Goal: Information Seeking & Learning: Learn about a topic

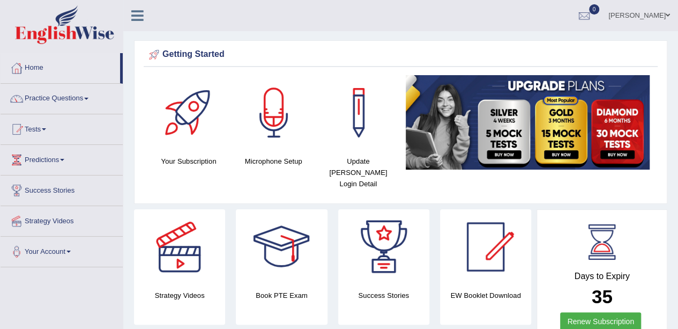
click at [41, 100] on link "Practice Questions" at bounding box center [62, 97] width 122 height 27
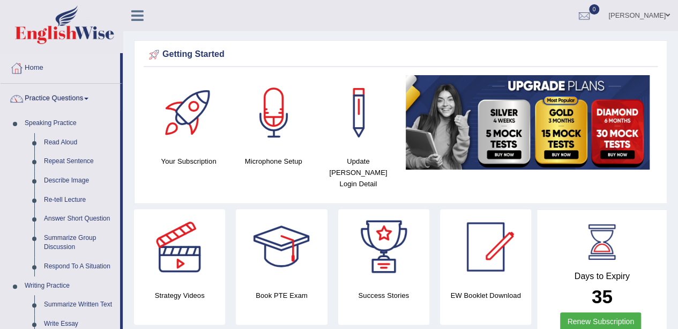
click at [51, 131] on link "Speaking Practice" at bounding box center [70, 123] width 100 height 19
click at [56, 133] on link "Read Aloud" at bounding box center [79, 142] width 81 height 19
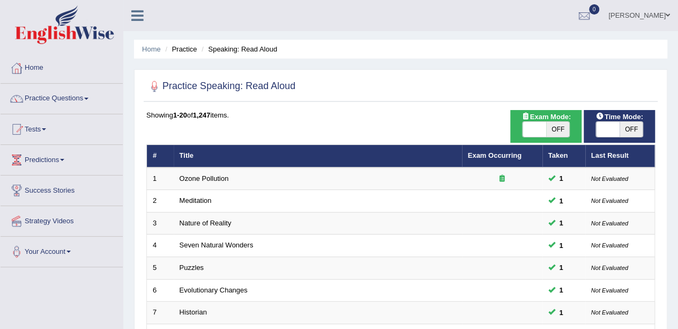
click at [41, 99] on link "Practice Questions" at bounding box center [62, 97] width 122 height 27
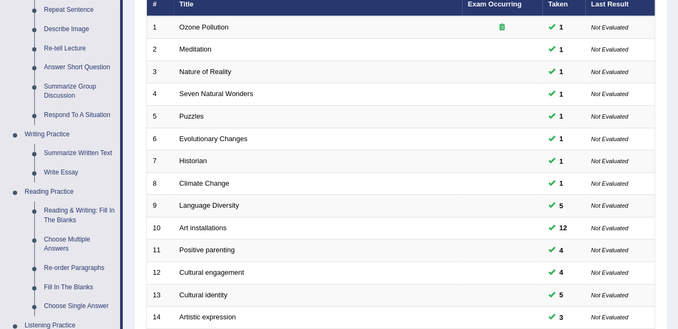
scroll to position [166, 0]
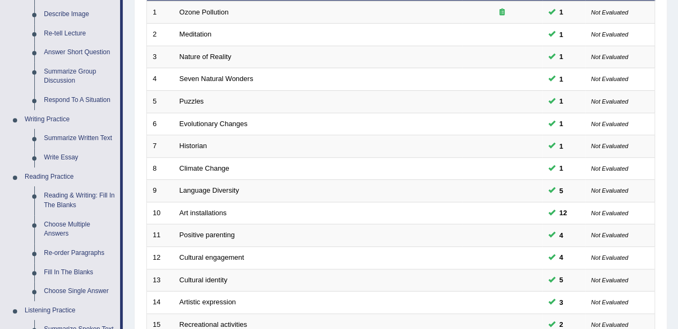
click at [74, 192] on link "Reading & Writing: Fill In The Blanks" at bounding box center [79, 200] width 81 height 28
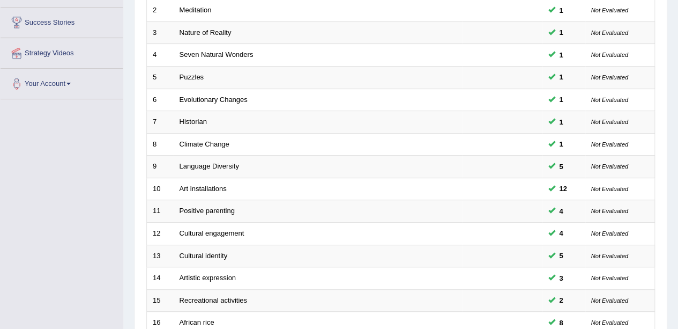
scroll to position [213, 0]
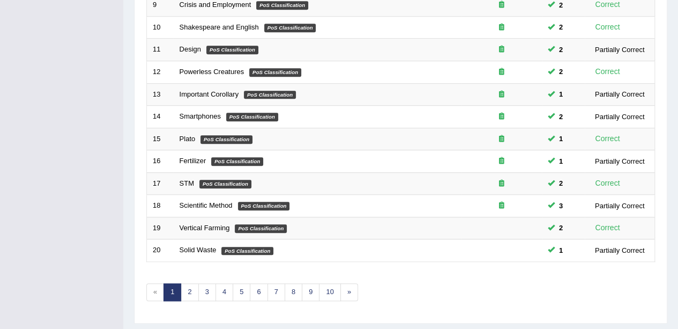
scroll to position [376, 0]
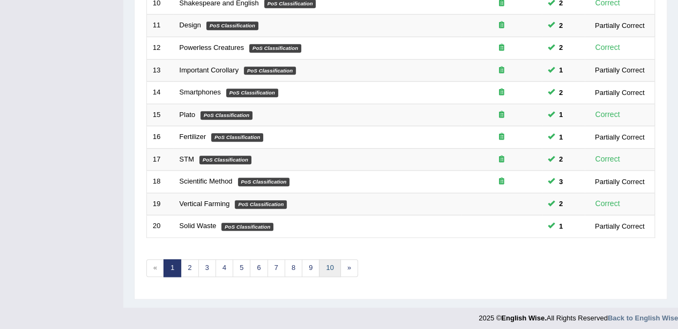
click at [324, 269] on link "10" at bounding box center [329, 268] width 21 height 18
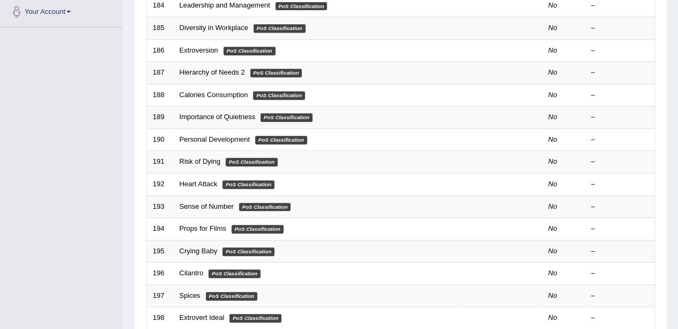
scroll to position [376, 0]
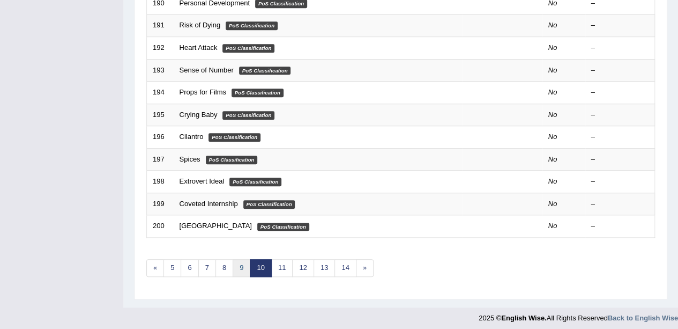
click at [238, 265] on link "9" at bounding box center [242, 268] width 18 height 18
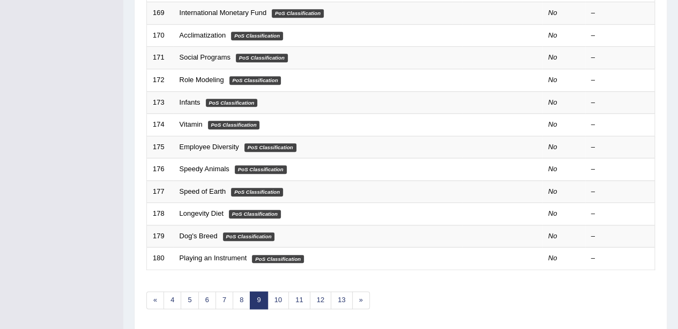
scroll to position [376, 0]
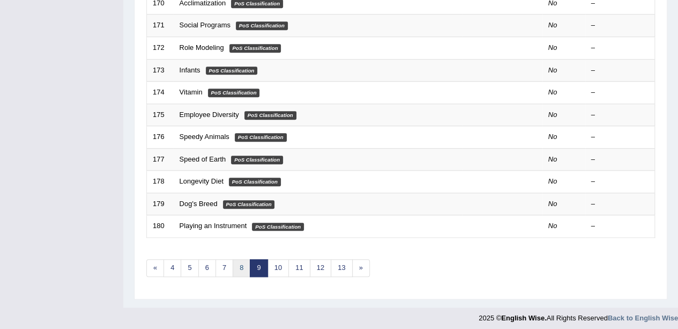
click at [239, 264] on link "8" at bounding box center [242, 268] width 18 height 18
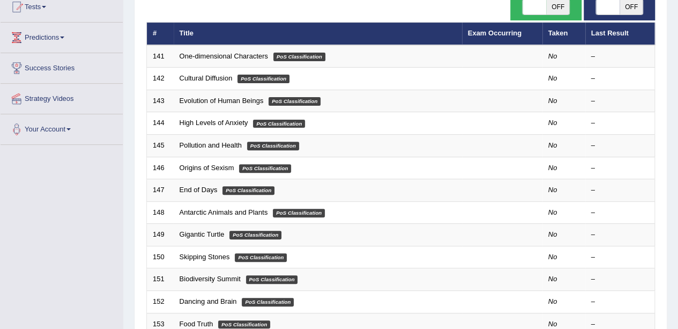
scroll to position [376, 0]
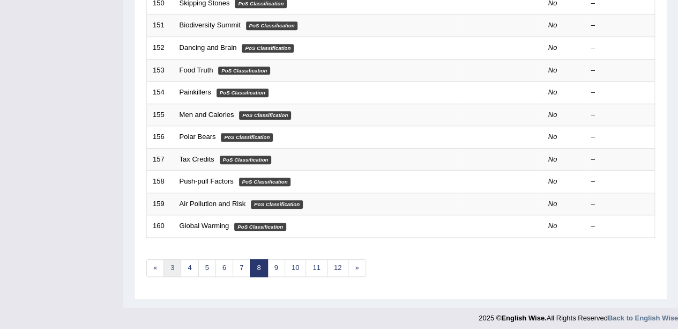
click at [173, 260] on link "3" at bounding box center [172, 268] width 18 height 18
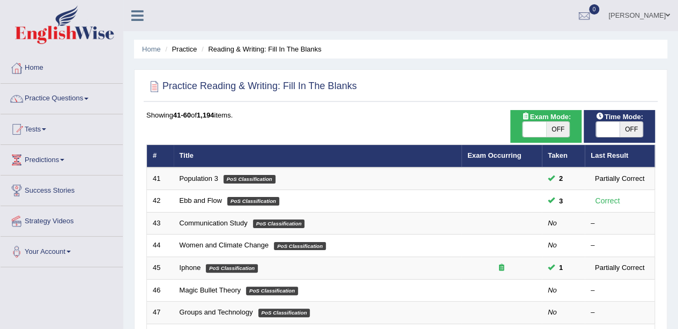
click at [214, 222] on link "Communication Study" at bounding box center [214, 223] width 68 height 8
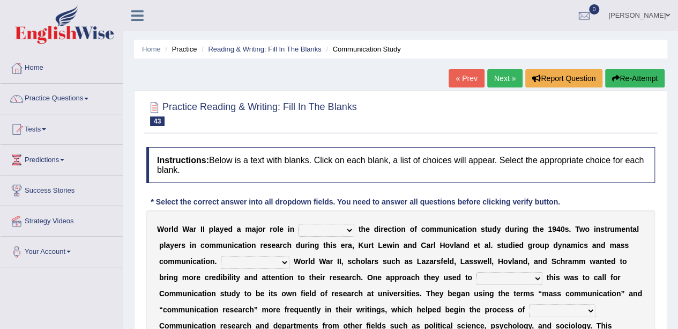
click at [331, 229] on select "shaping sharpening shunning shivering" at bounding box center [327, 229] width 56 height 13
select select "shaping"
click at [299, 223] on select "shaping sharpening shunning shivering" at bounding box center [327, 229] width 56 height 13
click at [280, 266] on select "Being followed To be followed Following Followed" at bounding box center [255, 262] width 69 height 13
select select "Following"
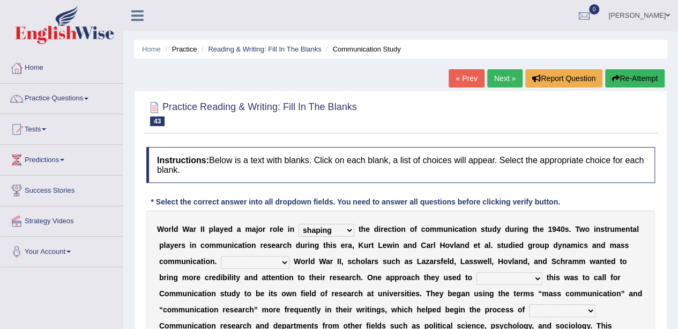
click at [221, 256] on select "Being followed To be followed Following Followed" at bounding box center [255, 262] width 69 height 13
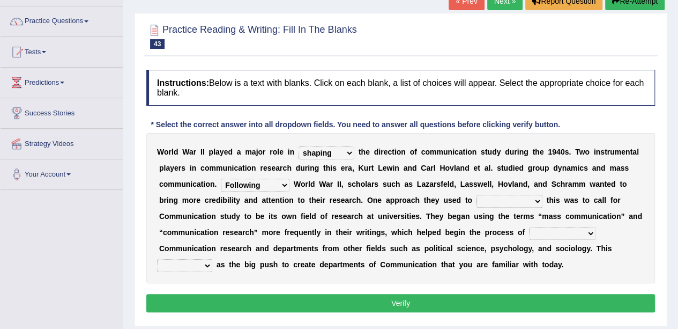
scroll to position [80, 0]
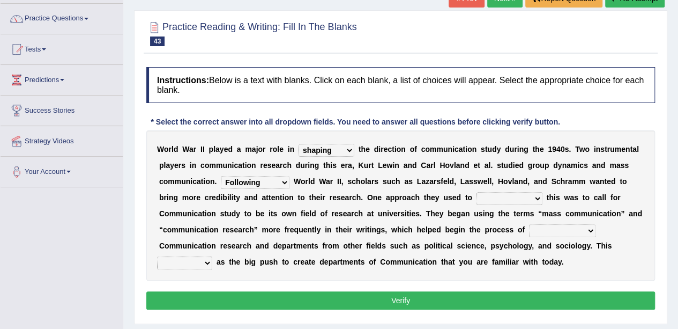
click at [524, 198] on select "accompany accomplish acknowledge accommodate" at bounding box center [509, 198] width 66 height 13
select select "accommodate"
click at [476, 192] on select "accompany accomplish acknowledge accommodate" at bounding box center [509, 198] width 66 height 13
click at [582, 229] on select "discharging distinguishing disputing displaying" at bounding box center [562, 230] width 66 height 13
select select "discharging"
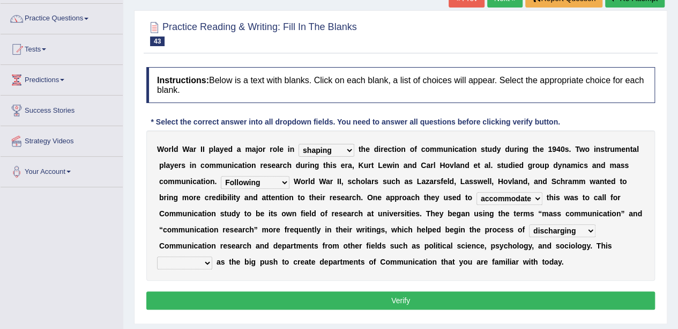
click at [529, 224] on select "discharging distinguishing disputing displaying" at bounding box center [562, 230] width 66 height 13
click at [197, 279] on div "W o r l d W a r I I p l a y e d a m a j o r r o l e i n shaping sharpening shun…" at bounding box center [400, 205] width 509 height 150
click at [191, 262] on select "served considered regarded provided" at bounding box center [184, 262] width 55 height 13
select select "provided"
click at [157, 256] on select "served considered regarded provided" at bounding box center [184, 262] width 55 height 13
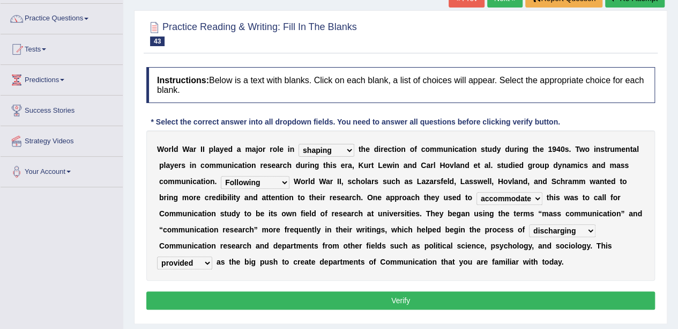
click at [207, 294] on button "Verify" at bounding box center [400, 300] width 509 height 18
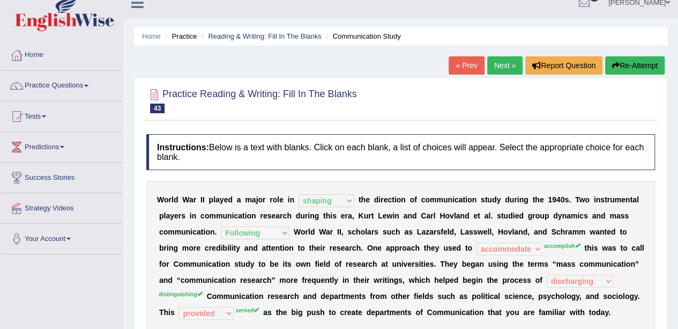
scroll to position [12, 0]
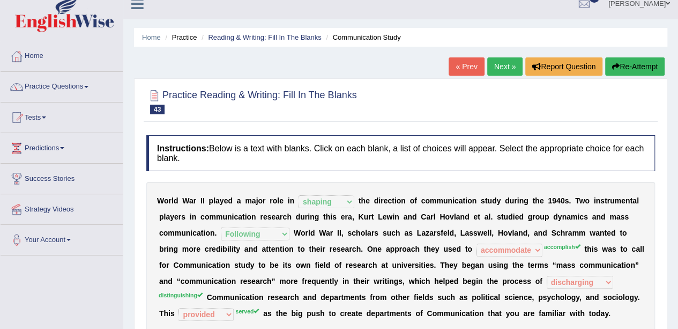
click at [528, 115] on div at bounding box center [400, 101] width 509 height 33
click at [505, 85] on div at bounding box center [400, 101] width 509 height 33
click at [472, 28] on ul "Home Practice Reading & Writing: Fill In The Blanks Communication Study" at bounding box center [400, 37] width 533 height 19
click at [504, 102] on div at bounding box center [400, 101] width 509 height 33
click at [598, 116] on div at bounding box center [400, 101] width 509 height 33
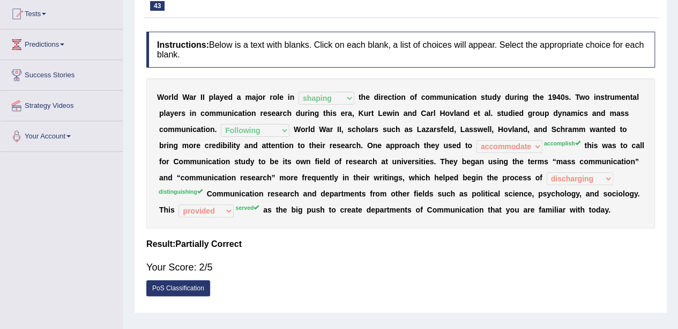
scroll to position [0, 0]
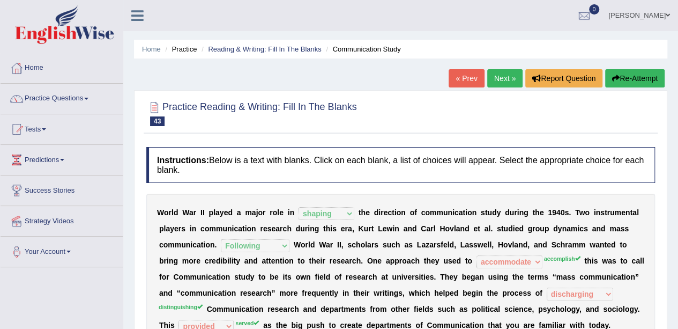
click at [630, 85] on button "Re-Attempt" at bounding box center [634, 78] width 59 height 18
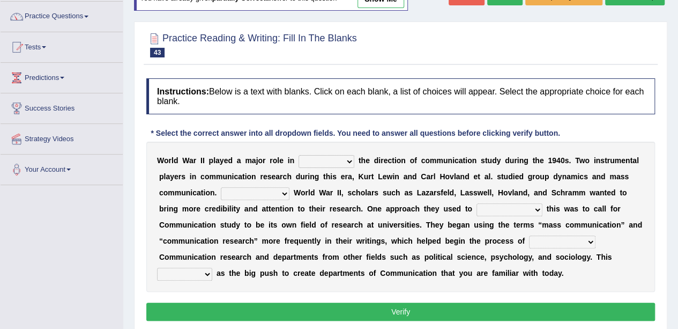
scroll to position [85, 0]
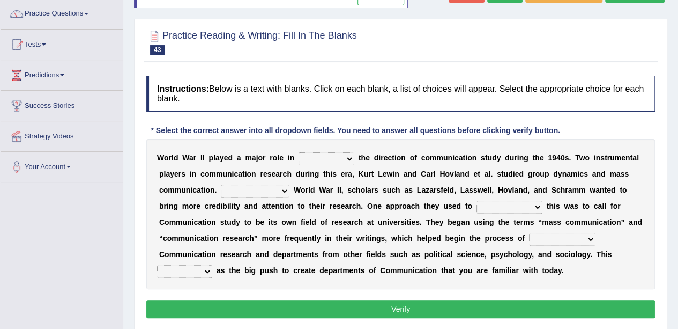
click at [342, 152] on select "shaping sharpening shunning shivering" at bounding box center [327, 158] width 56 height 13
select select "shaping"
click at [299, 152] on select "shaping sharpening shunning shivering" at bounding box center [327, 158] width 56 height 13
click at [249, 189] on select "Being followed To be followed Following Followed" at bounding box center [255, 190] width 69 height 13
select select "Followed"
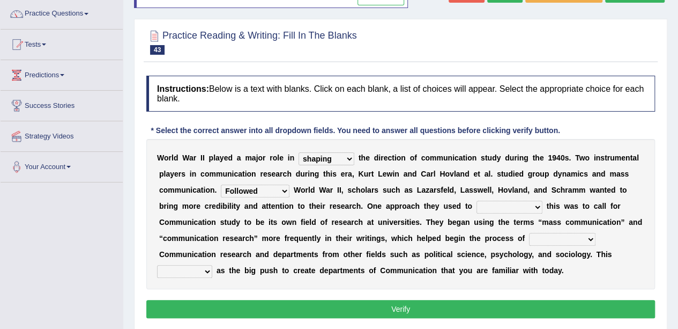
click at [221, 184] on select "Being followed To be followed Following Followed" at bounding box center [255, 190] width 69 height 13
click at [509, 190] on b "v" at bounding box center [510, 189] width 4 height 9
click at [525, 205] on select "accompany accomplish acknowledge accommodate" at bounding box center [509, 206] width 66 height 13
select select "accomplish"
click at [476, 200] on select "accompany accomplish acknowledge accommodate" at bounding box center [509, 206] width 66 height 13
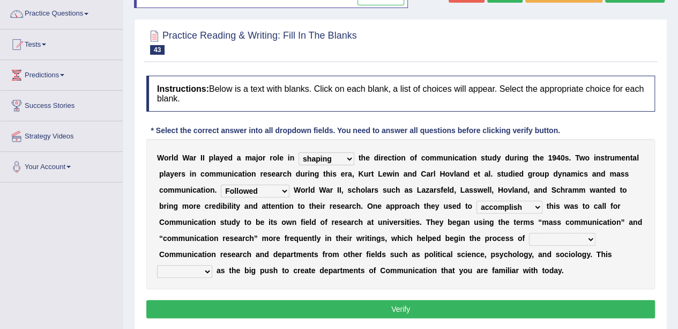
click at [581, 237] on select "discharging distinguishing disputing displaying" at bounding box center [562, 239] width 66 height 13
select select "distinguishing"
click at [529, 233] on select "discharging distinguishing disputing displaying" at bounding box center [562, 239] width 66 height 13
click at [179, 270] on select "served considered regarded provided" at bounding box center [184, 271] width 55 height 13
select select "served"
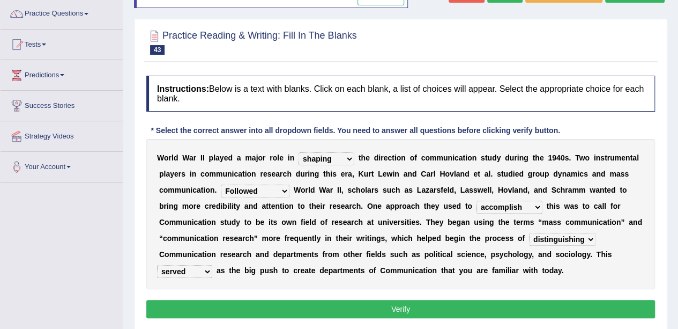
click at [157, 265] on select "served considered regarded provided" at bounding box center [184, 271] width 55 height 13
click at [555, 304] on button "Verify" at bounding box center [400, 309] width 509 height 18
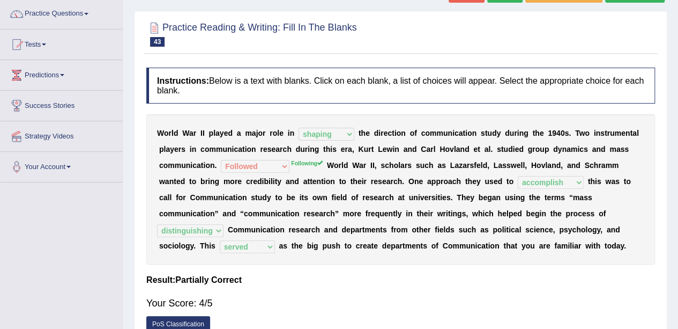
scroll to position [0, 0]
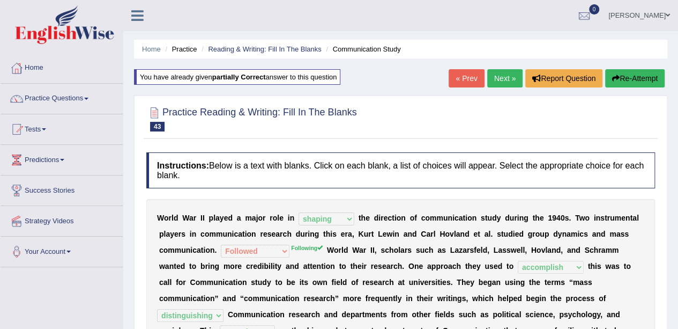
click at [497, 80] on link "Next »" at bounding box center [504, 78] width 35 height 18
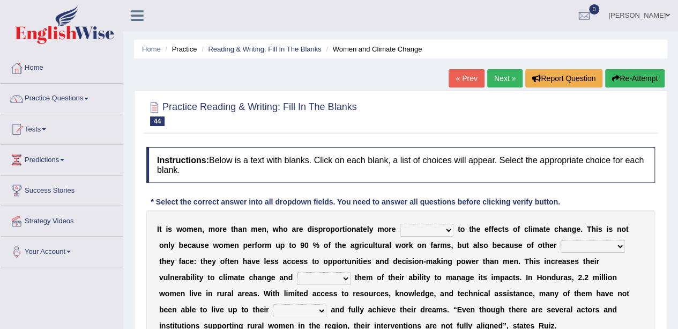
click at [435, 232] on select "defensive beatable vulnerable defective" at bounding box center [427, 229] width 54 height 13
click at [427, 225] on select "defensive beatable vulnerable defective" at bounding box center [427, 229] width 54 height 13
click at [424, 235] on select "defensive beatable vulnerable defective" at bounding box center [427, 229] width 54 height 13
select select "vulnerable"
click at [400, 223] on select "defensive beatable vulnerable defective" at bounding box center [427, 229] width 54 height 13
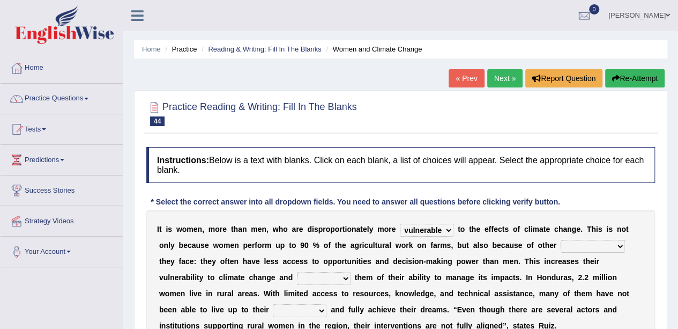
click at [592, 247] on select "chances challenges awkwardness changes" at bounding box center [593, 246] width 64 height 13
select select "challenges"
click at [561, 240] on select "chances challenges awkwardness changes" at bounding box center [593, 246] width 64 height 13
click at [297, 280] on select "deprives caprices deposits thrives" at bounding box center [324, 278] width 54 height 13
select select "thrives"
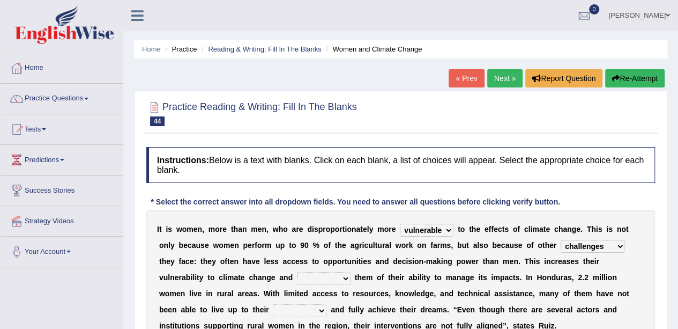
click at [297, 272] on select "deprives caprices deposits thrives" at bounding box center [324, 278] width 54 height 13
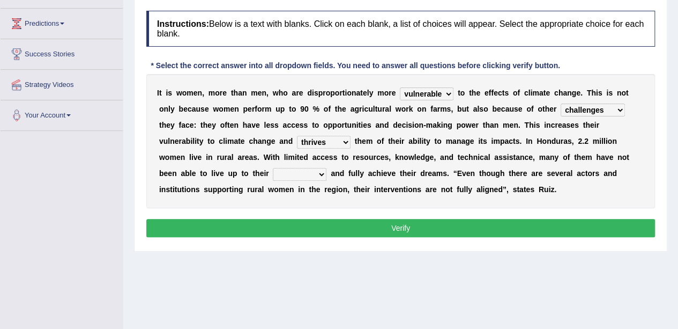
scroll to position [138, 0]
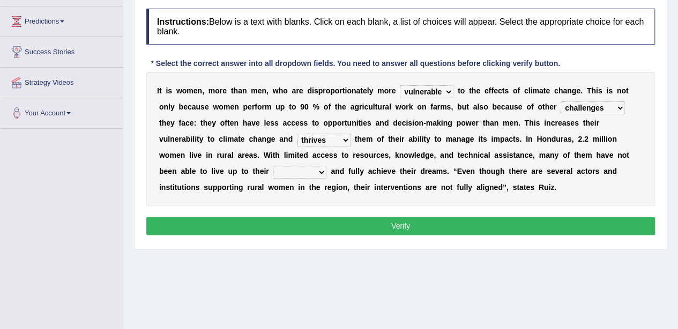
click at [273, 167] on select "endurance patience capacities publicity" at bounding box center [300, 172] width 54 height 13
click at [273, 166] on select "endurance patience capacities publicity" at bounding box center [300, 172] width 54 height 13
click at [273, 175] on select "endurance patience capacities publicity" at bounding box center [300, 172] width 54 height 13
select select "capacities"
click at [273, 166] on select "endurance patience capacities publicity" at bounding box center [300, 172] width 54 height 13
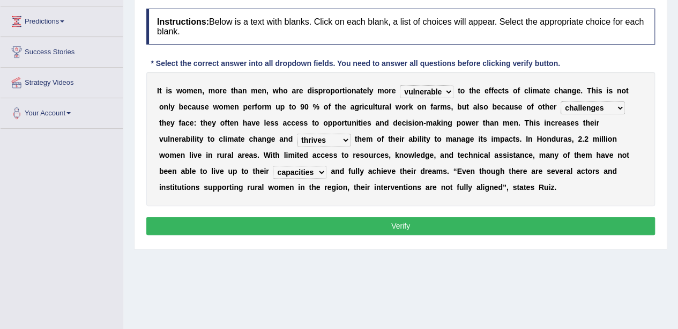
click at [175, 219] on button "Verify" at bounding box center [400, 226] width 509 height 18
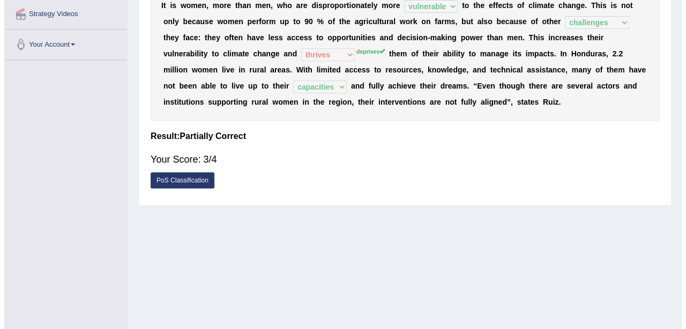
scroll to position [207, 0]
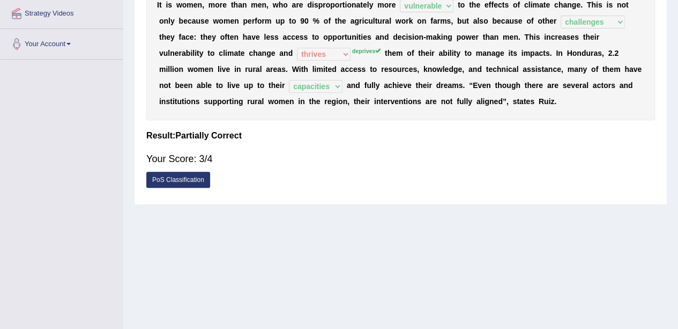
click at [176, 172] on link "PoS Classification" at bounding box center [178, 180] width 64 height 16
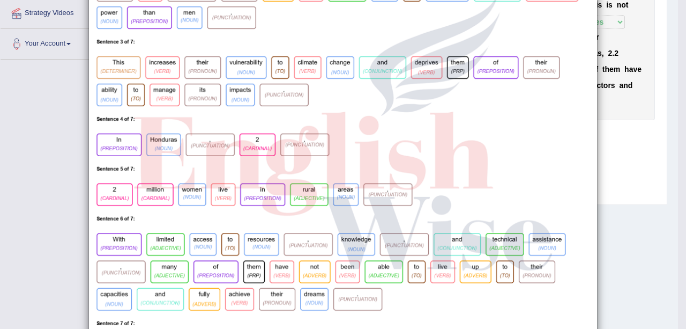
scroll to position [213, 0]
click at [658, 162] on div "×" at bounding box center [343, 125] width 686 height 645
click at [637, 167] on div "×" at bounding box center [343, 125] width 686 height 645
click at [633, 165] on div "×" at bounding box center [343, 125] width 686 height 645
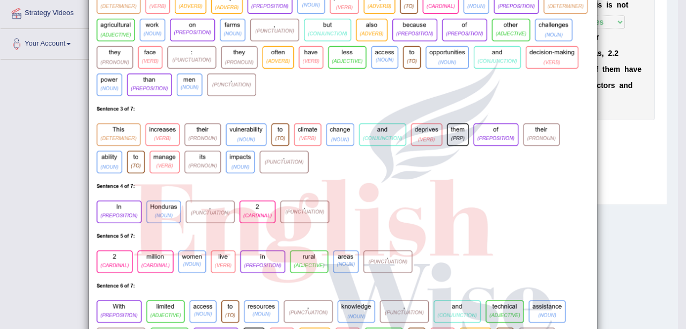
scroll to position [0, 0]
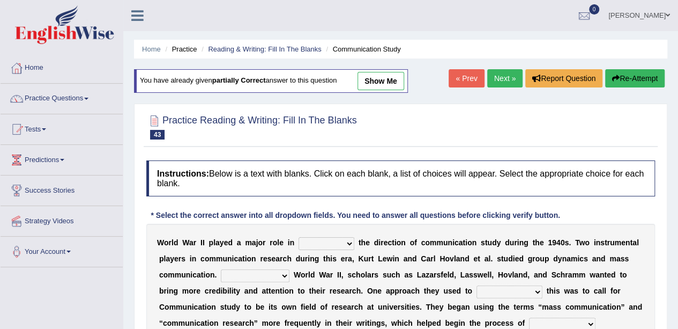
click at [488, 85] on link "Next »" at bounding box center [504, 78] width 35 height 18
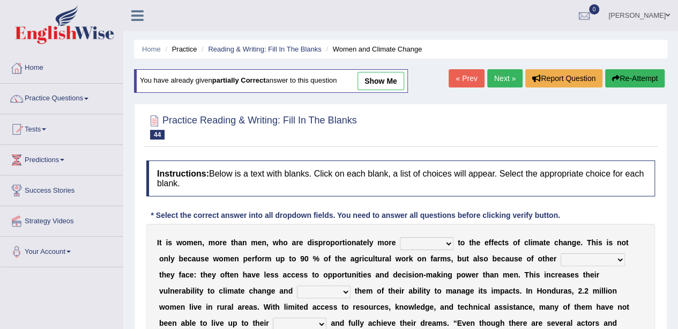
click at [499, 83] on link "Next »" at bounding box center [504, 78] width 35 height 18
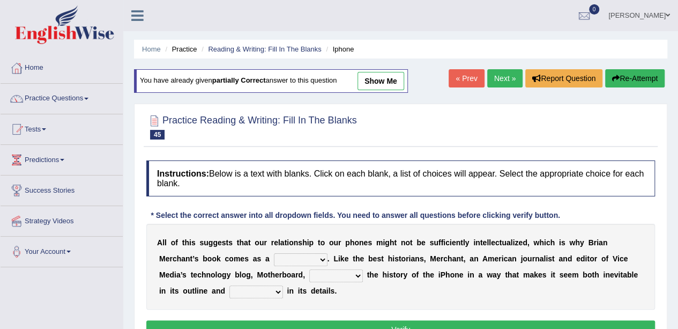
click at [453, 82] on link "« Prev" at bounding box center [466, 78] width 35 height 18
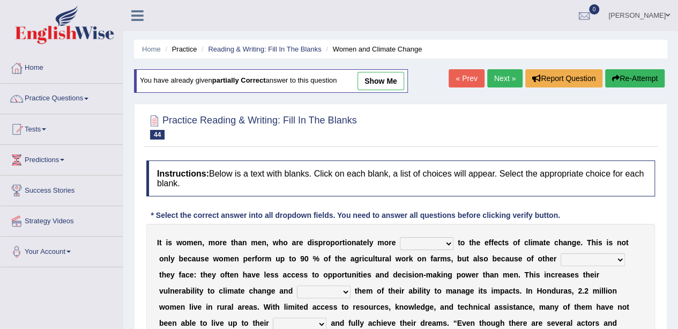
click at [490, 82] on link "Next »" at bounding box center [504, 78] width 35 height 18
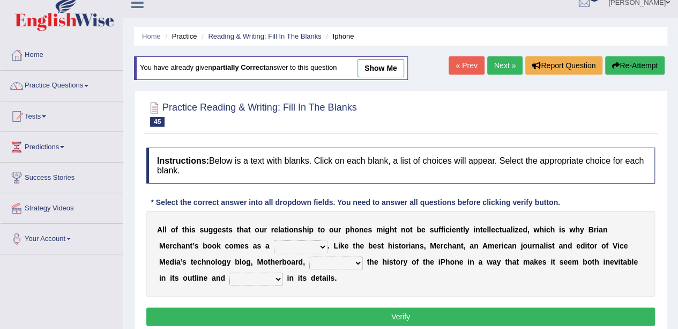
scroll to position [50, 0]
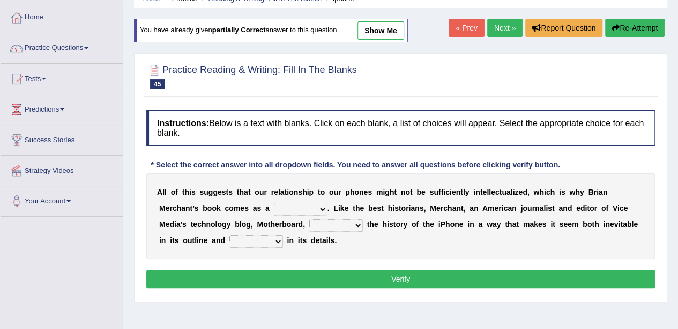
click at [312, 209] on select "privilege relief demotion flash" at bounding box center [301, 209] width 54 height 13
select select "privilege"
click at [274, 203] on select "privilege relief demotion flash" at bounding box center [301, 209] width 54 height 13
click at [344, 221] on select "enriches unpacks detours contorts" at bounding box center [336, 225] width 54 height 13
select select "detours"
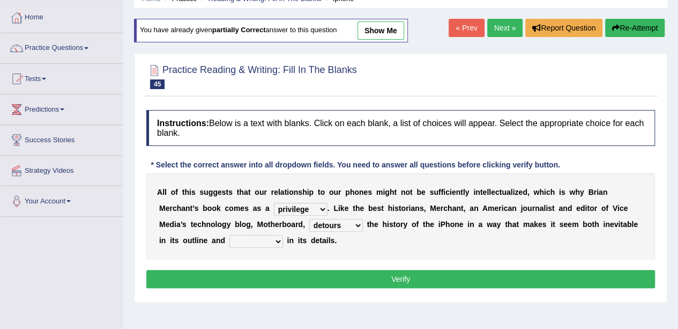
click at [309, 219] on select "enriches unpacks detours contorts" at bounding box center [336, 225] width 54 height 13
click at [243, 243] on select "surprises surprised surprising surprise" at bounding box center [256, 241] width 54 height 13
select select "surprising"
click at [229, 235] on select "surprises surprised surprising surprise" at bounding box center [256, 241] width 54 height 13
click at [314, 257] on div "A l l o f t h i s s u g g e s t s t h a t o u r r e l a t i o n s h i p t o o u…" at bounding box center [400, 216] width 509 height 86
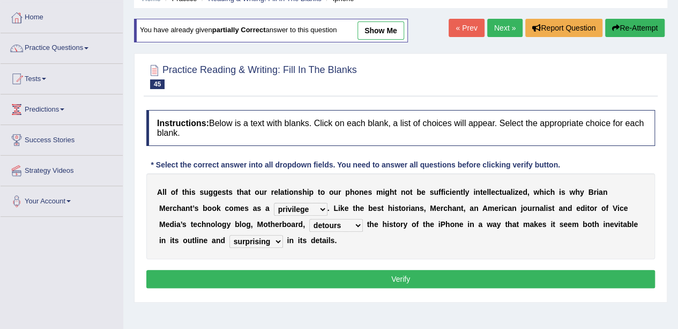
click at [318, 272] on button "Verify" at bounding box center [400, 279] width 509 height 18
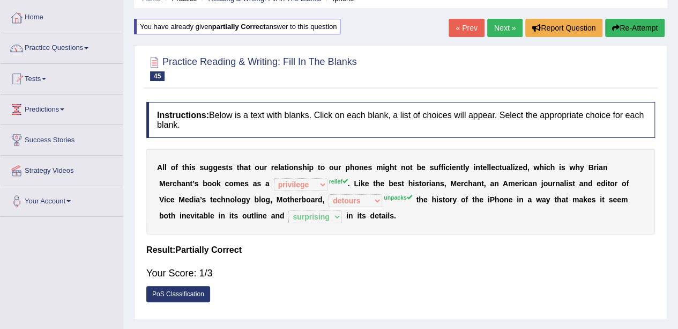
click at [644, 24] on button "Re-Attempt" at bounding box center [634, 28] width 59 height 18
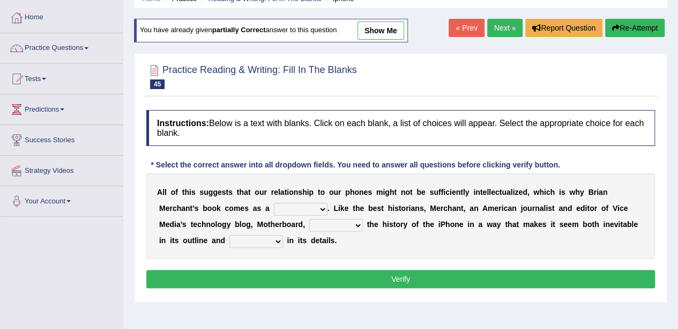
click at [301, 207] on select "privilege relief demotion flash" at bounding box center [301, 209] width 54 height 13
select select "relief"
click at [274, 203] on select "privilege relief demotion flash" at bounding box center [301, 209] width 54 height 13
click at [339, 208] on b "i" at bounding box center [339, 208] width 2 height 9
click at [343, 227] on select "enriches unpacks detours contorts" at bounding box center [336, 225] width 54 height 13
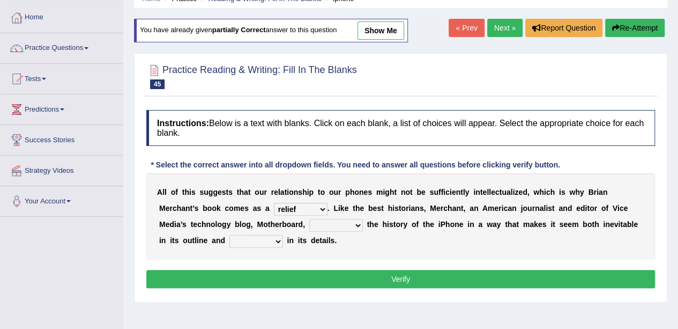
click at [309, 219] on select "enriches unpacks detours contorts" at bounding box center [336, 225] width 54 height 13
click at [259, 243] on select "surprises surprised surprising surprise" at bounding box center [256, 241] width 54 height 13
click at [330, 229] on select "enriches unpacks detours contorts" at bounding box center [336, 225] width 54 height 13
select select "unpacks"
click at [309, 219] on select "enriches unpacks detours contorts" at bounding box center [336, 225] width 54 height 13
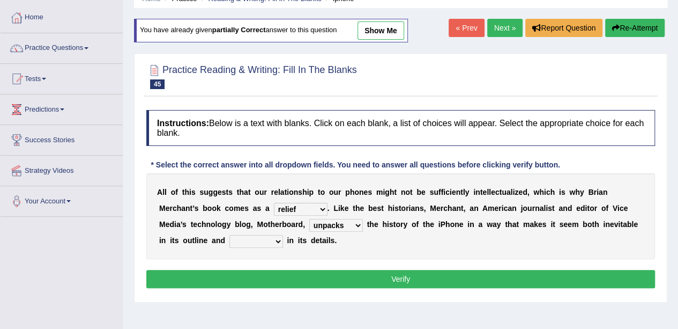
click at [268, 240] on select "surprises surprised surprising surprise" at bounding box center [256, 241] width 54 height 13
select select "surprising"
click at [229, 235] on select "surprises surprised surprising surprise" at bounding box center [256, 241] width 54 height 13
click at [324, 270] on button "Verify" at bounding box center [400, 279] width 509 height 18
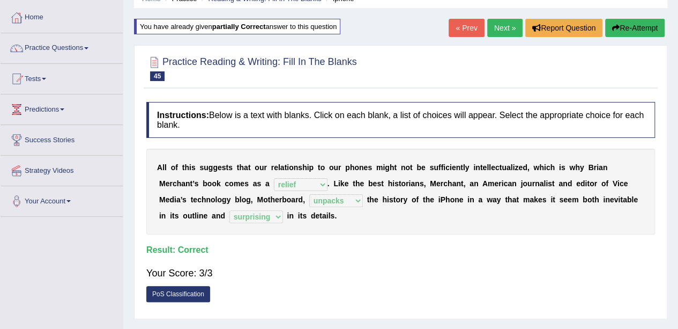
click at [509, 28] on link "Next »" at bounding box center [504, 28] width 35 height 18
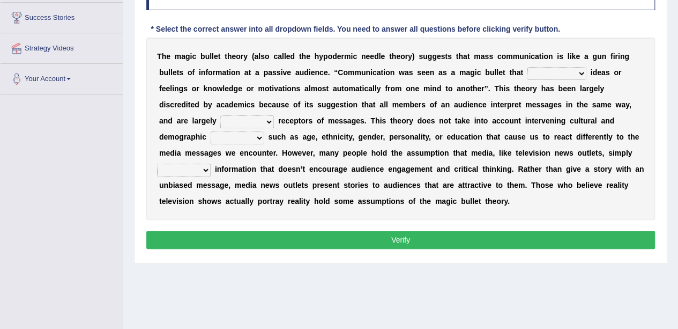
scroll to position [173, 0]
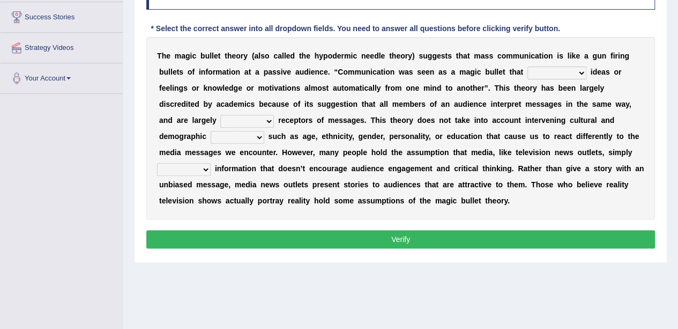
click at [555, 74] on select "transported translated transferred transformed" at bounding box center [556, 72] width 59 height 13
select select "transferred"
click at [527, 66] on select "transported translated transferred transformed" at bounding box center [556, 72] width 59 height 13
click at [258, 115] on select "negative active positive passive" at bounding box center [247, 121] width 54 height 13
select select "positive"
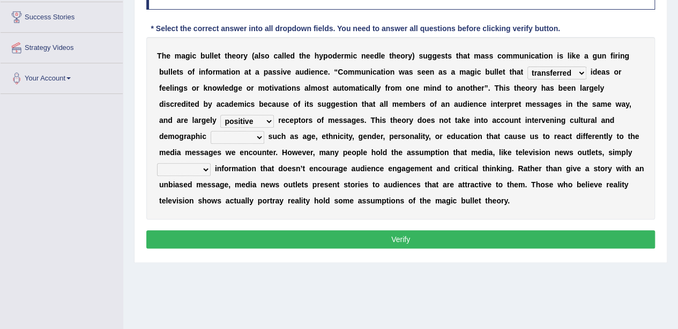
click at [220, 115] on select "negative active positive passive" at bounding box center [247, 121] width 54 height 13
click at [257, 139] on select "variables varies varieties variations" at bounding box center [238, 137] width 54 height 13
select select "variables"
click at [211, 131] on select "variables varies varieties variations" at bounding box center [238, 137] width 54 height 13
click at [193, 168] on select "respond resume release request" at bounding box center [184, 169] width 54 height 13
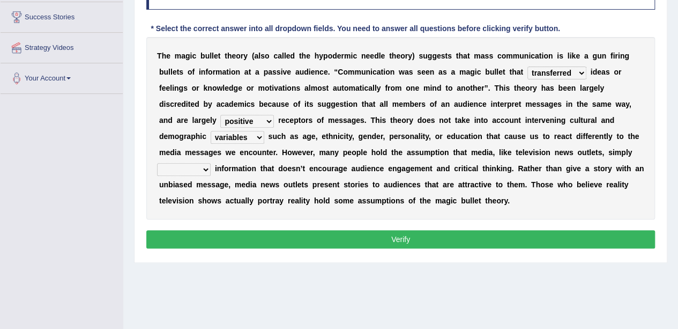
select select "respond"
click at [157, 163] on select "respond resume release request" at bounding box center [184, 169] width 54 height 13
click at [259, 230] on button "Verify" at bounding box center [400, 239] width 509 height 18
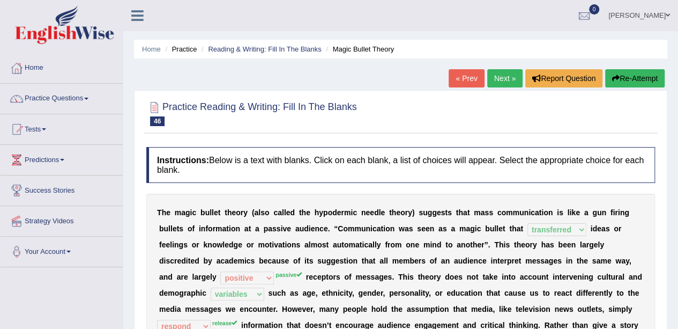
scroll to position [0, 0]
click at [628, 74] on button "Re-Attempt" at bounding box center [634, 78] width 59 height 18
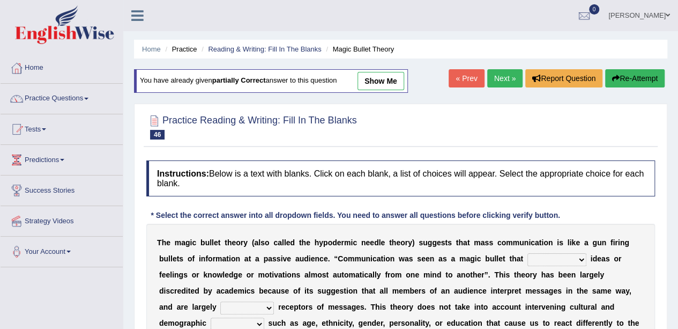
click at [555, 253] on select "transported translated transferred transformed" at bounding box center [556, 259] width 59 height 13
click at [527, 253] on select "transported translated transferred transformed" at bounding box center [556, 259] width 59 height 13
click at [566, 259] on select "transported translated transferred transformed" at bounding box center [556, 259] width 59 height 13
select select "transferred"
click at [527, 253] on select "transported translated transferred transformed" at bounding box center [556, 259] width 59 height 13
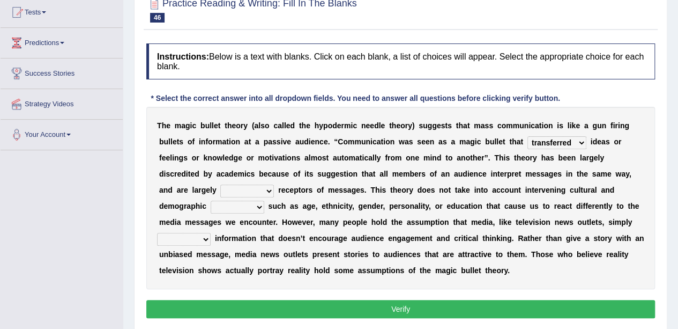
scroll to position [120, 0]
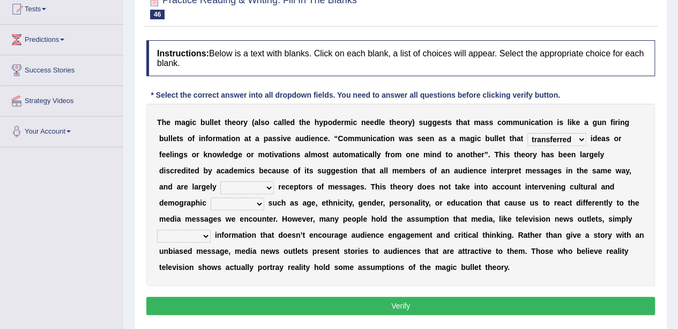
click at [250, 185] on select "negative active positive passive" at bounding box center [247, 187] width 54 height 13
select select "passive"
click at [220, 181] on select "negative active positive passive" at bounding box center [247, 187] width 54 height 13
click at [245, 203] on select "variables varies varieties variations" at bounding box center [238, 203] width 54 height 13
select select "variables"
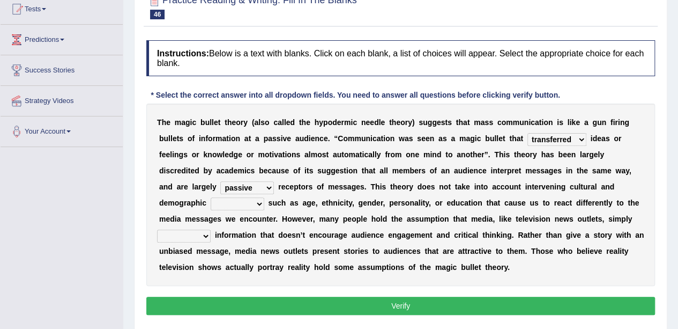
click at [211, 197] on select "variables varies varieties variations" at bounding box center [238, 203] width 54 height 13
click at [192, 237] on select "respond resume release request" at bounding box center [184, 235] width 54 height 13
select select "release"
click at [157, 229] on select "respond resume release request" at bounding box center [184, 235] width 54 height 13
click at [174, 297] on button "Verify" at bounding box center [400, 305] width 509 height 18
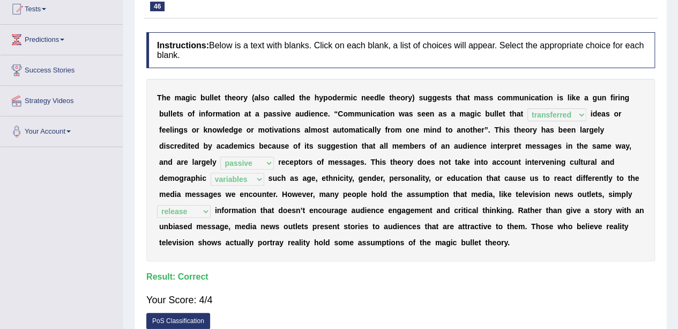
scroll to position [0, 0]
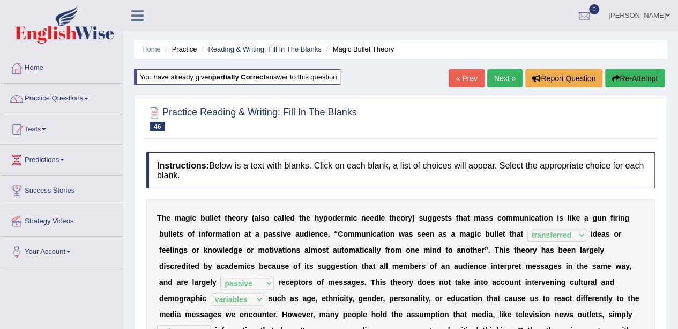
click at [498, 84] on link "Next »" at bounding box center [504, 78] width 35 height 18
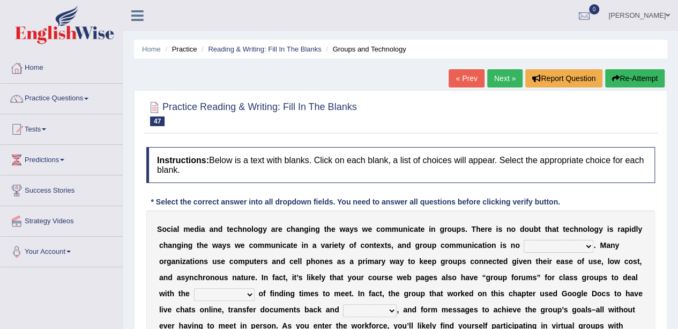
click at [59, 293] on div "Toggle navigation Home Practice Questions Speaking Practice Read Aloud Repeat S…" at bounding box center [339, 278] width 678 height 557
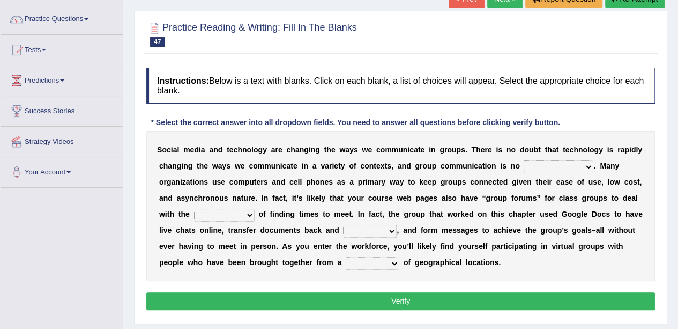
scroll to position [79, 0]
click at [571, 165] on select "exception exemplification extradition excursion" at bounding box center [559, 166] width 70 height 13
select select "exemplification"
click at [524, 160] on select "exception exemplification extradition excursion" at bounding box center [559, 166] width 70 height 13
click at [241, 209] on select "localities liabilities complexities causalities" at bounding box center [224, 214] width 61 height 13
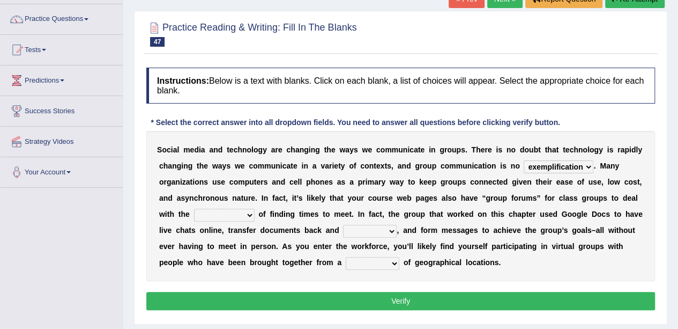
click at [194, 208] on select "localities liabilities complexities causalities" at bounding box center [224, 214] width 61 height 13
click at [218, 208] on select "localities liabilities complexities causalities" at bounding box center [224, 214] width 61 height 13
select select "liabilities"
click at [194, 208] on select "localities liabilities complexities causalities" at bounding box center [224, 214] width 61 height 13
click at [358, 215] on b "I" at bounding box center [359, 214] width 2 height 9
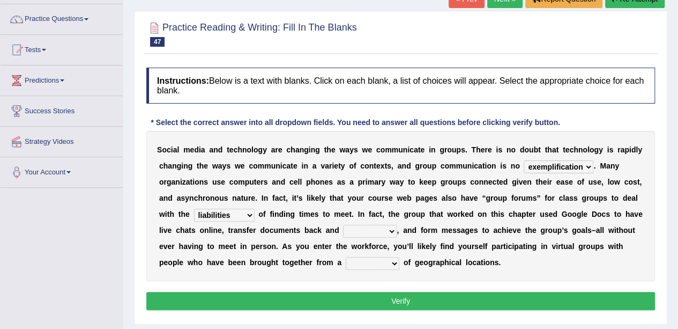
click at [364, 228] on select "fill forth toward beyond" at bounding box center [370, 231] width 54 height 13
click at [343, 225] on select "fill forth toward beyond" at bounding box center [370, 231] width 54 height 13
click at [371, 225] on select "fill forth toward beyond" at bounding box center [370, 231] width 54 height 13
click at [343, 225] on select "fill forth toward beyond" at bounding box center [370, 231] width 54 height 13
click at [353, 226] on select "fill forth toward beyond" at bounding box center [370, 231] width 54 height 13
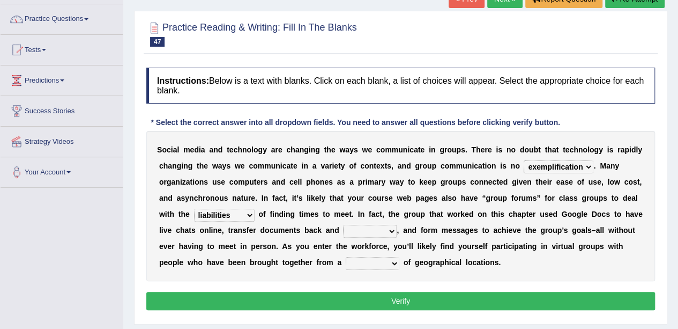
select select "fill"
click at [343, 225] on select "fill forth toward beyond" at bounding box center [370, 231] width 54 height 13
click at [362, 257] on select "form variety kind variation" at bounding box center [373, 263] width 54 height 13
click at [359, 258] on select "form variety kind variation" at bounding box center [373, 263] width 54 height 13
select select "variation"
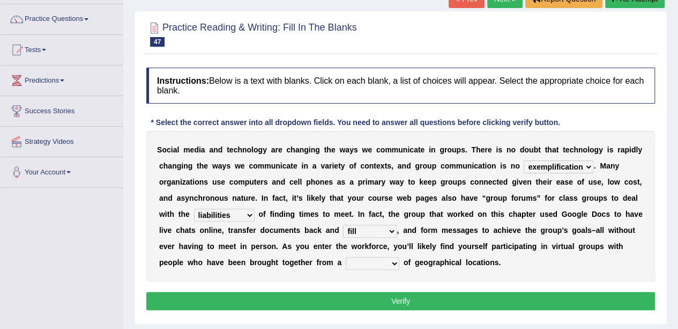
click at [346, 257] on select "form variety kind variation" at bounding box center [373, 263] width 54 height 13
click at [393, 292] on button "Verify" at bounding box center [400, 301] width 509 height 18
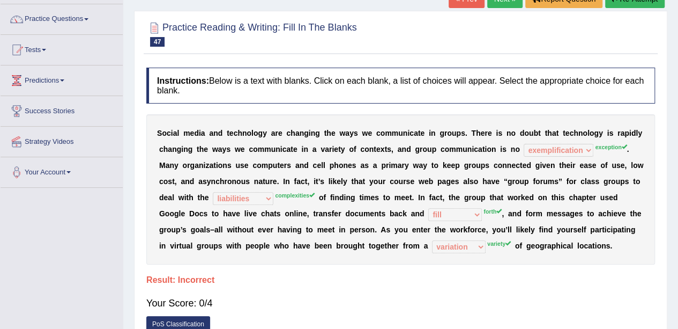
scroll to position [0, 0]
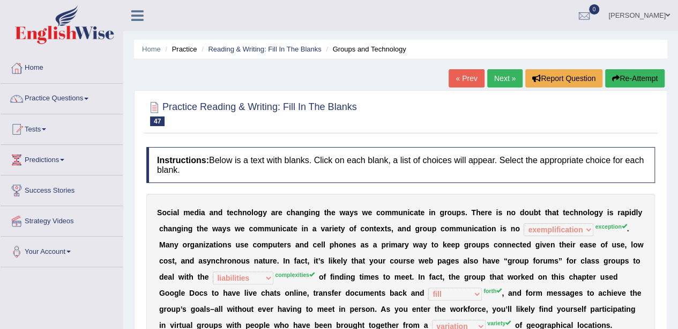
click at [643, 80] on button "Re-Attempt" at bounding box center [634, 78] width 59 height 18
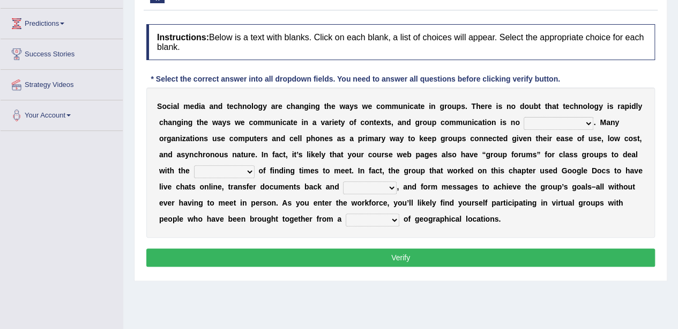
select select "exception"
click at [524, 117] on select "exception exemplification extradition excursion" at bounding box center [559, 123] width 70 height 13
click at [227, 165] on select "localities liabilities complexities causalities" at bounding box center [224, 171] width 61 height 13
select select "liabilities"
click at [194, 165] on select "localities liabilities complexities causalities" at bounding box center [224, 171] width 61 height 13
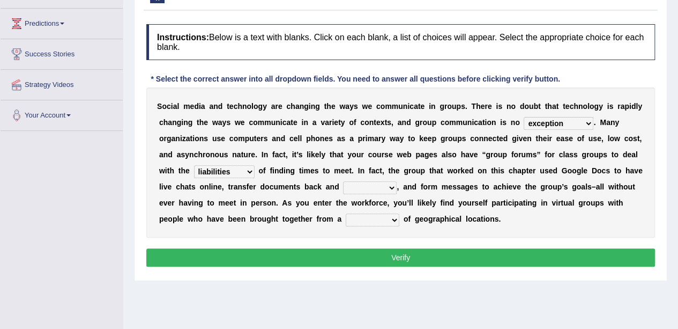
click at [384, 186] on select "fill forth toward beyond" at bounding box center [370, 187] width 54 height 13
select select "forth"
click at [343, 181] on select "fill forth toward beyond" at bounding box center [370, 187] width 54 height 13
click at [366, 213] on select "form variety kind variation" at bounding box center [373, 219] width 54 height 13
select select "form"
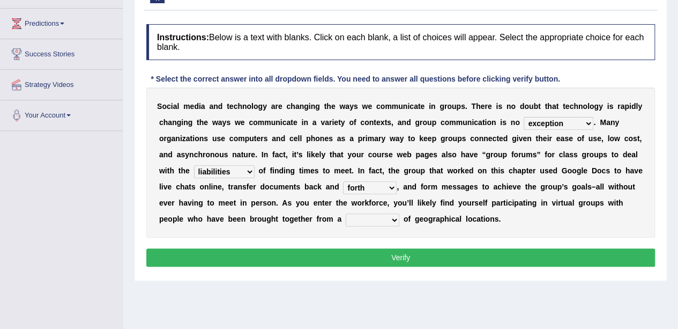
click at [346, 213] on select "form variety kind variation" at bounding box center [373, 219] width 54 height 13
click at [346, 259] on button "Verify" at bounding box center [400, 257] width 509 height 18
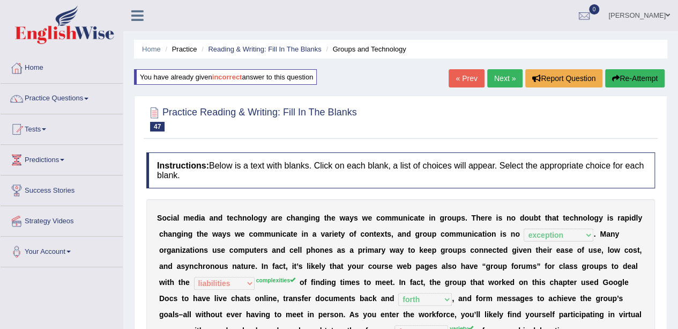
click at [636, 76] on button "Re-Attempt" at bounding box center [634, 78] width 59 height 18
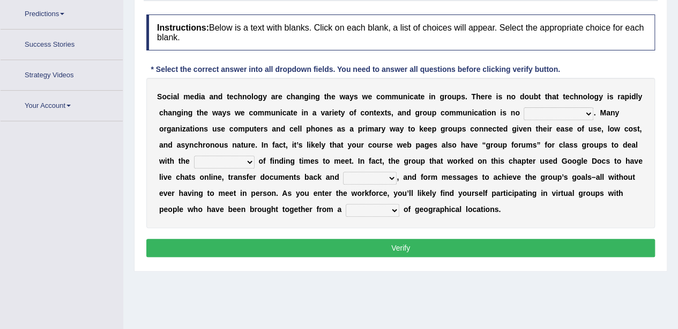
scroll to position [163, 0]
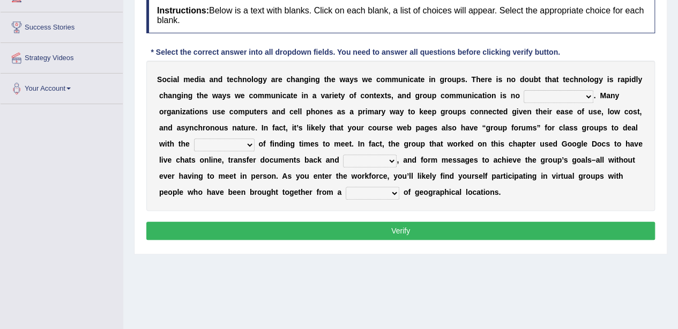
click at [552, 96] on select "exception exemplification extradition excursion" at bounding box center [559, 96] width 70 height 13
select select "exception"
click at [524, 90] on select "exception exemplification extradition excursion" at bounding box center [559, 96] width 70 height 13
click at [150, 85] on div "S o c i a l m e d i a a n d t e c h n o l o g y a r e c h a n g i n g t h e w a…" at bounding box center [400, 136] width 509 height 150
click at [221, 138] on select "localities liabilities complexities causalities" at bounding box center [224, 144] width 61 height 13
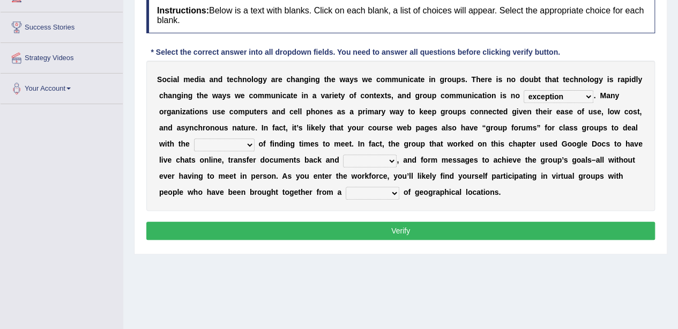
select select "complexities"
click at [194, 138] on select "localities liabilities complexities causalities" at bounding box center [224, 144] width 61 height 13
click at [357, 155] on select "fill forth toward beyond" at bounding box center [370, 160] width 54 height 13
select select "forth"
click at [343, 154] on select "fill forth toward beyond" at bounding box center [370, 160] width 54 height 13
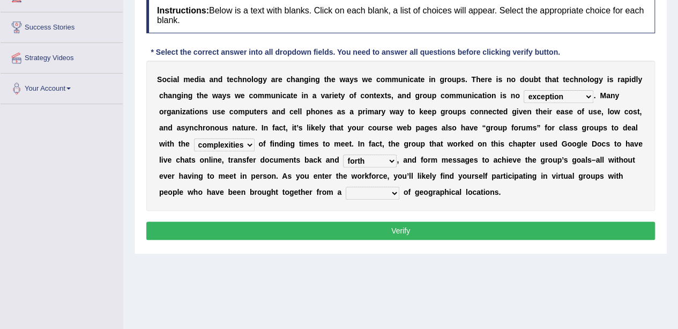
click at [354, 176] on b "w" at bounding box center [354, 176] width 6 height 9
click at [352, 187] on select "form variety kind variation" at bounding box center [373, 193] width 54 height 13
select select "form"
click at [346, 187] on select "form variety kind variation" at bounding box center [373, 193] width 54 height 13
click at [345, 221] on button "Verify" at bounding box center [400, 230] width 509 height 18
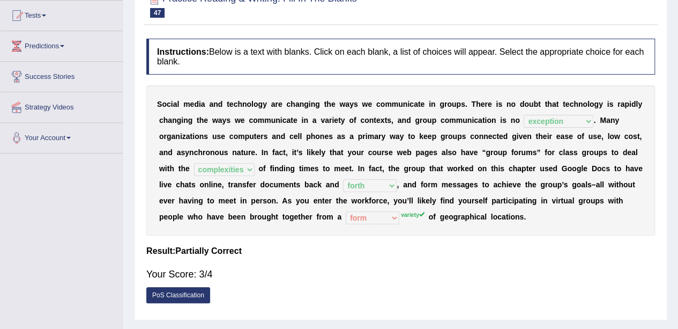
scroll to position [0, 0]
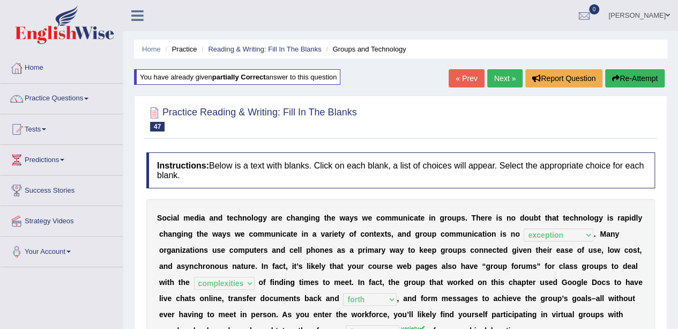
click at [510, 72] on link "Next »" at bounding box center [504, 78] width 35 height 18
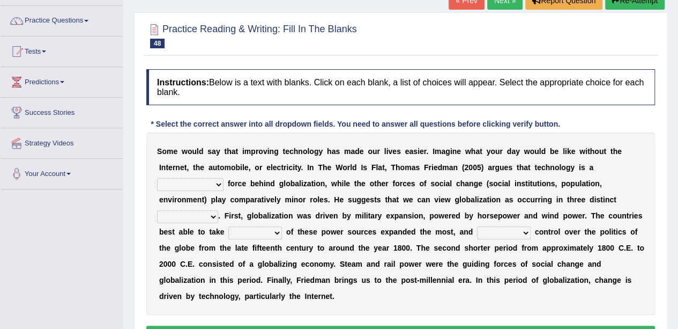
scroll to position [121, 0]
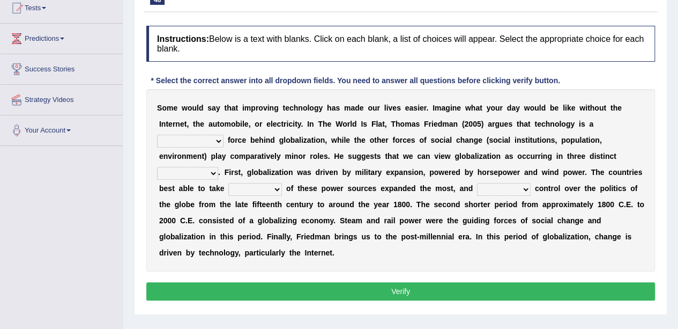
click at [185, 141] on select "driving demeaning distinguishing demanding" at bounding box center [190, 141] width 66 height 13
select select "demanding"
click at [157, 135] on select "driving demeaning distinguishing demanding" at bounding box center [190, 141] width 66 height 13
click at [141, 323] on div "Home Practice Reading & Writing: Fill In The Blanks Technology 10 « Prev Next »…" at bounding box center [400, 147] width 555 height 536
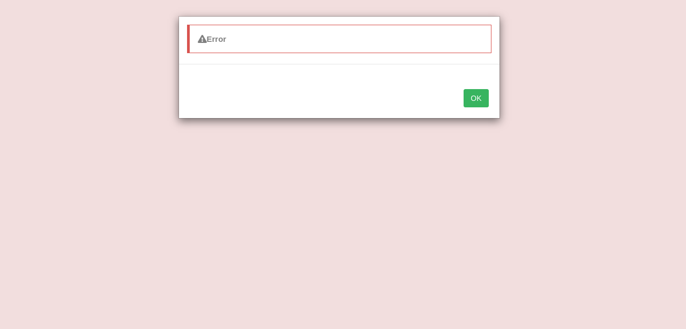
click at [466, 91] on button "OK" at bounding box center [476, 98] width 25 height 18
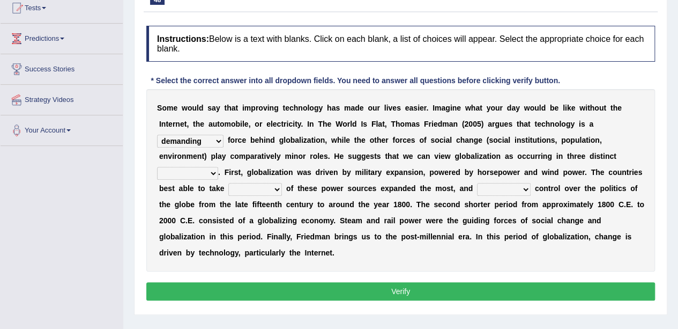
click at [194, 176] on select "periods periodicals perspectives perceptions" at bounding box center [187, 173] width 61 height 13
click at [193, 176] on select "periods periodicals perspectives perceptions" at bounding box center [187, 173] width 61 height 13
click at [191, 173] on select "periods periodicals perspectives perceptions" at bounding box center [187, 173] width 61 height 13
select select "periods"
click at [157, 167] on select "periods periodicals perspectives perceptions" at bounding box center [187, 173] width 61 height 13
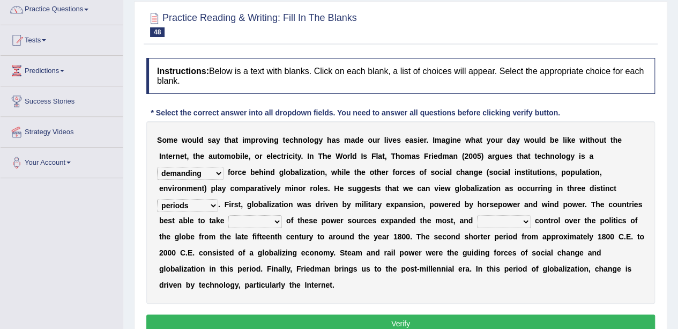
scroll to position [98, 0]
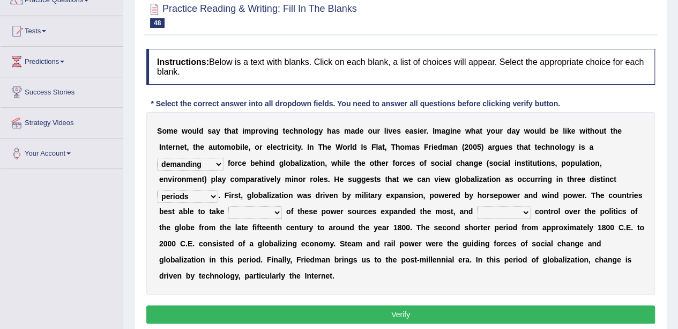
click at [260, 208] on select "action advantage account care" at bounding box center [255, 212] width 54 height 13
select select "advantage"
click at [228, 206] on select "action advantage account care" at bounding box center [255, 212] width 54 height 13
click at [504, 211] on select "exist extract exert expect" at bounding box center [504, 212] width 54 height 13
select select "expect"
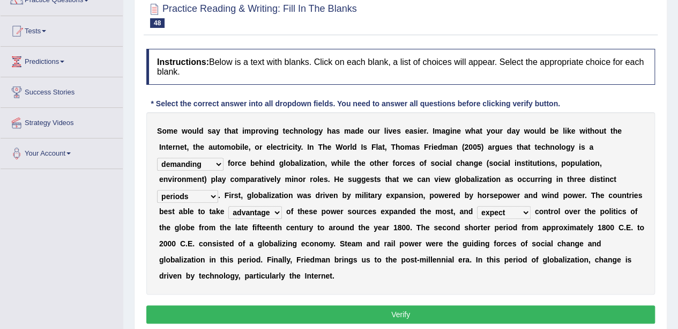
click at [477, 206] on select "exist extract exert expect" at bounding box center [504, 212] width 54 height 13
click at [308, 308] on button "Verify" at bounding box center [400, 314] width 509 height 18
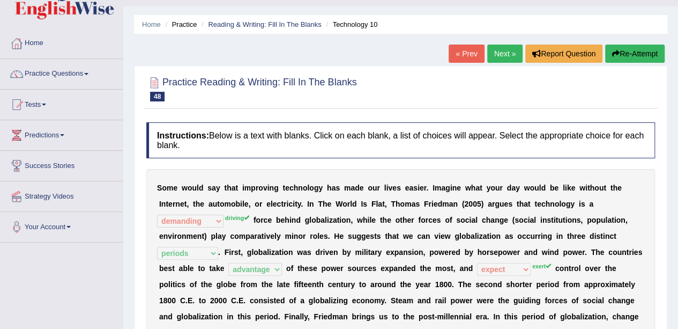
scroll to position [0, 0]
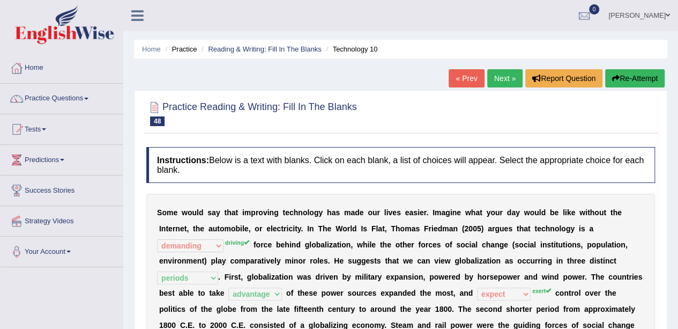
click at [505, 81] on link "Next »" at bounding box center [504, 78] width 35 height 18
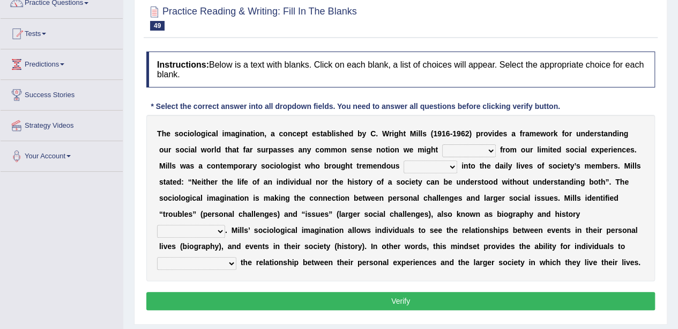
scroll to position [122, 0]
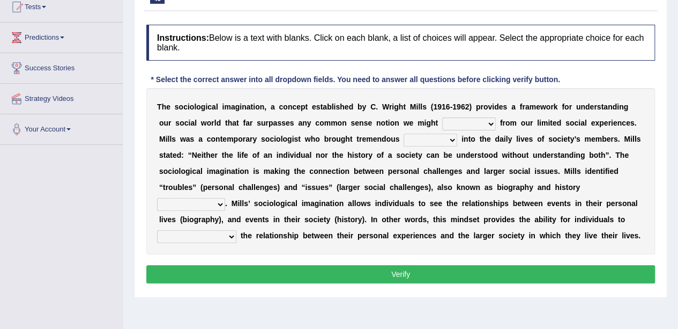
click at [459, 117] on select "depart derive describe deprive" at bounding box center [469, 123] width 54 height 13
select select "depart"
click at [442, 117] on select "depart derive describe deprive" at bounding box center [469, 123] width 54 height 13
click at [423, 139] on select "sight insight comment interaction" at bounding box center [431, 139] width 54 height 13
select select "interaction"
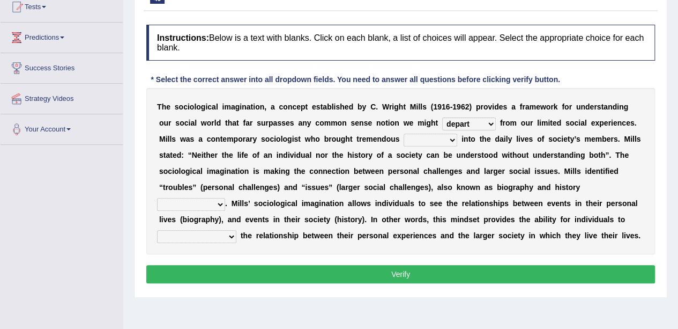
click at [404, 133] on select "sight insight comment interaction" at bounding box center [431, 139] width 54 height 13
click at [209, 198] on select "accordingly collectively respectively spontaneously" at bounding box center [191, 204] width 68 height 13
select select "respectively"
click at [157, 198] on select "accordingly collectively respectively spontaneously" at bounding box center [191, 204] width 68 height 13
click at [214, 230] on select "commercialize capitalize realize compartmentalize" at bounding box center [196, 236] width 79 height 13
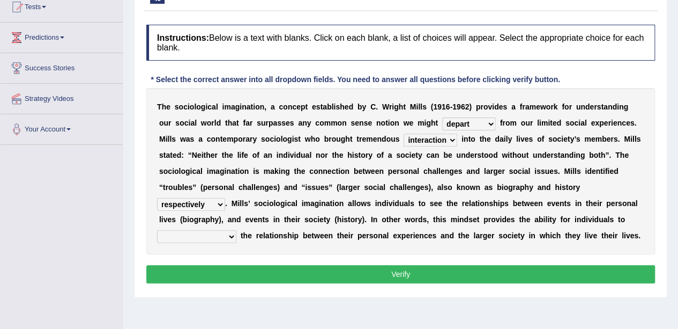
select select "realize"
click at [157, 230] on select "commercialize capitalize realize compartmentalize" at bounding box center [196, 236] width 79 height 13
click at [239, 265] on button "Verify" at bounding box center [400, 274] width 509 height 18
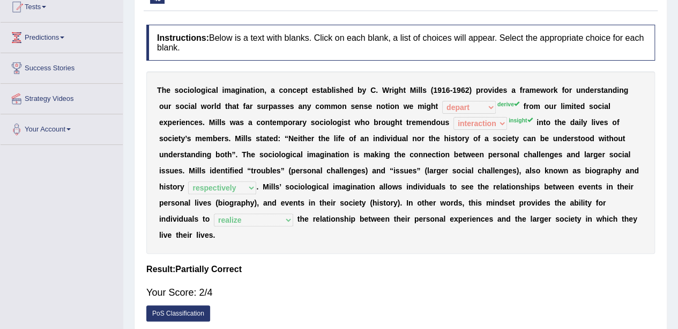
scroll to position [0, 0]
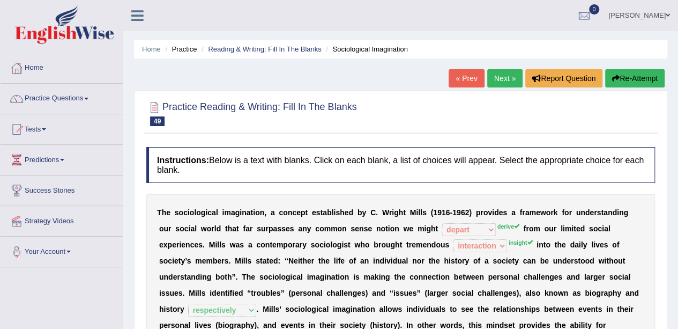
click at [630, 84] on button "Re-Attempt" at bounding box center [634, 78] width 59 height 18
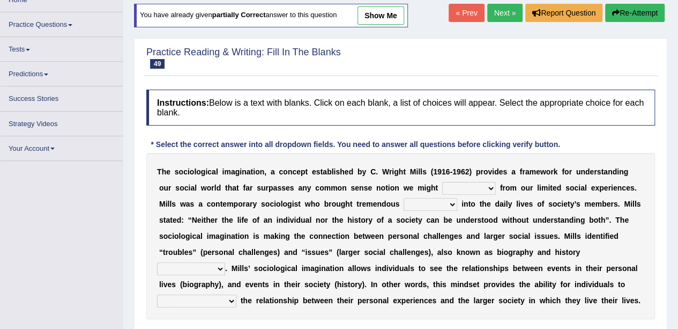
scroll to position [80, 0]
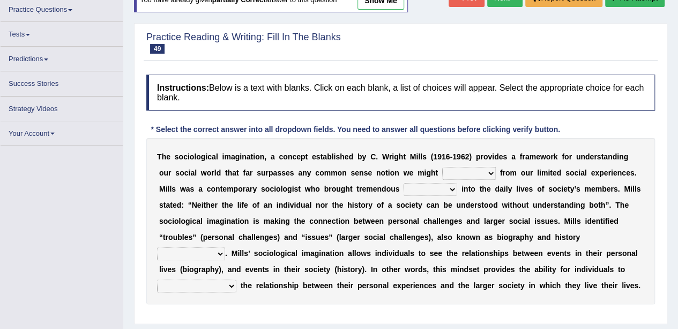
click at [461, 170] on select "depart derive describe deprive" at bounding box center [469, 173] width 54 height 13
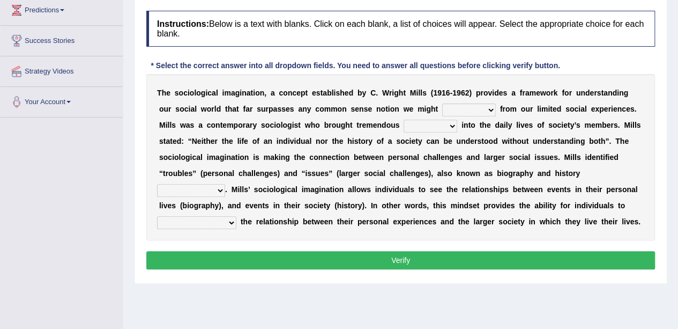
scroll to position [165, 0]
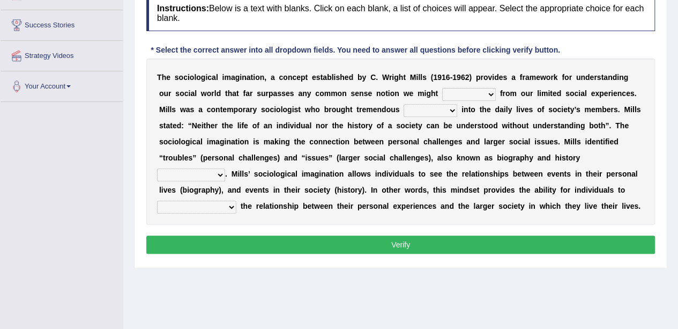
click at [461, 94] on select "depart derive describe deprive" at bounding box center [469, 94] width 54 height 13
select select "depart"
click at [442, 88] on select "depart derive describe deprive" at bounding box center [469, 94] width 54 height 13
click at [419, 106] on select "sight insight comment interaction" at bounding box center [431, 110] width 54 height 13
select select "insight"
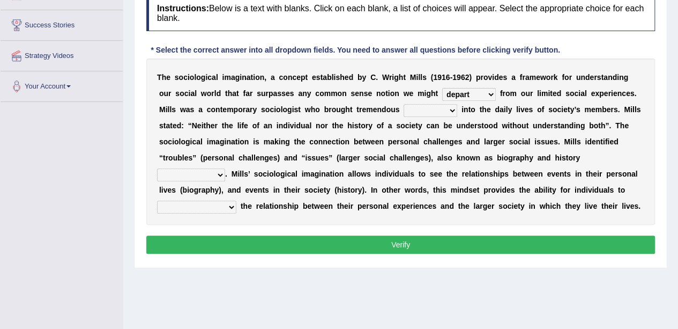
click at [404, 104] on select "sight insight comment interaction" at bounding box center [431, 110] width 54 height 13
click at [463, 88] on select "depart derive describe deprive" at bounding box center [469, 94] width 54 height 13
select select "deprive"
click at [442, 88] on select "depart derive describe deprive" at bounding box center [469, 94] width 54 height 13
click at [203, 175] on select "accordingly collectively respectively spontaneously" at bounding box center [191, 174] width 68 height 13
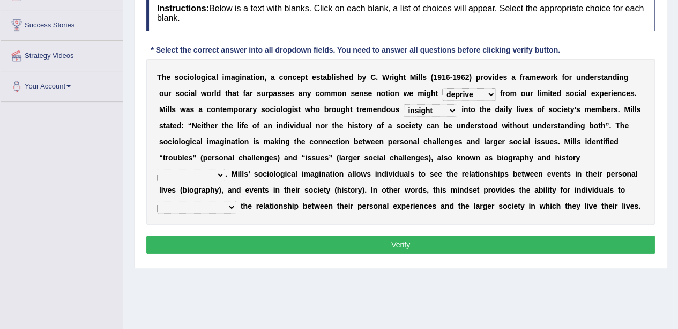
select select "respectively"
click at [157, 168] on select "accordingly collectively respectively spontaneously" at bounding box center [191, 174] width 68 height 13
click at [213, 201] on select "commercialize capitalize realize compartmentalize" at bounding box center [196, 206] width 79 height 13
select select "realize"
click at [157, 200] on select "commercialize capitalize realize compartmentalize" at bounding box center [196, 206] width 79 height 13
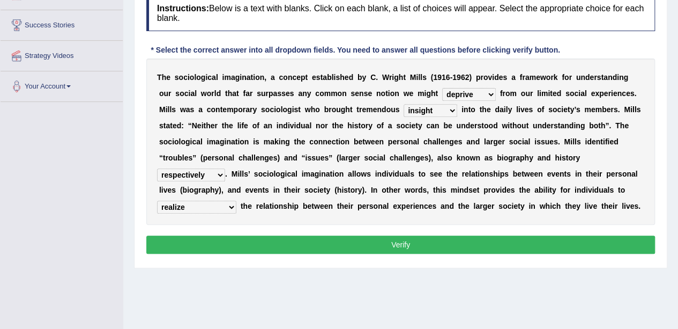
click at [225, 172] on b "." at bounding box center [226, 173] width 2 height 9
click at [210, 170] on select "accordingly collectively respectively spontaneously" at bounding box center [191, 174] width 68 height 13
select select "collectively"
click at [157, 168] on select "accordingly collectively respectively spontaneously" at bounding box center [191, 174] width 68 height 13
click at [250, 240] on button "Verify" at bounding box center [400, 244] width 509 height 18
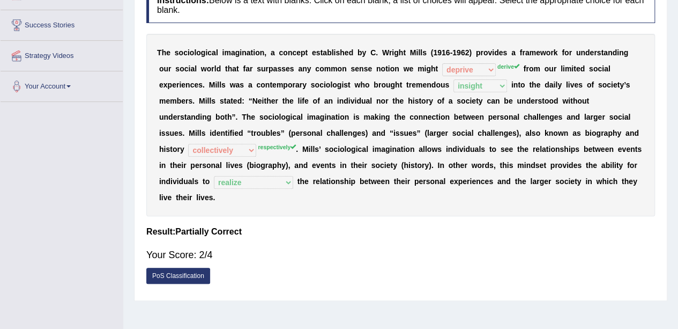
scroll to position [0, 0]
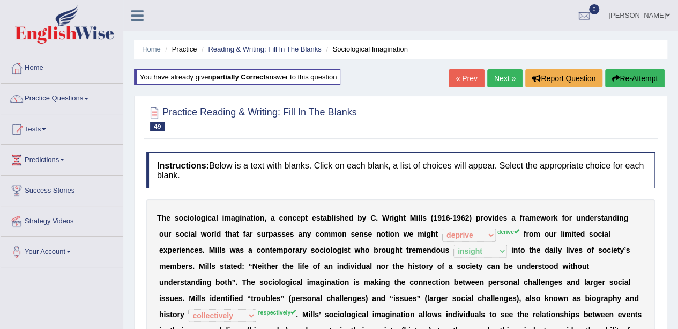
click at [640, 74] on button "Re-Attempt" at bounding box center [634, 78] width 59 height 18
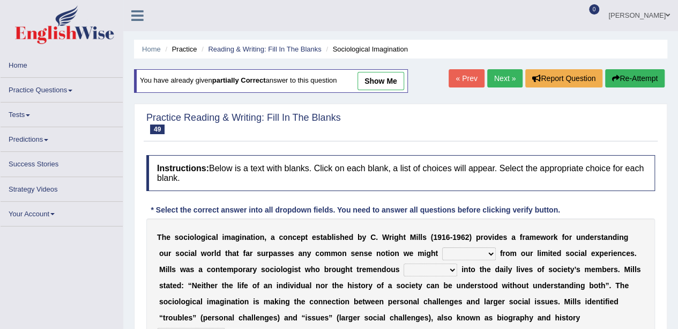
click at [460, 252] on select "depart derive describe deprive" at bounding box center [469, 253] width 54 height 13
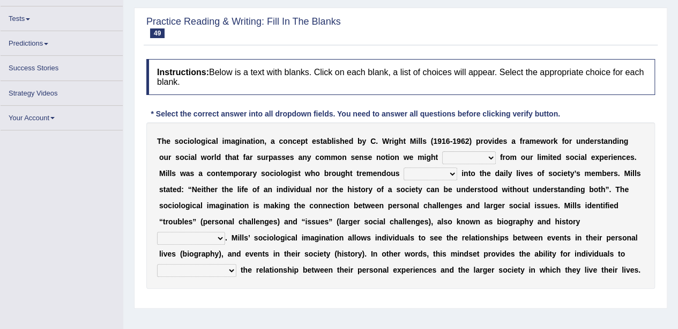
scroll to position [99, 0]
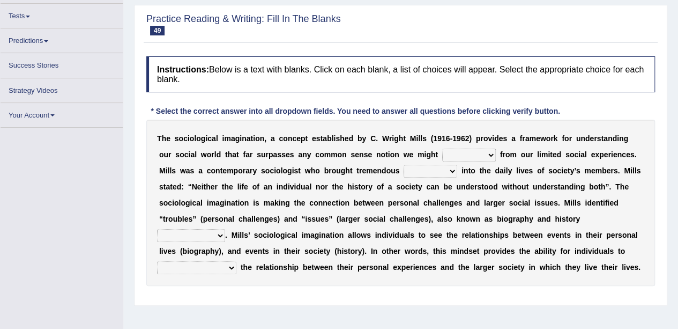
click at [464, 152] on select "depart derive describe deprive" at bounding box center [469, 154] width 54 height 13
select select "derive"
click at [442, 148] on select "depart derive describe deprive" at bounding box center [469, 154] width 54 height 13
click at [412, 168] on select "sight insight comment interaction" at bounding box center [431, 171] width 54 height 13
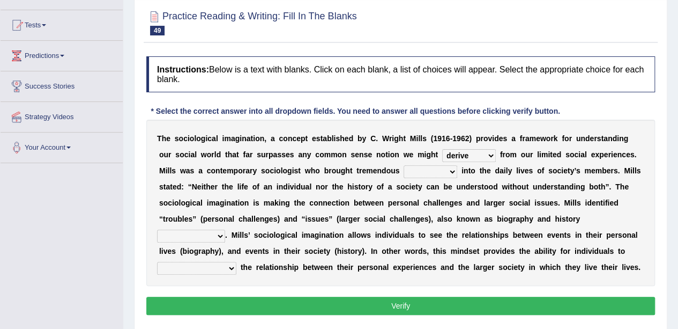
select select "insight"
click at [404, 165] on select "sight insight comment interaction" at bounding box center [431, 171] width 54 height 13
click at [204, 234] on select "accordingly collectively respectively spontaneously" at bounding box center [191, 235] width 68 height 13
select select "respectively"
click at [157, 229] on select "accordingly collectively respectively spontaneously" at bounding box center [191, 235] width 68 height 13
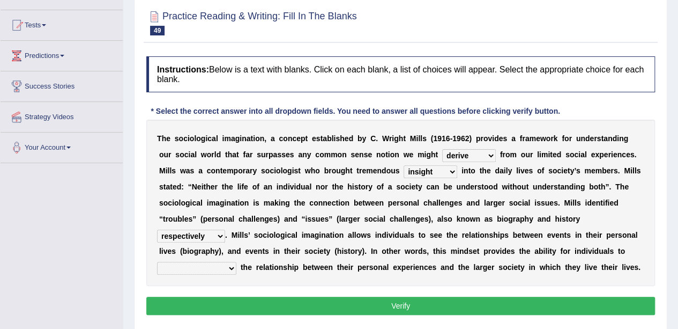
click at [212, 262] on select "commercialize capitalize realize compartmentalize" at bounding box center [196, 268] width 79 height 13
select select "realize"
click at [157, 262] on select "commercialize capitalize realize compartmentalize" at bounding box center [196, 268] width 79 height 13
click at [210, 235] on select "accordingly collectively respectively spontaneously" at bounding box center [191, 235] width 68 height 13
click at [255, 299] on button "Verify" at bounding box center [400, 305] width 509 height 18
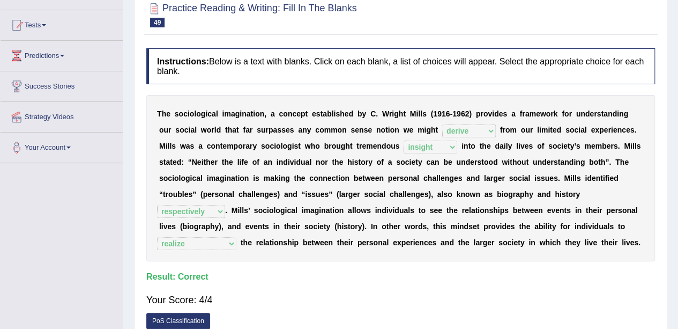
scroll to position [0, 0]
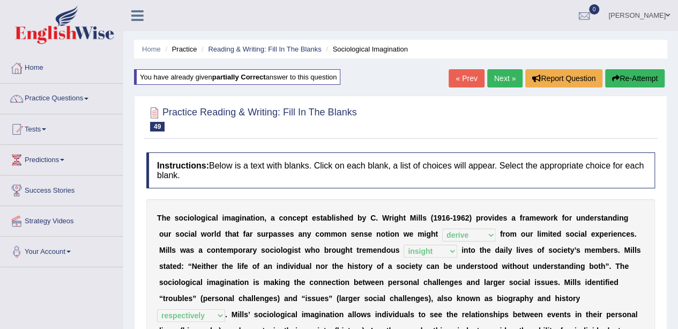
click at [503, 74] on link "Next »" at bounding box center [504, 78] width 35 height 18
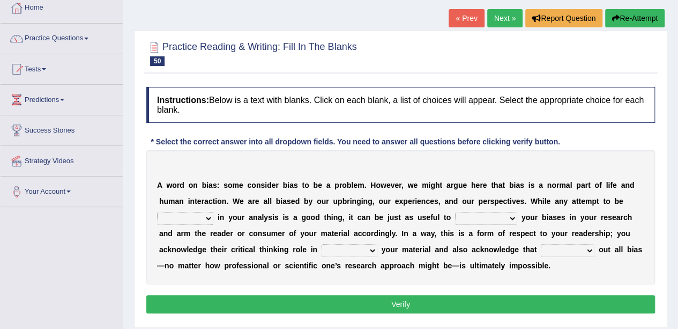
scroll to position [78, 0]
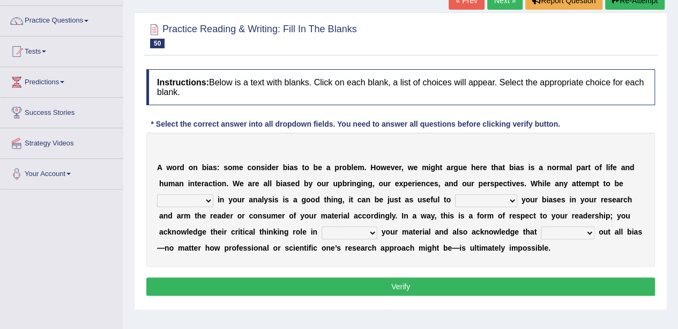
click at [193, 194] on select "objective optimistic subjective pessimistic" at bounding box center [185, 200] width 56 height 13
select select "optimistic"
click at [157, 194] on select "objective optimistic subjective pessimistic" at bounding box center [185, 200] width 56 height 13
click at [493, 198] on select "assume achieve acquire acknowledge" at bounding box center [486, 200] width 62 height 13
select select "acknowledge"
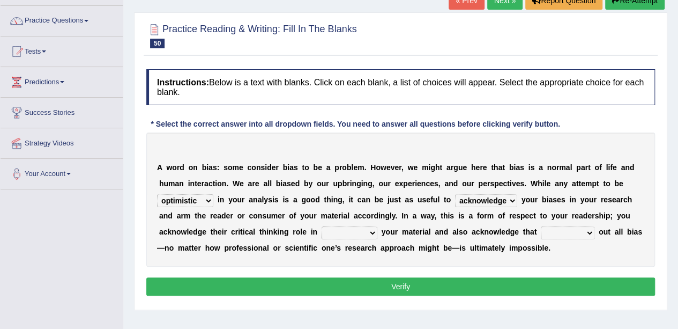
click at [455, 194] on select "assume achieve acquire acknowledge" at bounding box center [486, 200] width 62 height 13
click at [343, 230] on select "contacting consuming conducting confirming" at bounding box center [350, 232] width 56 height 13
select select "confirming"
click at [322, 226] on select "contacting consuming conducting confirming" at bounding box center [350, 232] width 56 height 13
click at [567, 229] on select "phasing building ruling pushing" at bounding box center [568, 232] width 54 height 13
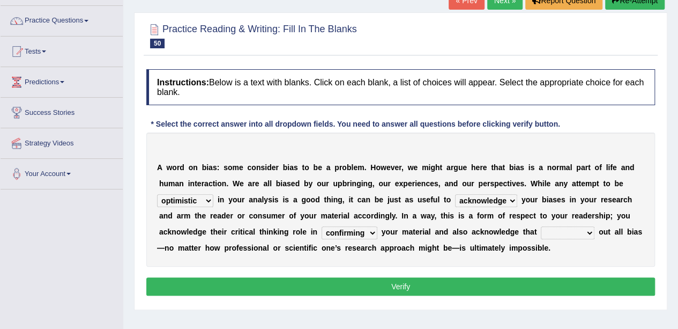
select select "pushing"
click at [541, 226] on select "phasing building ruling pushing" at bounding box center [568, 232] width 54 height 13
click at [577, 278] on button "Verify" at bounding box center [400, 286] width 509 height 18
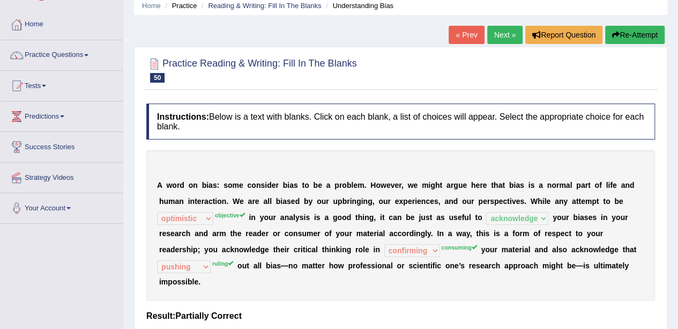
scroll to position [0, 0]
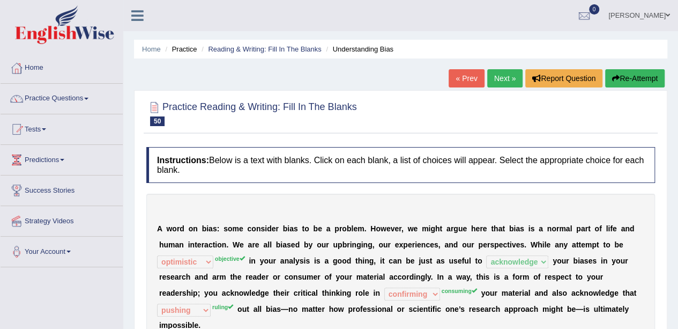
click at [640, 81] on button "Re-Attempt" at bounding box center [634, 78] width 59 height 18
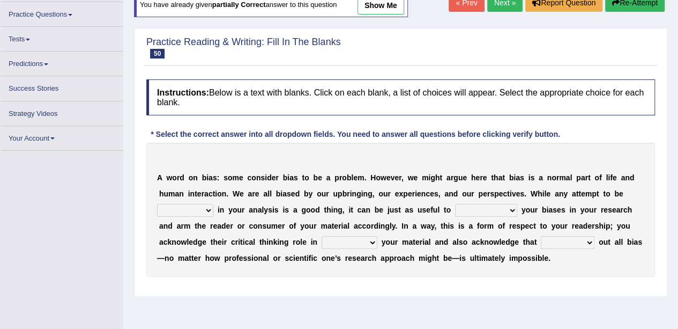
scroll to position [89, 0]
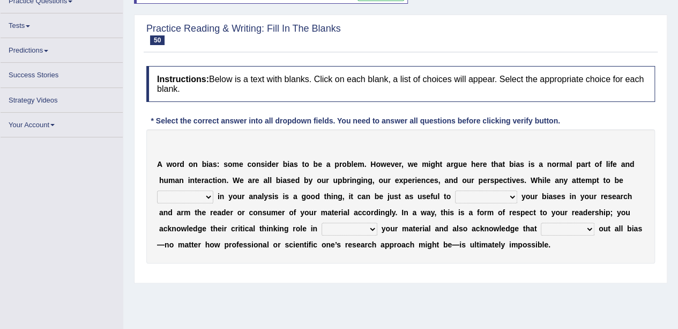
click at [195, 192] on select "objective optimistic subjective pessimistic" at bounding box center [185, 196] width 56 height 13
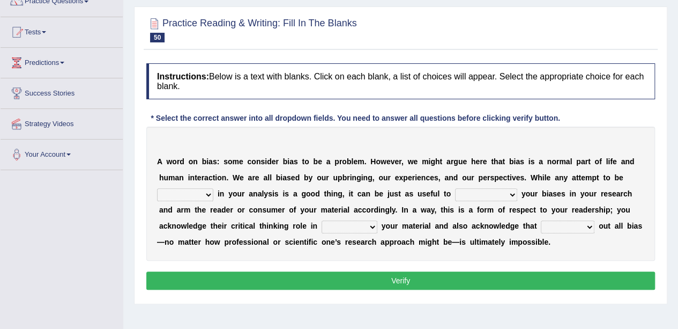
select select "objective"
click at [157, 188] on select "objective optimistic subjective pessimistic" at bounding box center [185, 194] width 56 height 13
click at [493, 189] on select "assume achieve acquire acknowledge" at bounding box center [486, 194] width 62 height 13
select select "acknowledge"
click at [455, 188] on select "assume achieve acquire acknowledge" at bounding box center [486, 194] width 62 height 13
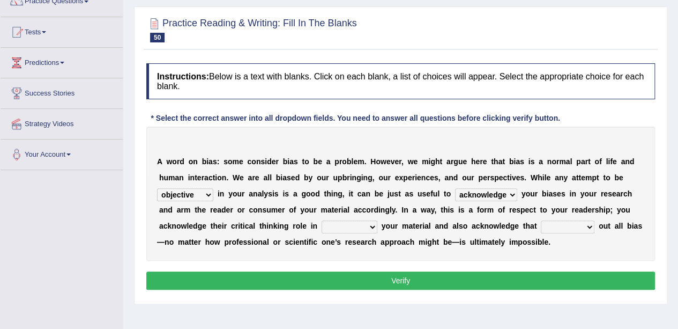
click at [359, 222] on select "contacting consuming conducting confirming" at bounding box center [350, 226] width 56 height 13
select select "consuming"
click at [322, 220] on select "contacting consuming conducting confirming" at bounding box center [350, 226] width 56 height 13
click at [567, 224] on select "phasing building ruling pushing" at bounding box center [568, 226] width 54 height 13
select select "ruling"
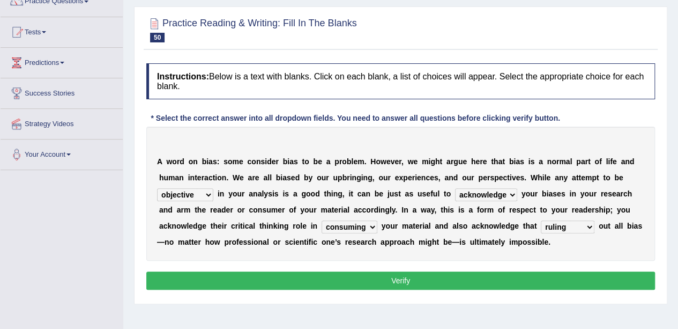
click at [541, 220] on select "phasing building ruling pushing" at bounding box center [568, 226] width 54 height 13
click at [528, 280] on button "Verify" at bounding box center [400, 280] width 509 height 18
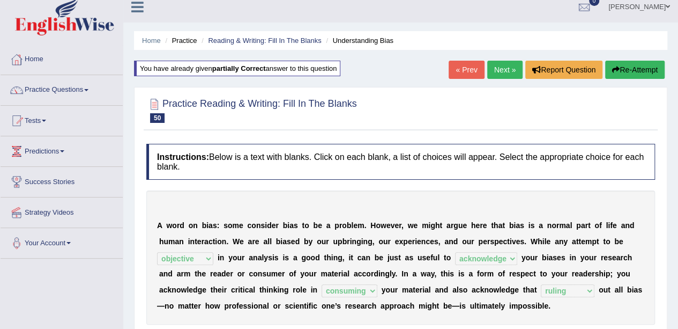
scroll to position [0, 0]
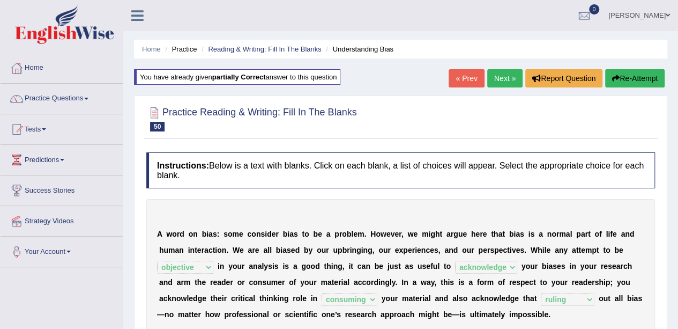
click at [59, 99] on link "Practice Questions" at bounding box center [62, 97] width 122 height 27
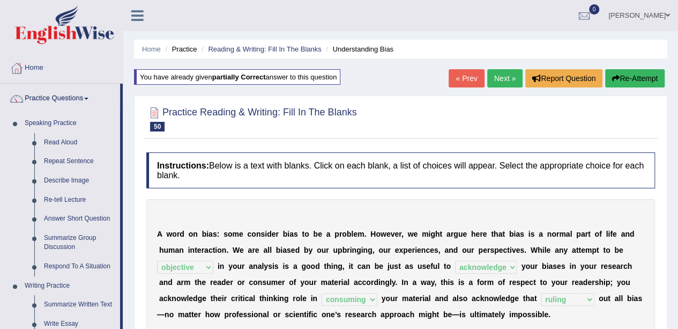
click at [68, 146] on link "Read Aloud" at bounding box center [79, 142] width 81 height 19
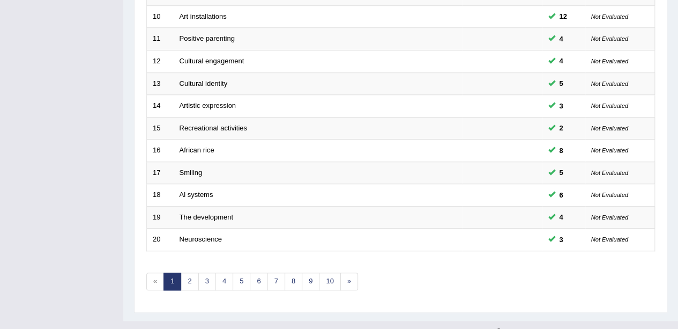
scroll to position [376, 0]
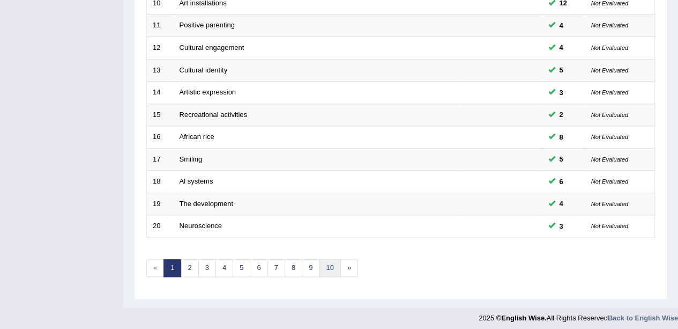
click at [325, 260] on link "10" at bounding box center [329, 268] width 21 height 18
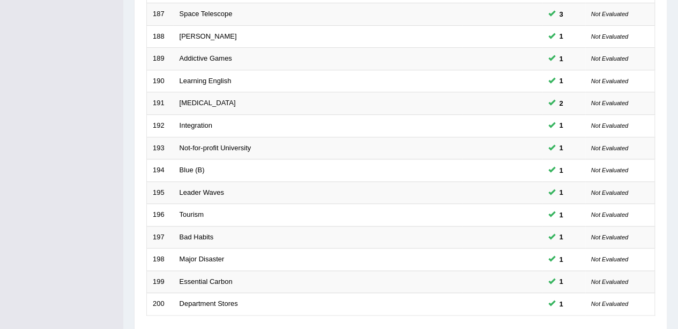
scroll to position [376, 0]
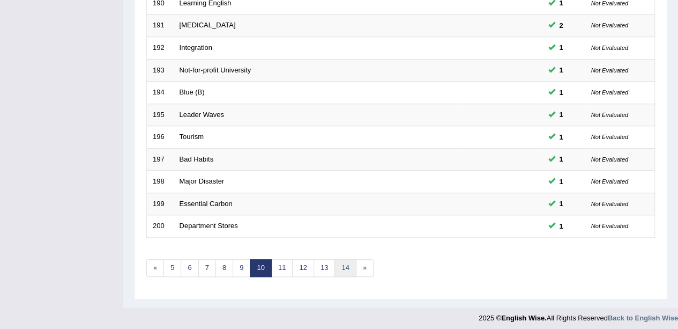
click at [334, 264] on link "14" at bounding box center [344, 268] width 21 height 18
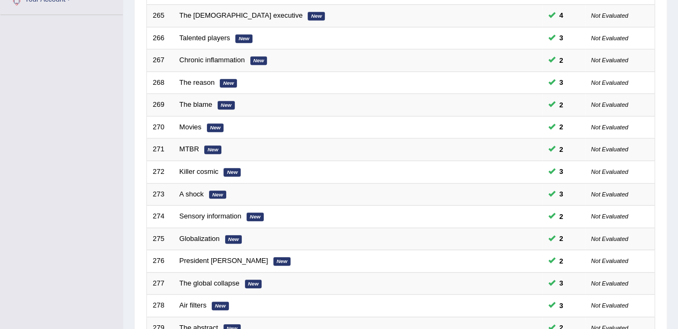
scroll to position [376, 0]
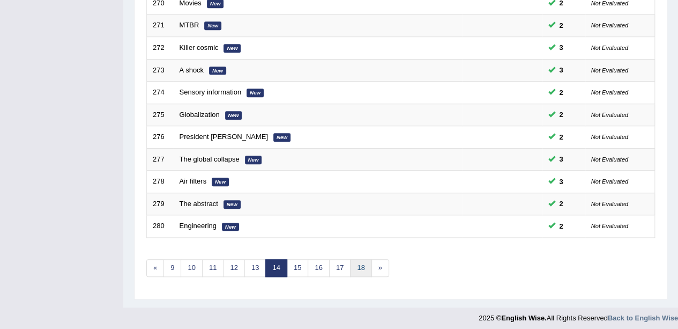
click at [357, 264] on link "18" at bounding box center [360, 268] width 21 height 18
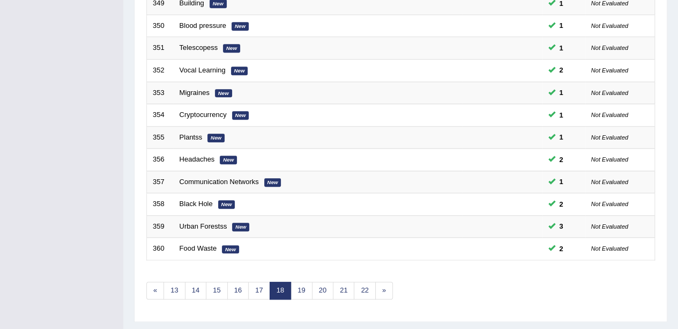
scroll to position [376, 0]
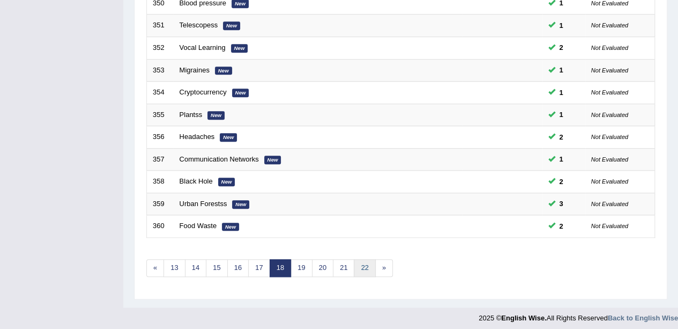
click at [364, 266] on link "22" at bounding box center [364, 268] width 21 height 18
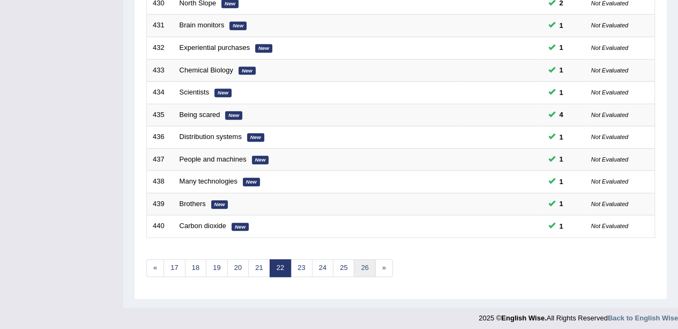
click at [356, 259] on link "26" at bounding box center [364, 268] width 21 height 18
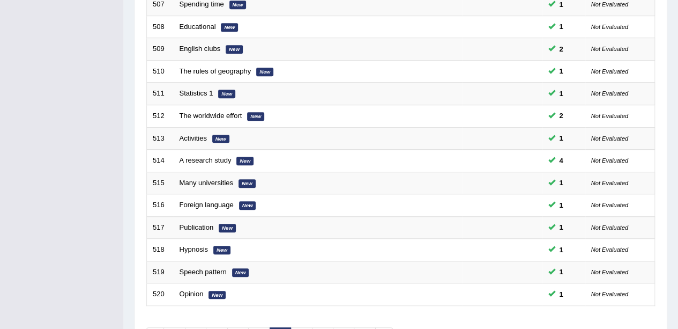
scroll to position [376, 0]
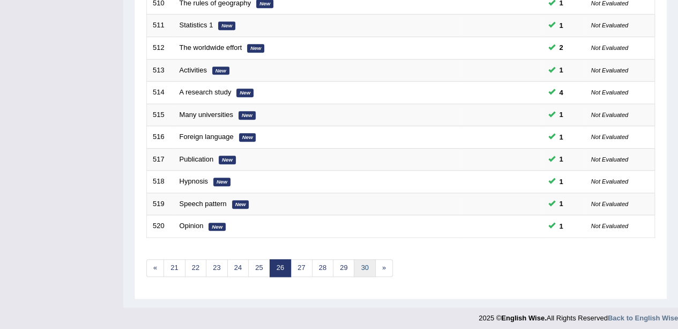
click at [356, 261] on link "30" at bounding box center [364, 268] width 21 height 18
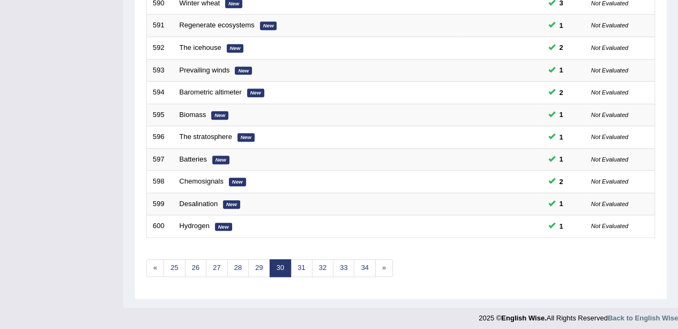
click at [362, 263] on link "34" at bounding box center [364, 268] width 21 height 18
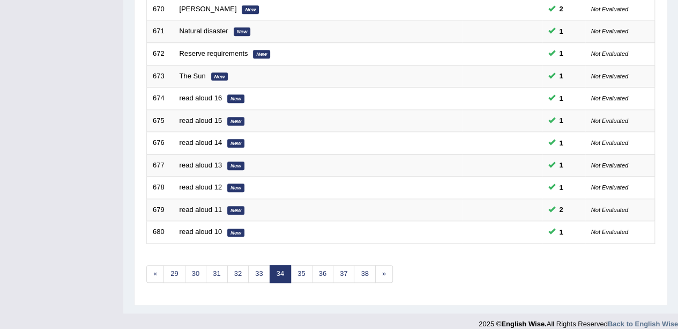
scroll to position [371, 0]
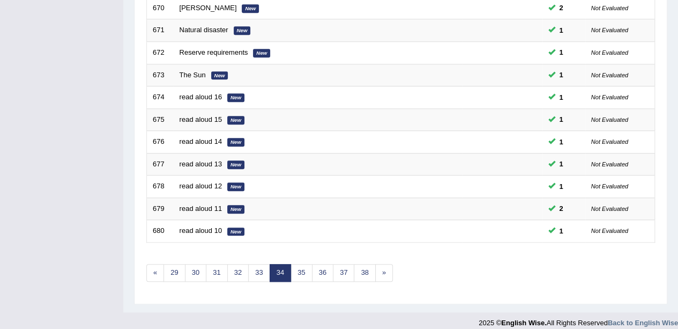
click at [356, 264] on link "38" at bounding box center [364, 273] width 21 height 18
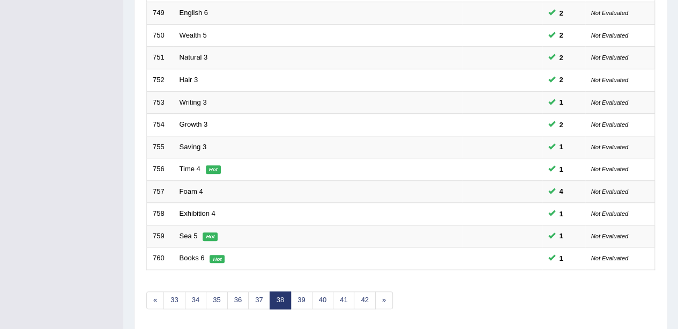
scroll to position [376, 0]
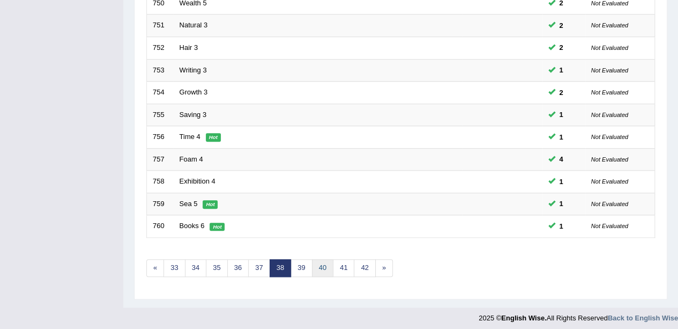
click at [321, 263] on link "40" at bounding box center [322, 268] width 21 height 18
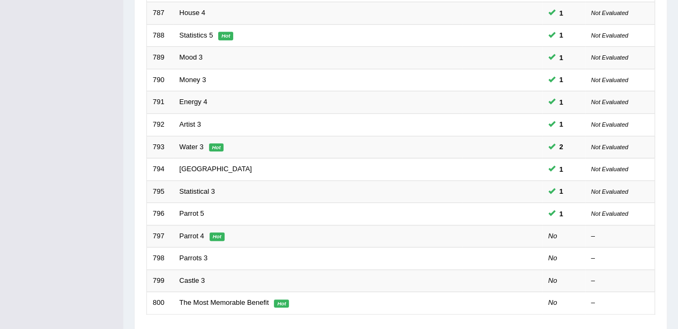
scroll to position [376, 0]
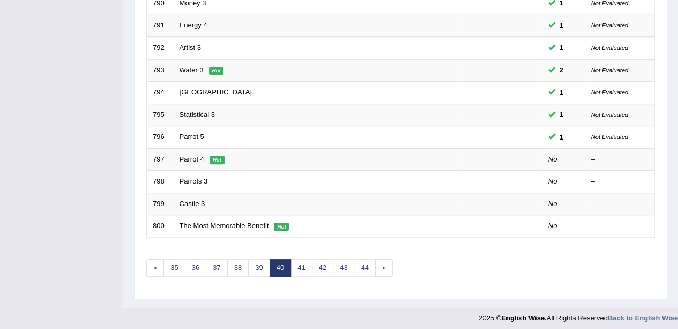
click at [419, 153] on td "Parrot 4 Hot" at bounding box center [318, 159] width 288 height 23
click at [210, 156] on em "Hot" at bounding box center [217, 159] width 15 height 9
click at [213, 155] on em "Hot" at bounding box center [217, 159] width 15 height 9
click at [198, 155] on link "Parrot 4" at bounding box center [192, 159] width 25 height 8
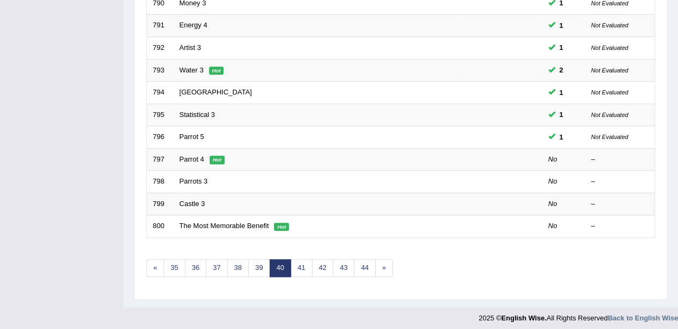
click at [202, 156] on link "Parrot 4" at bounding box center [192, 159] width 25 height 8
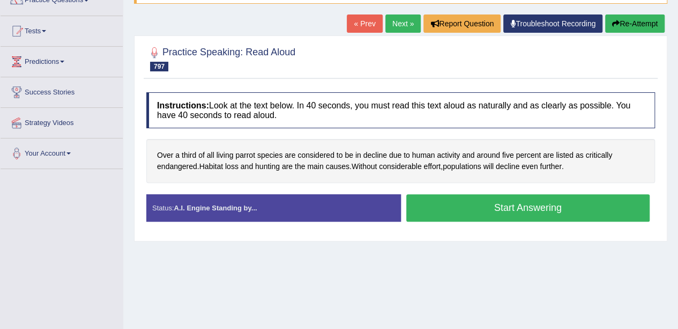
scroll to position [99, 0]
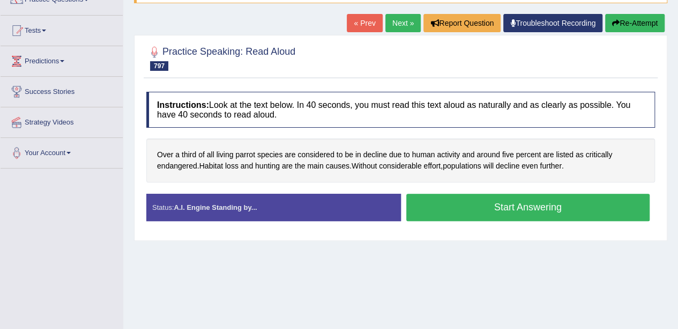
click at [593, 200] on button "Start Answering" at bounding box center [528, 206] width 244 height 27
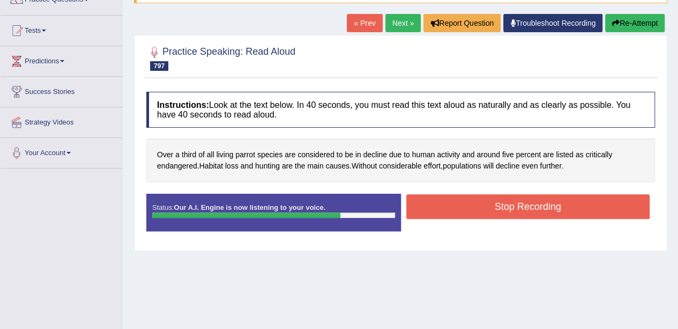
click at [585, 203] on button "Stop Recording" at bounding box center [528, 206] width 244 height 25
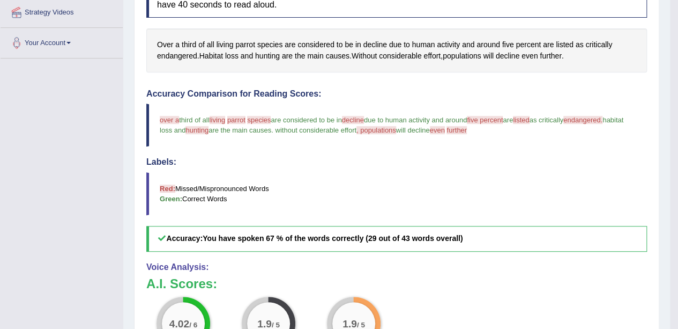
scroll to position [209, 0]
click at [182, 51] on span "endangered" at bounding box center [177, 55] width 40 height 11
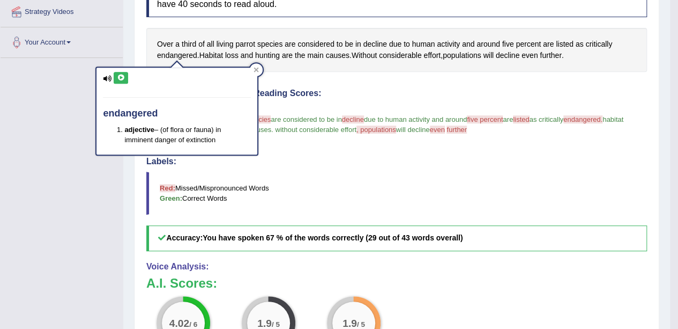
click at [121, 77] on icon at bounding box center [121, 77] width 8 height 6
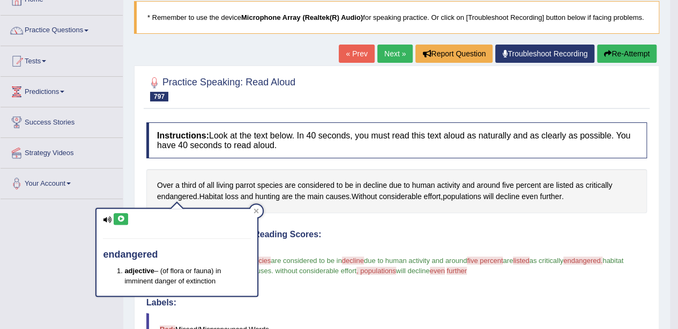
scroll to position [0, 0]
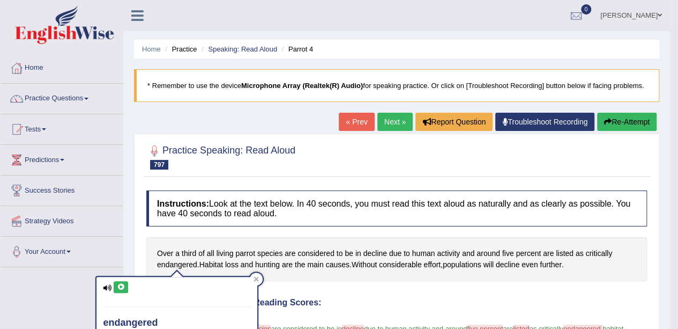
click at [621, 123] on button "Re-Attempt" at bounding box center [626, 122] width 59 height 18
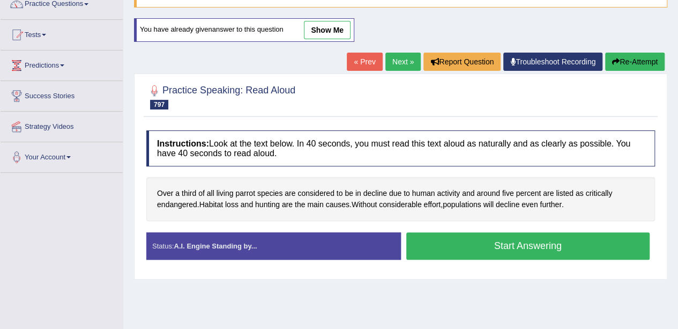
scroll to position [115, 0]
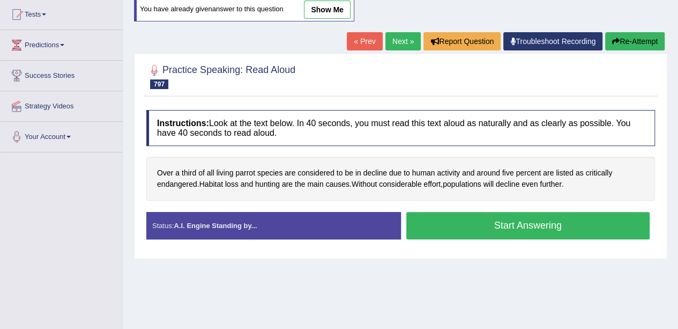
click at [488, 197] on div "Over a third of all living parrot species are considered to be in decline due t…" at bounding box center [400, 178] width 509 height 43
click at [489, 220] on button "Start Answering" at bounding box center [528, 225] width 244 height 27
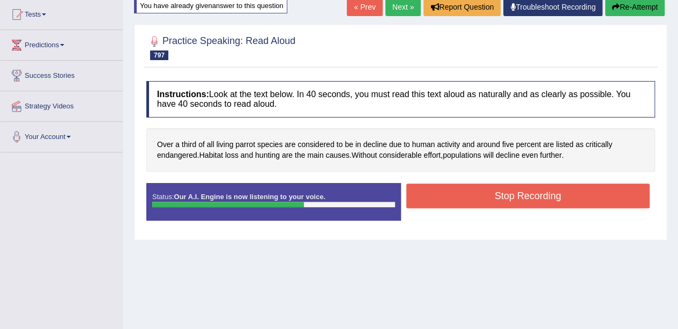
click at [539, 191] on button "Stop Recording" at bounding box center [528, 195] width 244 height 25
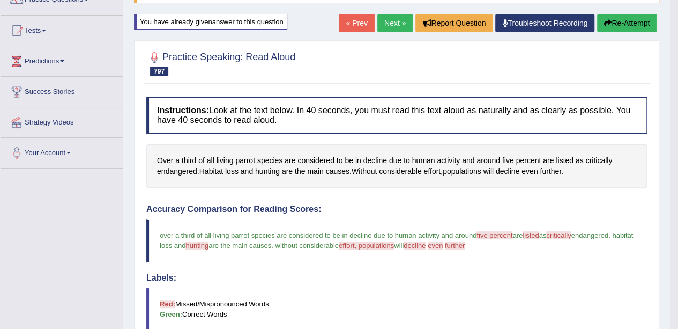
scroll to position [0, 0]
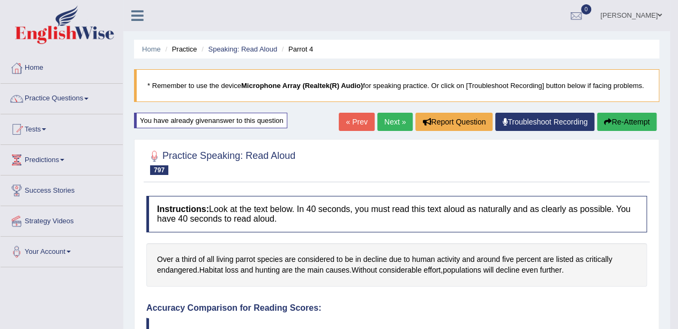
click at [389, 115] on link "Next »" at bounding box center [394, 122] width 35 height 18
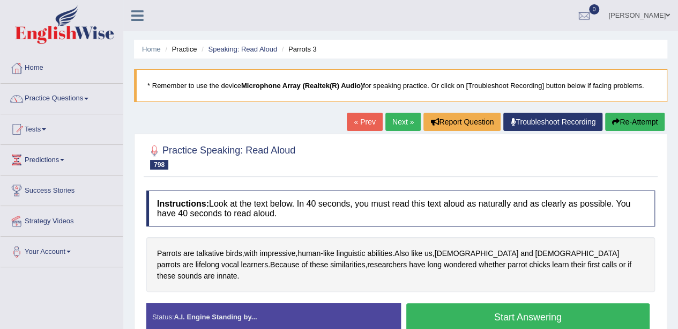
click at [470, 303] on button "Start Answering" at bounding box center [528, 316] width 244 height 27
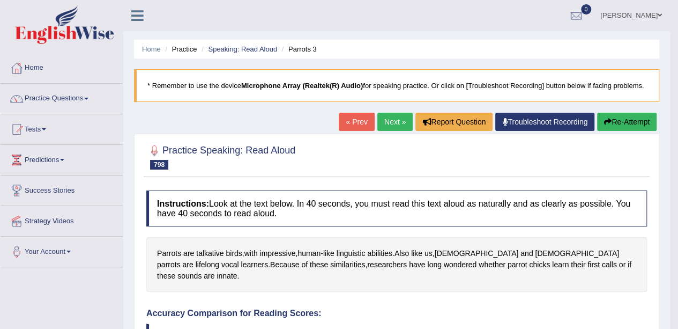
click at [628, 119] on button "Re-Attempt" at bounding box center [626, 122] width 59 height 18
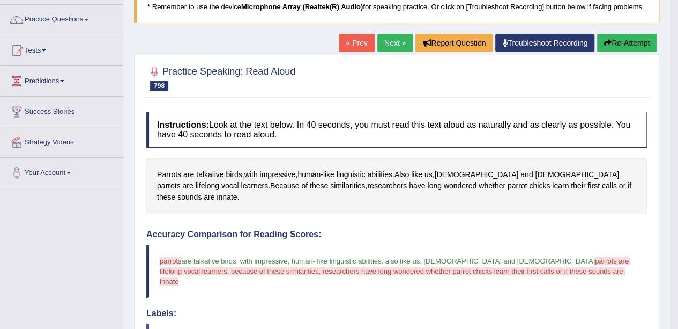
scroll to position [98, 0]
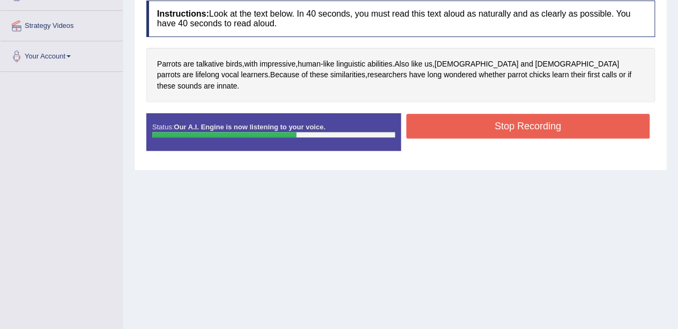
click at [539, 116] on button "Stop Recording" at bounding box center [528, 126] width 244 height 25
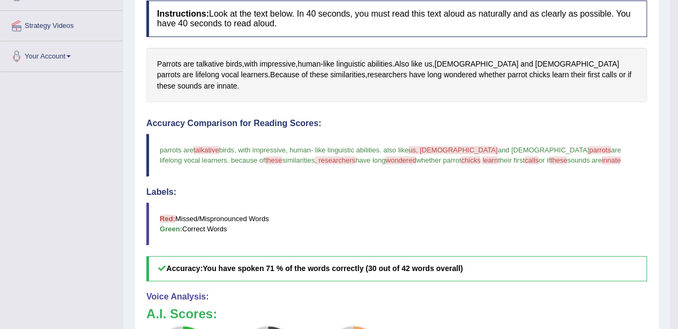
click at [444, 71] on span "wondered" at bounding box center [460, 74] width 33 height 11
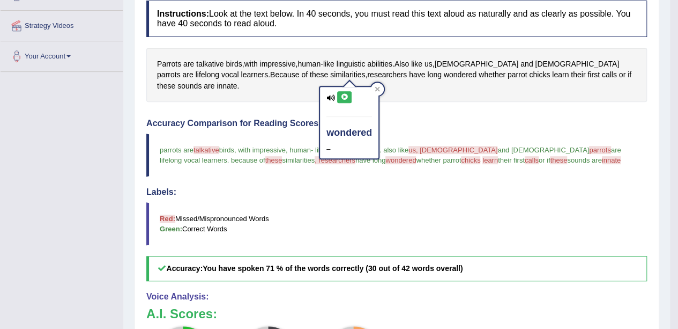
click at [331, 107] on div "wondered –" at bounding box center [349, 122] width 58 height 71
click at [347, 88] on div "wondered –" at bounding box center [349, 122] width 58 height 71
click at [344, 96] on icon at bounding box center [344, 97] width 8 height 6
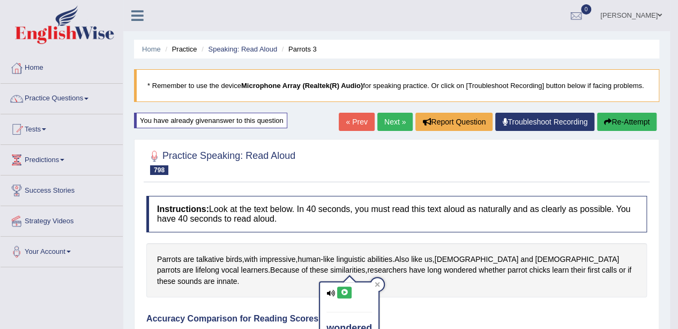
click at [393, 123] on link "Next »" at bounding box center [394, 122] width 35 height 18
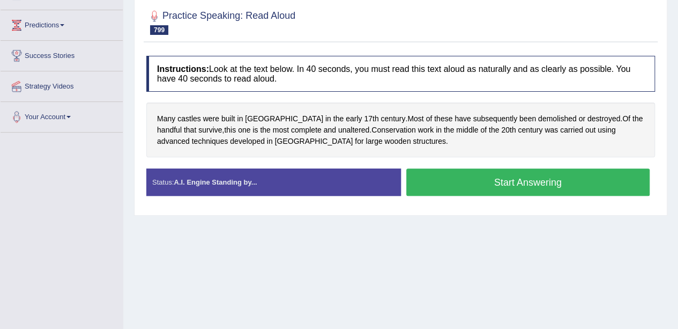
scroll to position [135, 0]
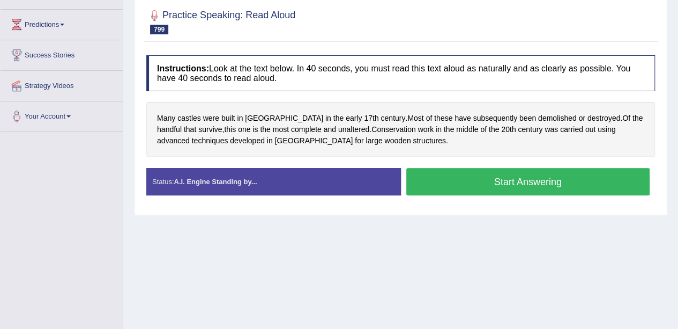
click at [531, 182] on button "Start Answering" at bounding box center [528, 181] width 244 height 27
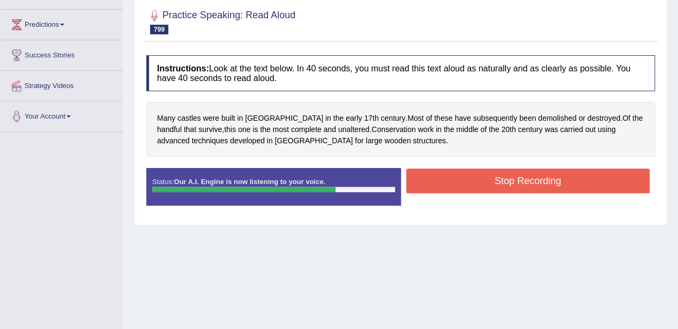
click at [528, 177] on button "Stop Recording" at bounding box center [528, 180] width 244 height 25
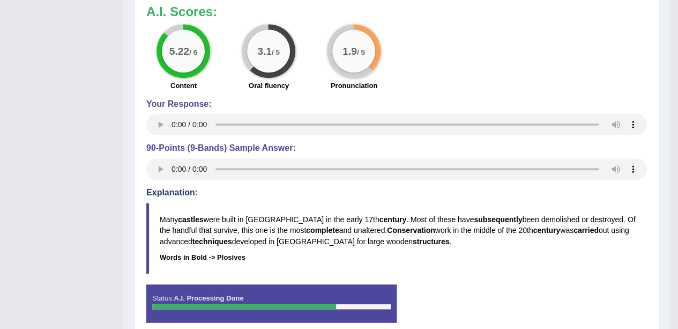
scroll to position [546, 0]
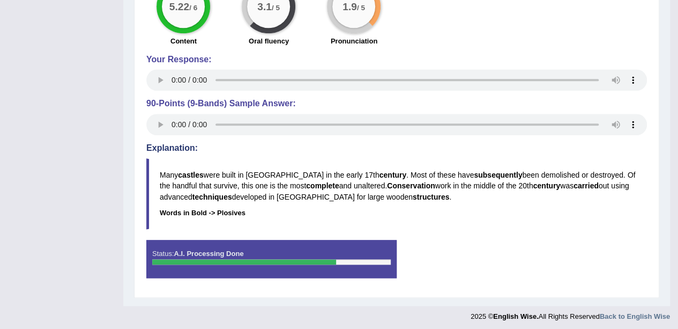
click at [229, 208] on b "Words in Bold -> Plosives" at bounding box center [203, 212] width 86 height 8
click at [228, 209] on b "Words in Bold -> Plosives" at bounding box center [203, 212] width 86 height 8
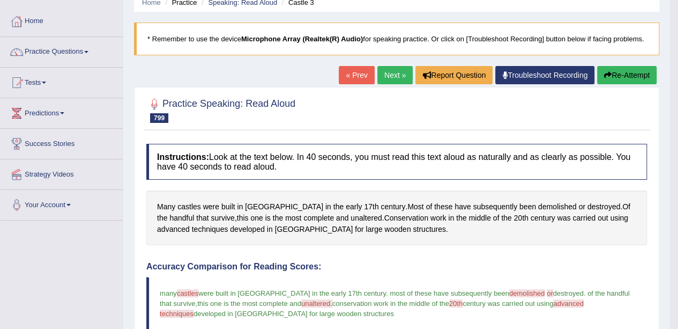
scroll to position [0, 0]
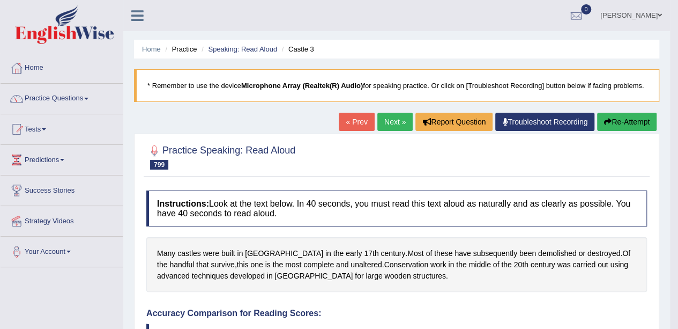
click at [397, 113] on link "Next »" at bounding box center [394, 122] width 35 height 18
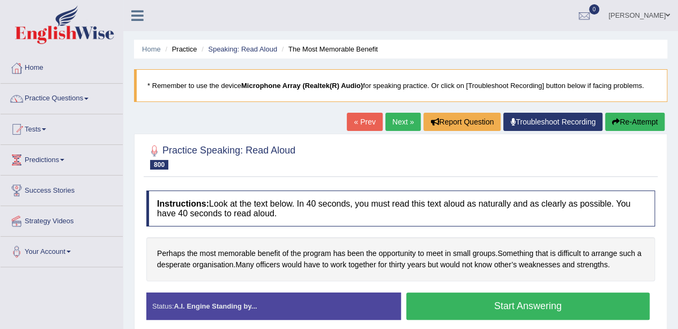
click at [506, 300] on button "Start Answering" at bounding box center [528, 305] width 244 height 27
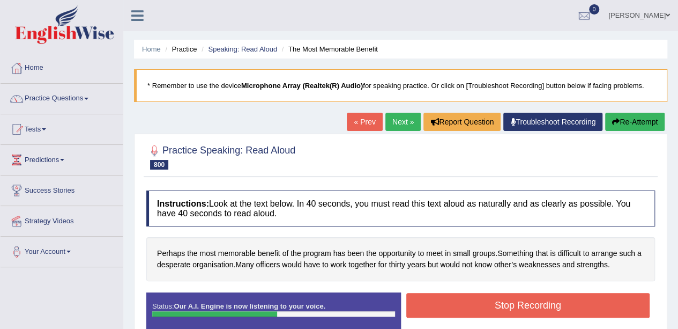
click at [553, 292] on div "Start Answering" at bounding box center [528, 292] width 255 height 1
click at [536, 292] on div "Start Answering" at bounding box center [528, 292] width 255 height 1
click at [518, 298] on button "Stop Recording" at bounding box center [528, 305] width 244 height 25
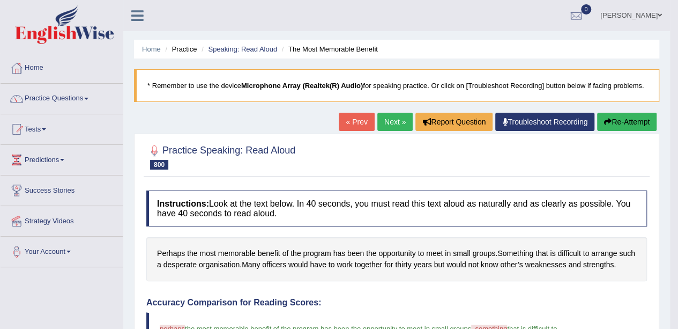
click at [393, 120] on link "Next »" at bounding box center [394, 122] width 35 height 18
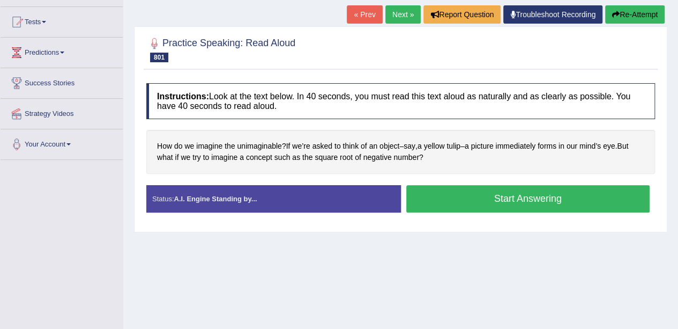
click at [494, 192] on button "Start Answering" at bounding box center [528, 198] width 244 height 27
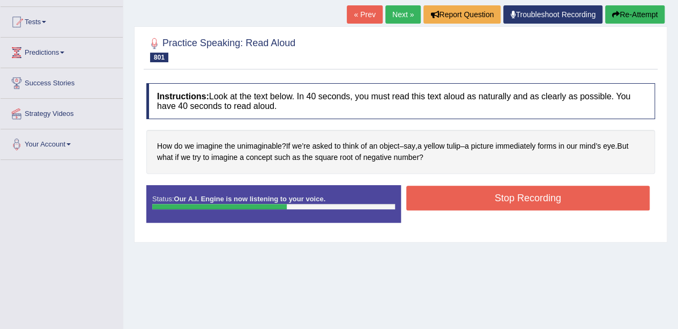
click at [533, 191] on button "Stop Recording" at bounding box center [528, 197] width 244 height 25
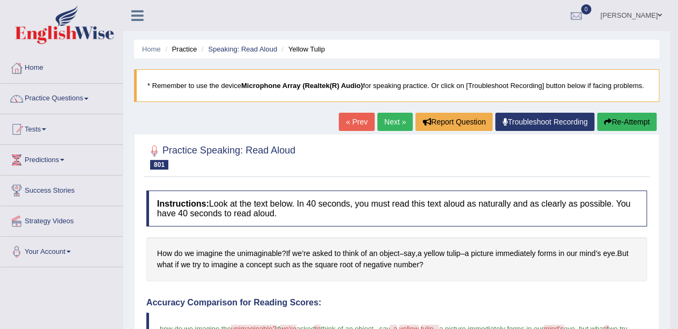
click at [390, 114] on link "Next »" at bounding box center [394, 122] width 35 height 18
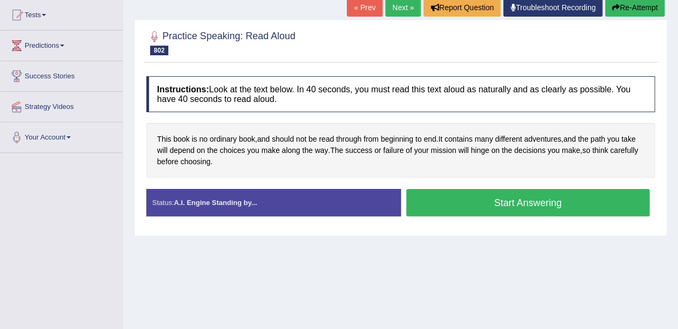
scroll to position [110, 0]
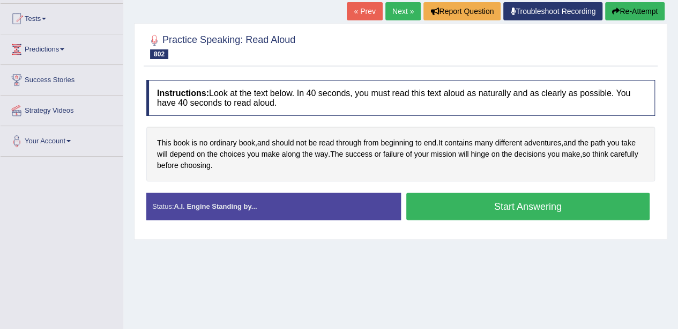
click at [468, 197] on button "Start Answering" at bounding box center [528, 205] width 244 height 27
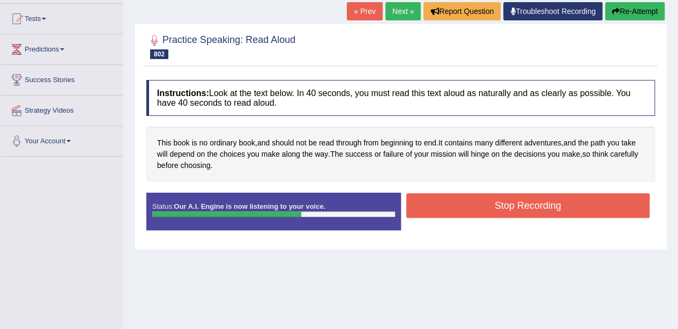
click at [544, 198] on button "Stop Recording" at bounding box center [528, 205] width 244 height 25
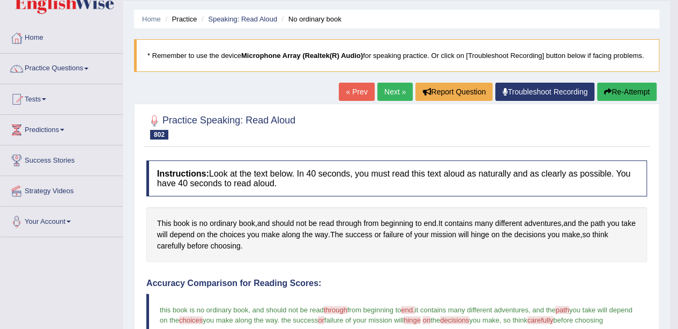
scroll to position [0, 0]
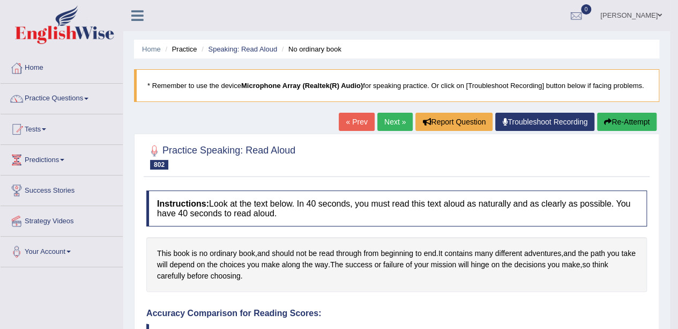
click at [377, 122] on link "Next »" at bounding box center [394, 122] width 35 height 18
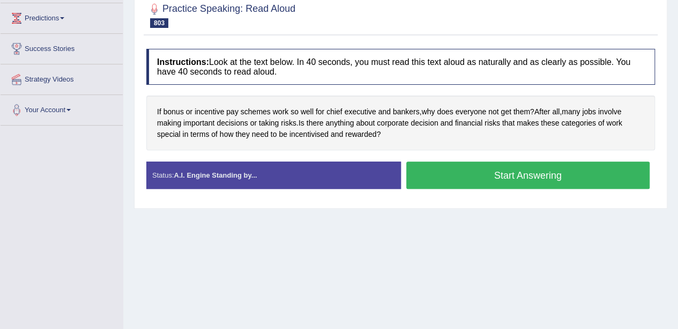
click at [465, 169] on button "Start Answering" at bounding box center [528, 174] width 244 height 27
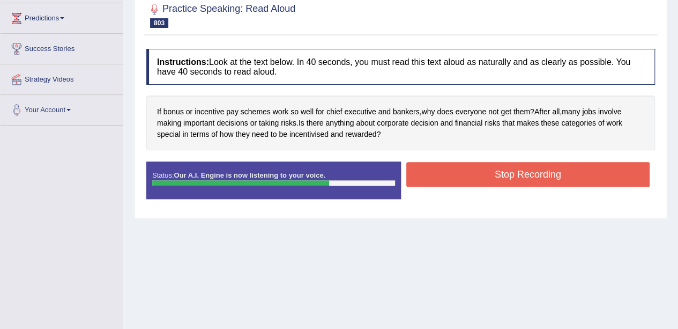
click at [470, 169] on button "Stop Recording" at bounding box center [528, 174] width 244 height 25
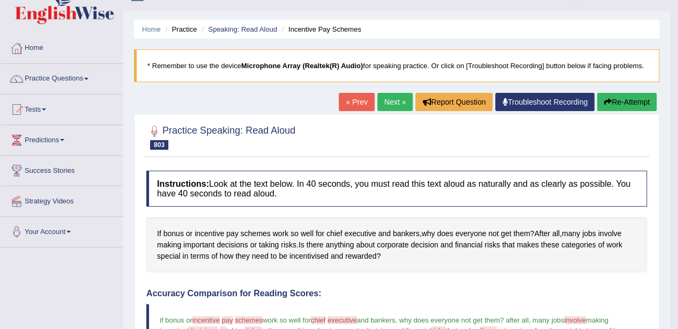
scroll to position [19, 0]
click at [608, 101] on icon "button" at bounding box center [608, 103] width 8 height 8
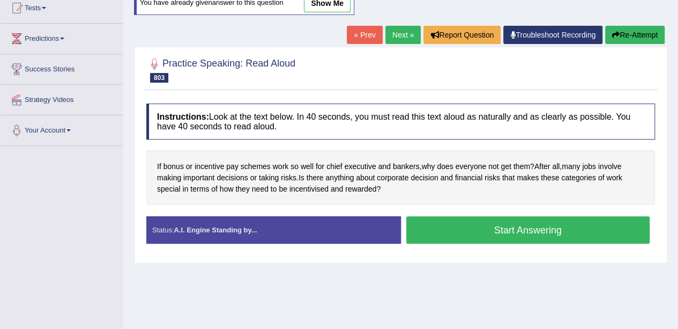
scroll to position [122, 0]
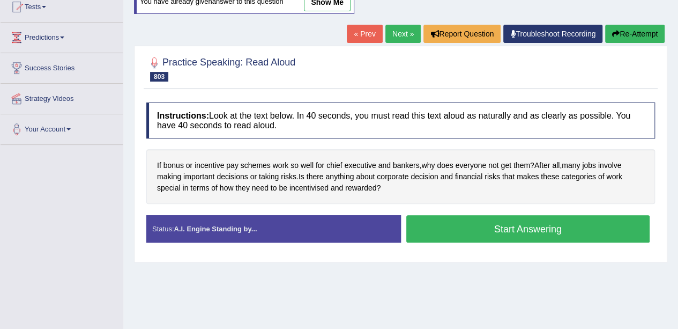
click at [205, 166] on span "incentive" at bounding box center [209, 165] width 29 height 11
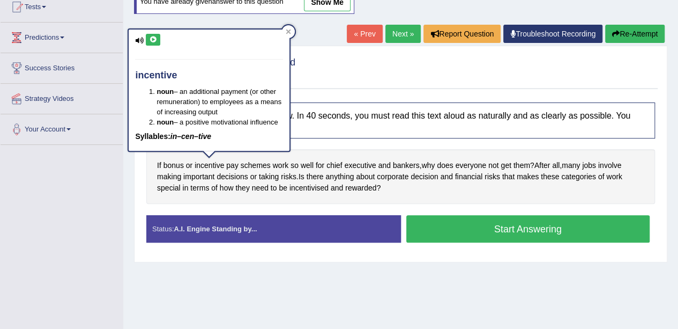
click at [147, 30] on div "incentive noun – an additional payment (or other remuneration) to employees as …" at bounding box center [209, 89] width 161 height 121
click at [152, 36] on icon at bounding box center [153, 39] width 8 height 6
click at [153, 36] on icon at bounding box center [153, 39] width 8 height 6
click at [251, 164] on span "schemes" at bounding box center [256, 165] width 30 height 11
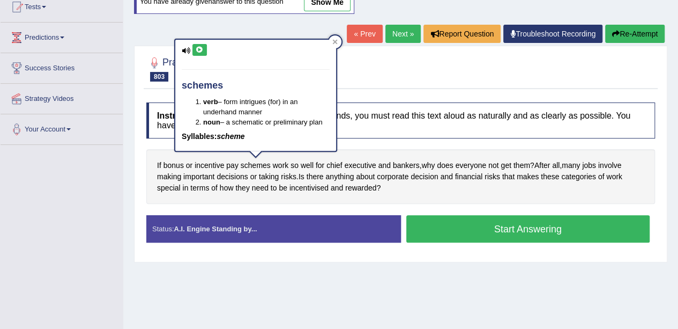
click at [189, 48] on icon at bounding box center [186, 50] width 9 height 7
click at [196, 54] on button at bounding box center [199, 50] width 14 height 12
click at [198, 48] on icon at bounding box center [200, 50] width 8 height 6
click at [196, 48] on icon at bounding box center [200, 50] width 8 height 6
click at [472, 217] on button "Start Answering" at bounding box center [528, 228] width 244 height 27
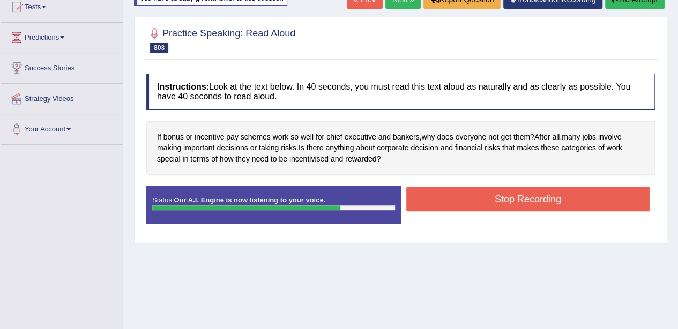
click at [481, 193] on button "Stop Recording" at bounding box center [528, 199] width 244 height 25
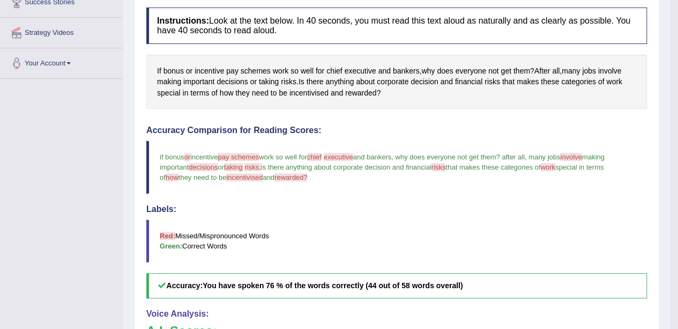
scroll to position [0, 0]
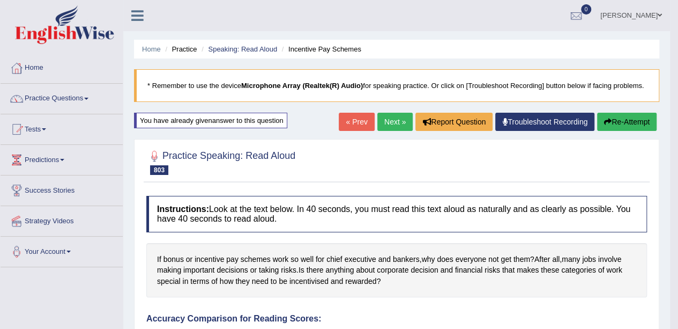
click at [377, 127] on link "Next »" at bounding box center [394, 122] width 35 height 18
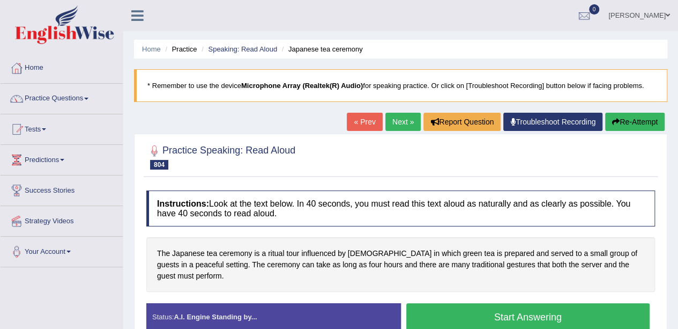
click at [347, 114] on link "« Prev" at bounding box center [364, 122] width 35 height 18
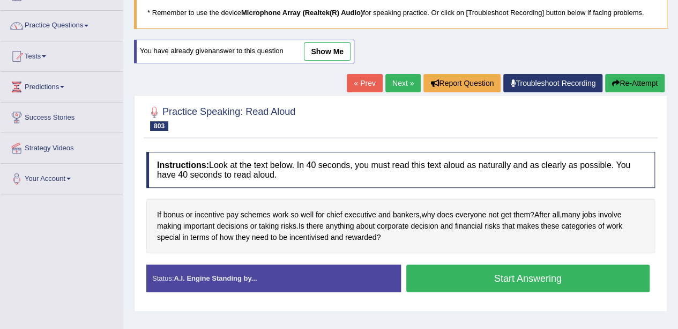
scroll to position [118, 0]
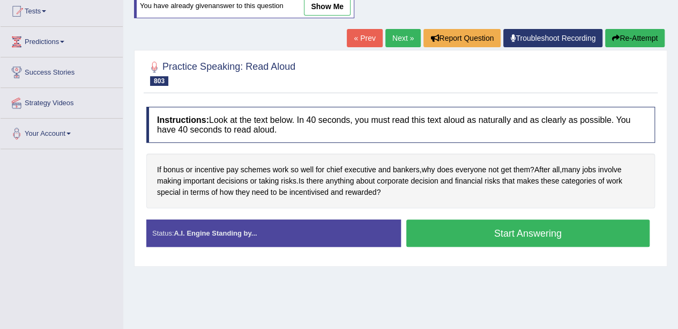
click at [208, 168] on span "incentive" at bounding box center [209, 169] width 29 height 11
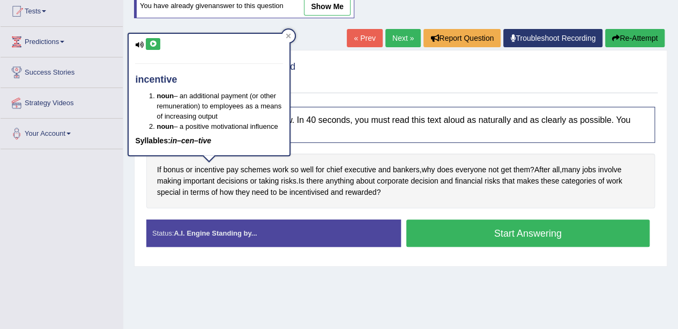
click at [151, 41] on icon at bounding box center [153, 44] width 8 height 6
click at [405, 39] on link "Next »" at bounding box center [402, 38] width 35 height 18
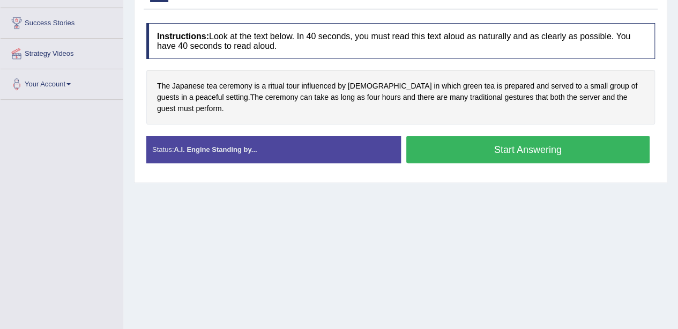
click at [454, 153] on button "Start Answering" at bounding box center [528, 149] width 244 height 27
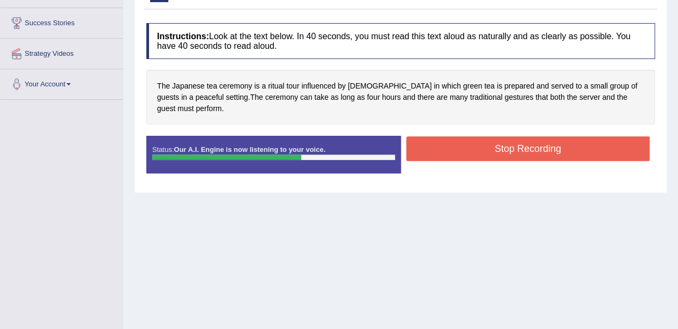
click at [506, 136] on div "Start Answering" at bounding box center [528, 136] width 255 height 1
click at [520, 161] on div "Stop Recording" at bounding box center [528, 149] width 255 height 27
click at [534, 149] on button "Stop Recording" at bounding box center [528, 148] width 244 height 25
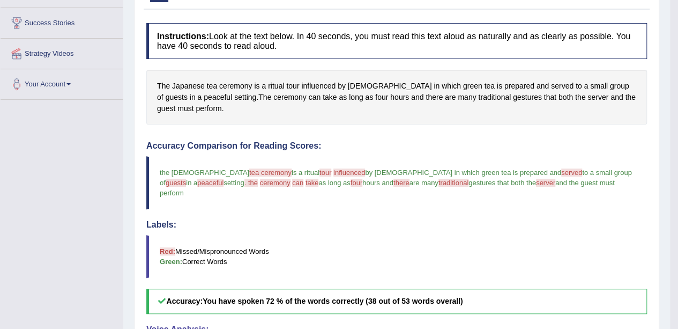
click at [227, 86] on span "ceremony" at bounding box center [235, 85] width 33 height 11
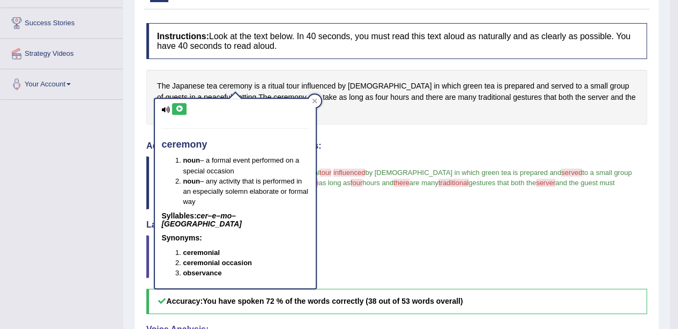
click at [168, 109] on icon at bounding box center [165, 109] width 9 height 7
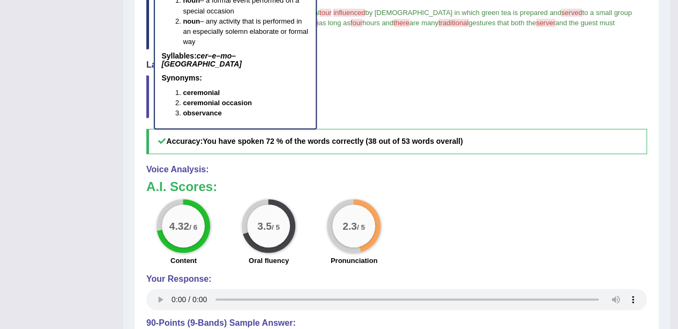
scroll to position [329, 0]
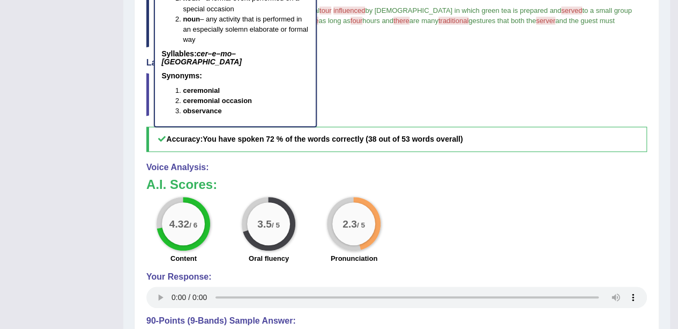
click at [362, 162] on h4 "Voice Analysis:" at bounding box center [396, 167] width 501 height 10
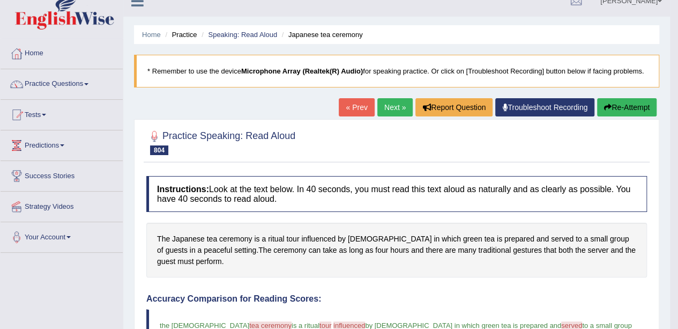
scroll to position [0, 0]
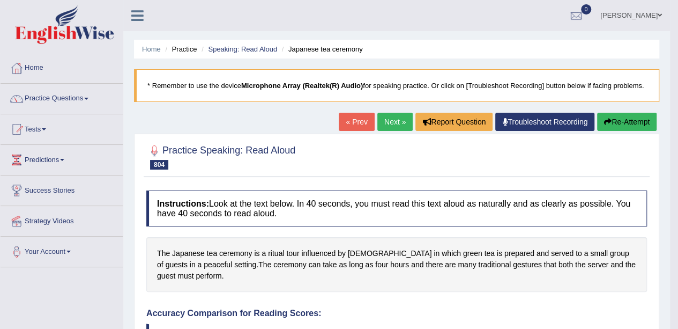
click at [399, 115] on link "Next »" at bounding box center [394, 122] width 35 height 18
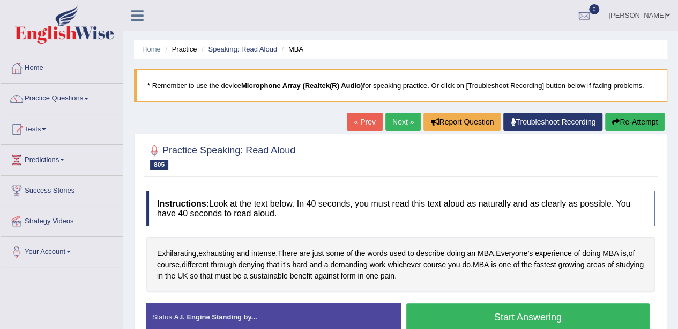
click at [363, 117] on link "« Prev" at bounding box center [364, 122] width 35 height 18
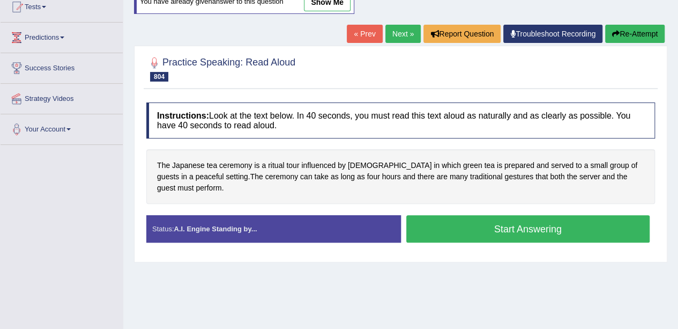
click at [630, 28] on button "Re-Attempt" at bounding box center [634, 34] width 59 height 18
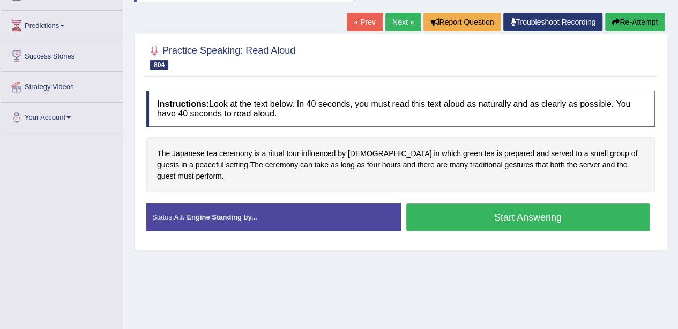
scroll to position [122, 0]
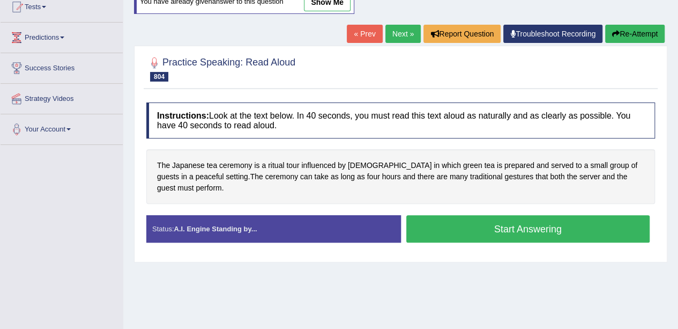
click at [493, 200] on div "The Japanese tea ceremony is a ritual tour influenced by Buddhism in which gree…" at bounding box center [400, 176] width 509 height 55
click at [517, 215] on button "Start Answering" at bounding box center [528, 228] width 244 height 27
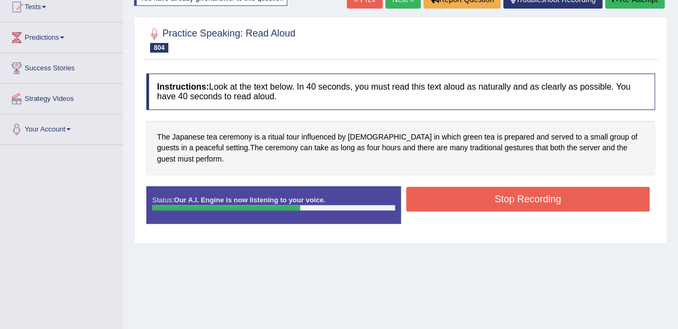
click at [504, 191] on button "Stop Recording" at bounding box center [528, 199] width 244 height 25
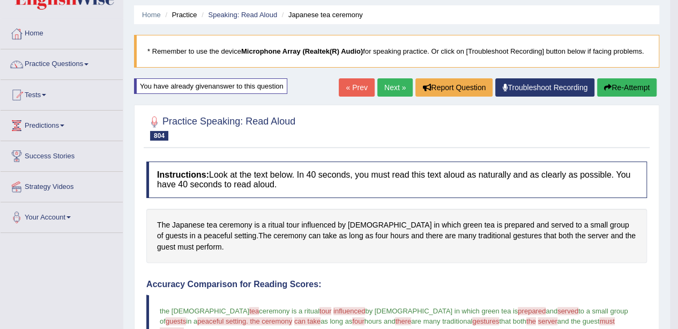
scroll to position [0, 0]
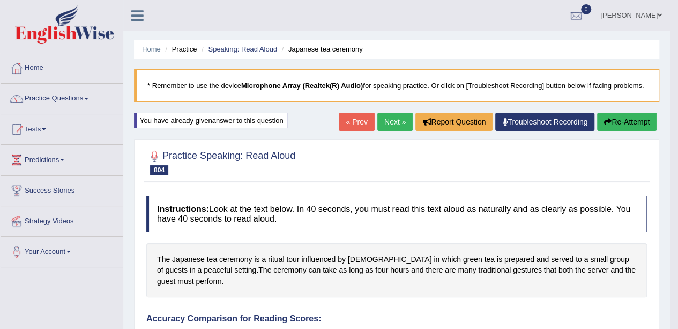
click at [379, 101] on blockquote "* Remember to use the device Microphone Array (Realtek(R) Audio) for speaking p…" at bounding box center [396, 85] width 525 height 33
click at [387, 115] on link "Next »" at bounding box center [394, 122] width 35 height 18
click at [396, 127] on link "Next »" at bounding box center [394, 122] width 35 height 18
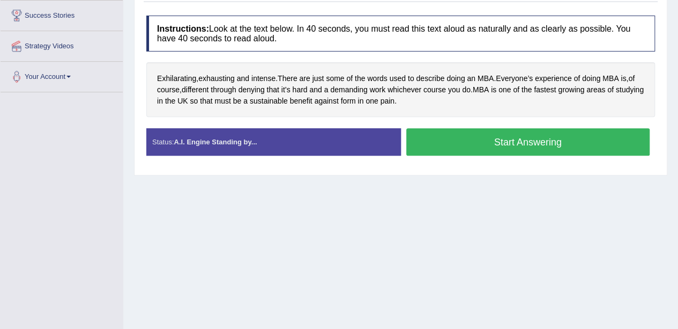
click at [177, 74] on span "Exhilarating" at bounding box center [176, 78] width 39 height 11
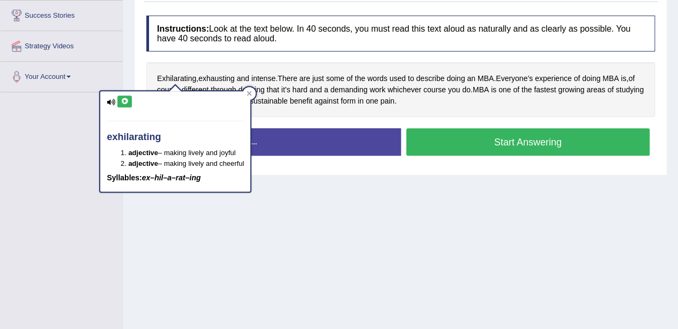
click at [122, 100] on icon at bounding box center [125, 101] width 8 height 6
click at [508, 141] on button "Start Answering" at bounding box center [528, 141] width 244 height 27
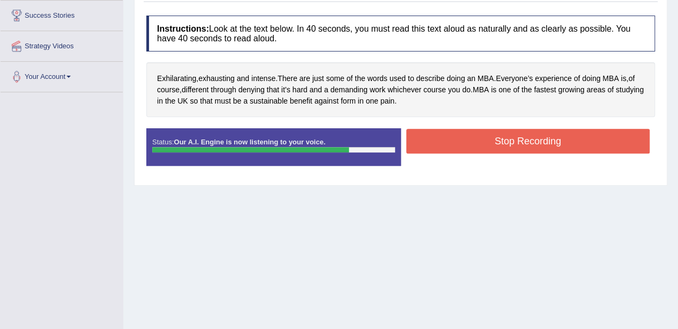
click at [480, 128] on div "Start Answering" at bounding box center [528, 128] width 255 height 1
click at [485, 141] on button "Stop Recording" at bounding box center [528, 141] width 244 height 25
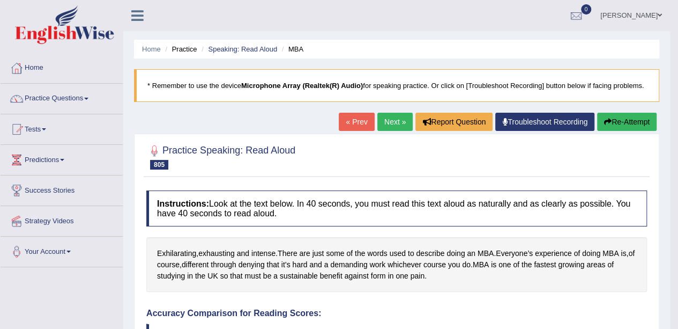
click at [382, 126] on link "Next »" at bounding box center [394, 122] width 35 height 18
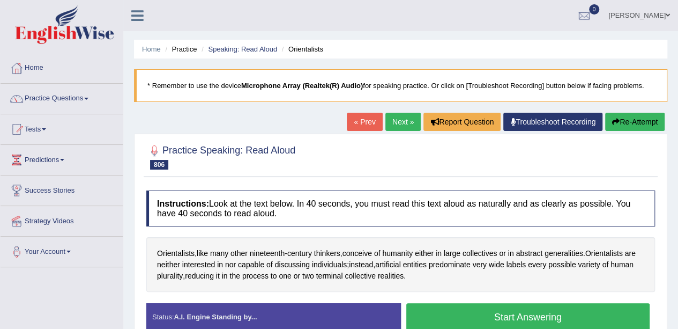
click at [166, 237] on div "Orientalists , like many other nineteenth - century thinkers , conceive of huma…" at bounding box center [400, 264] width 509 height 55
click at [163, 248] on span "Orientalists" at bounding box center [176, 253] width 38 height 11
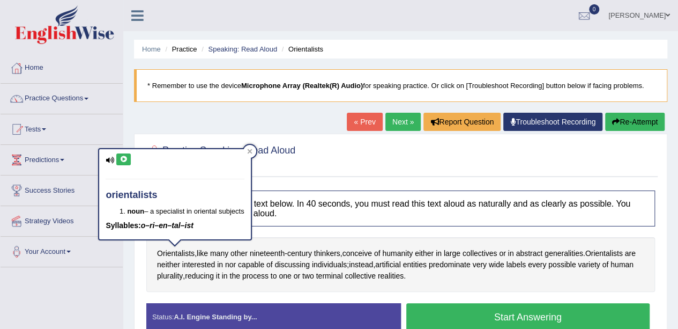
click at [123, 160] on icon at bounding box center [124, 159] width 8 height 6
click at [467, 306] on button "Start Answering" at bounding box center [528, 316] width 244 height 27
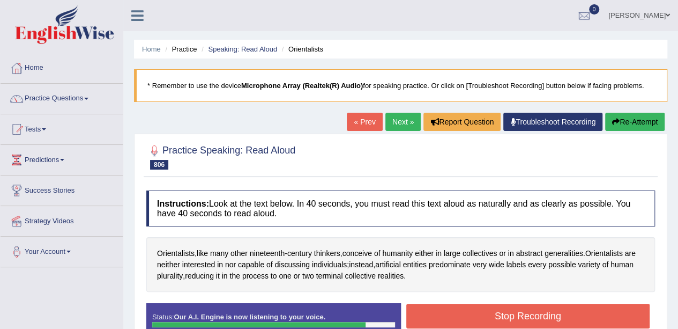
click at [488, 309] on button "Stop Recording" at bounding box center [528, 315] width 244 height 25
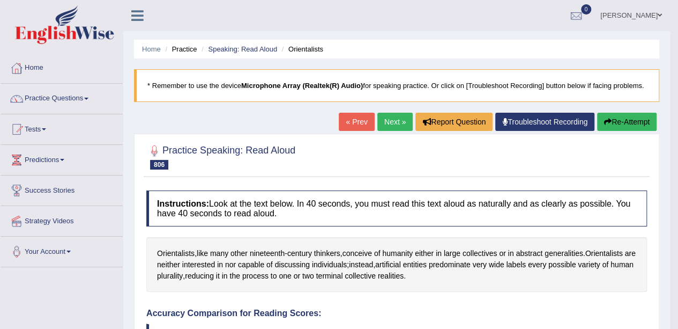
click at [615, 119] on button "Re-Attempt" at bounding box center [626, 122] width 59 height 18
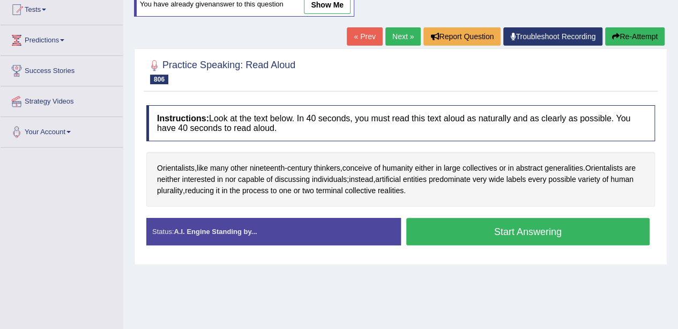
click at [547, 225] on button "Start Answering" at bounding box center [528, 231] width 244 height 27
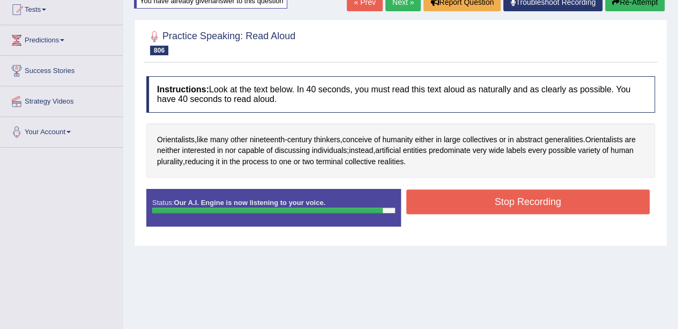
click at [473, 194] on button "Stop Recording" at bounding box center [528, 201] width 244 height 25
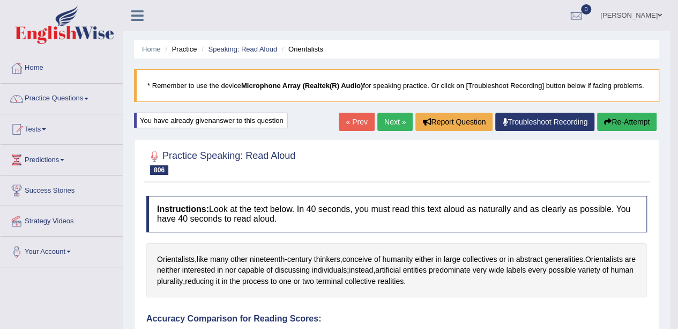
click at [42, 98] on link "Practice Questions" at bounding box center [62, 97] width 122 height 27
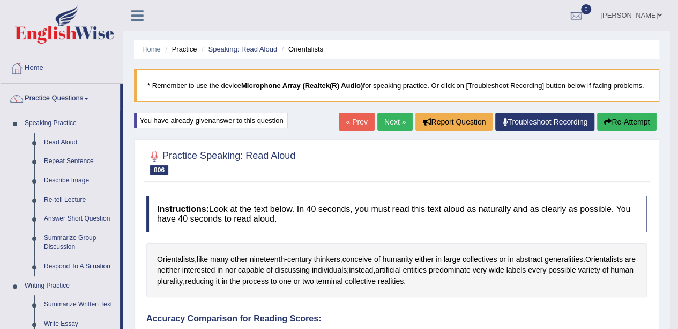
click at [74, 159] on link "Repeat Sentence" at bounding box center [79, 161] width 81 height 19
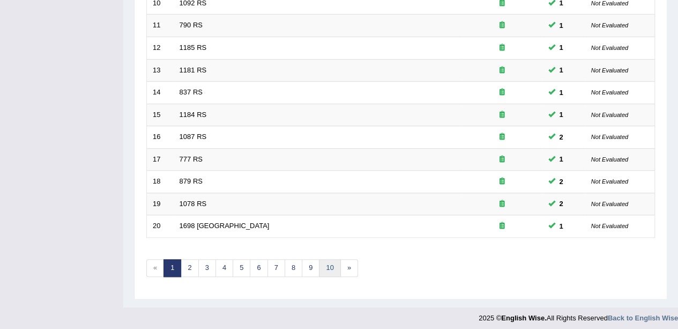
click at [329, 265] on link "10" at bounding box center [329, 268] width 21 height 18
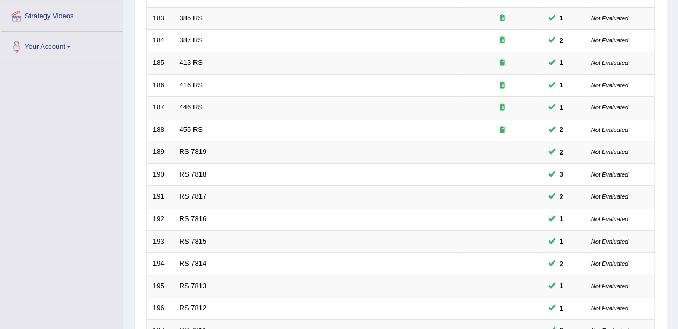
scroll to position [376, 0]
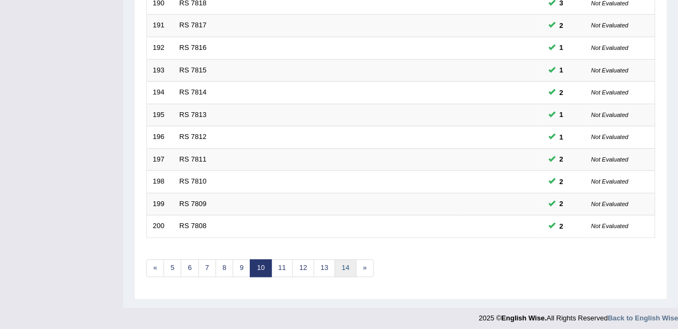
click at [341, 259] on link "14" at bounding box center [344, 268] width 21 height 18
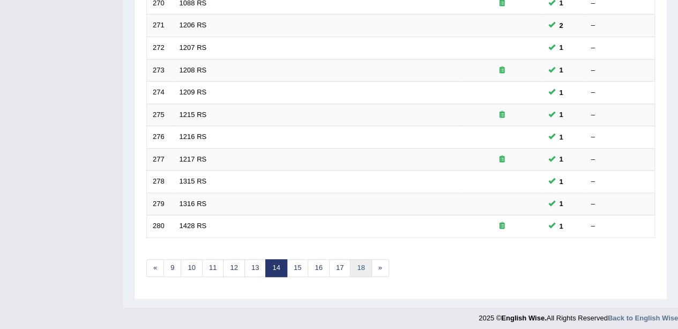
click at [356, 259] on link "18" at bounding box center [360, 268] width 21 height 18
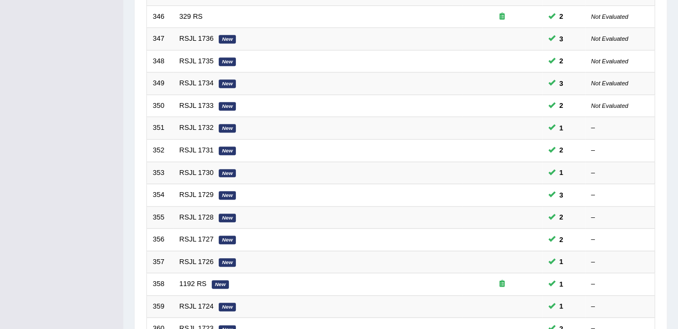
scroll to position [376, 0]
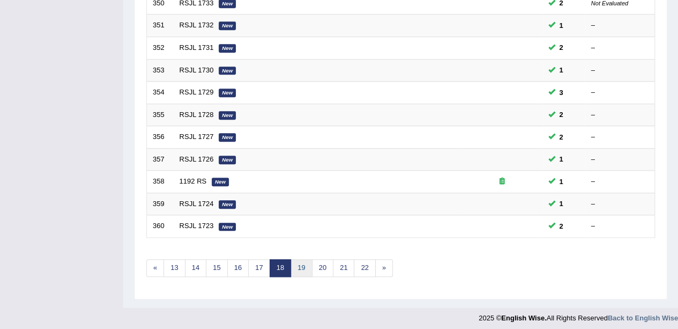
click at [302, 260] on link "19" at bounding box center [300, 268] width 21 height 18
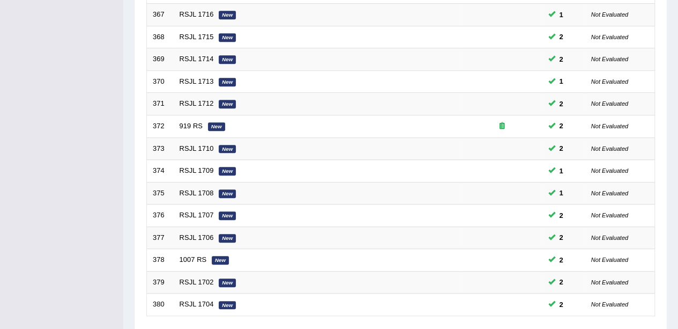
scroll to position [376, 0]
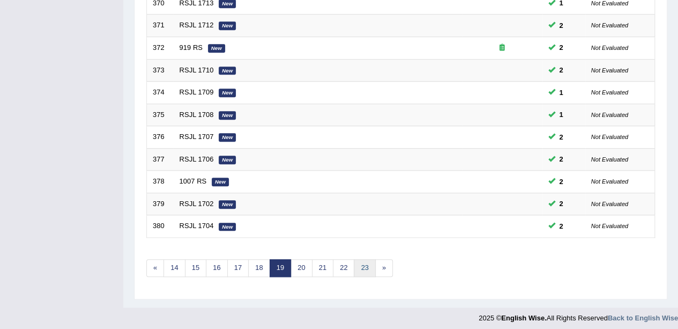
click at [361, 266] on link "23" at bounding box center [364, 268] width 21 height 18
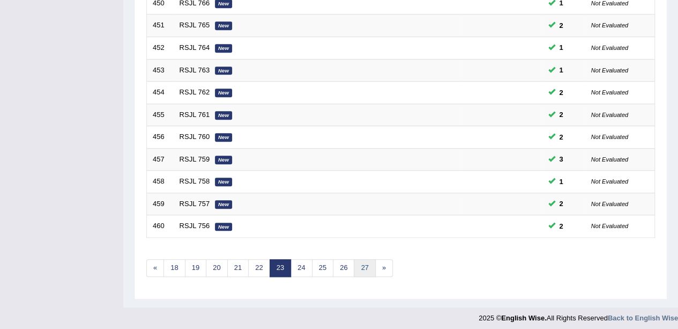
click at [359, 262] on link "27" at bounding box center [364, 268] width 21 height 18
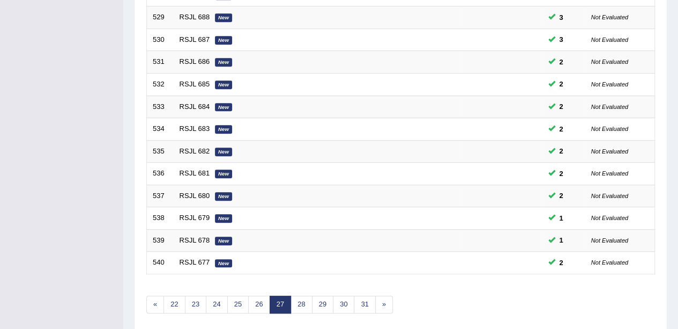
scroll to position [376, 0]
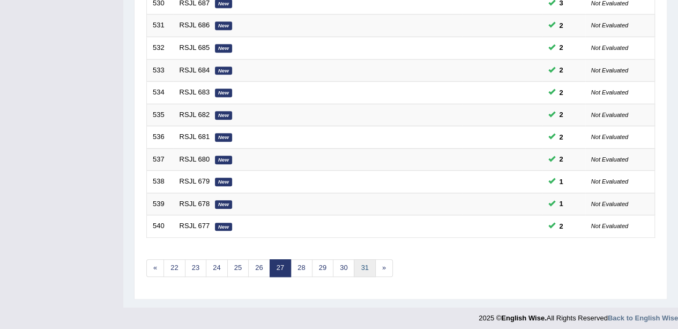
click at [355, 259] on link "31" at bounding box center [364, 268] width 21 height 18
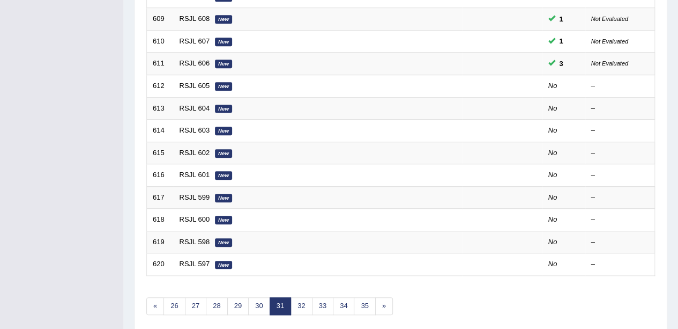
scroll to position [318, 0]
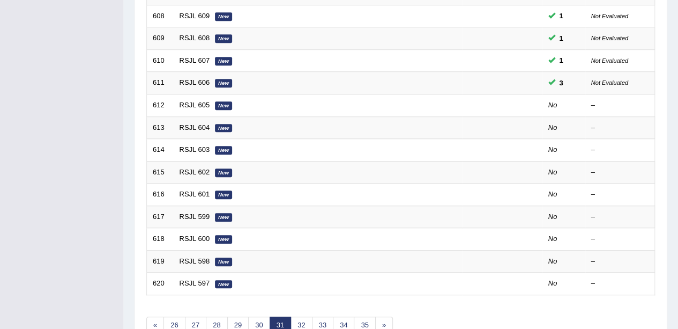
click at [239, 99] on td "RSJL 605 New" at bounding box center [318, 105] width 288 height 23
click at [238, 99] on td "RSJL 605 New" at bounding box center [318, 105] width 288 height 23
click at [205, 101] on link "RSJL 605" at bounding box center [195, 105] width 31 height 8
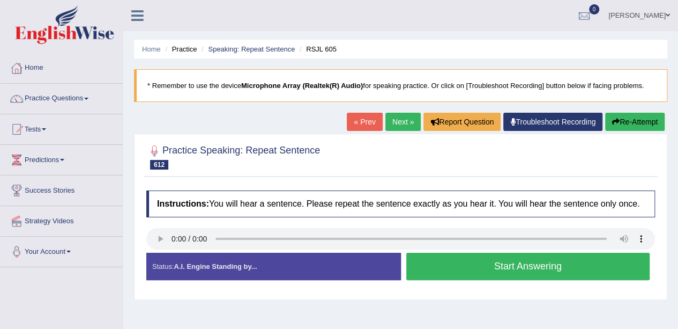
click at [483, 270] on button "Start Answering" at bounding box center [528, 265] width 244 height 27
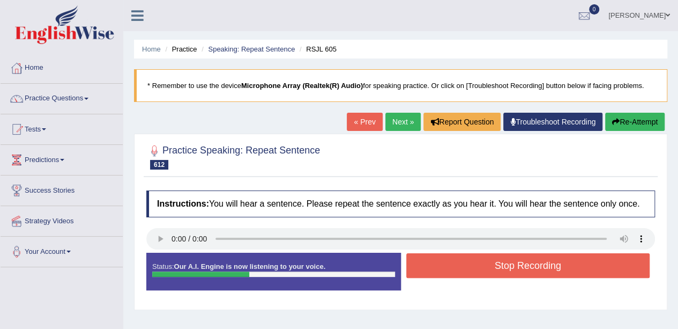
click at [535, 257] on button "Stop Recording" at bounding box center [528, 265] width 244 height 25
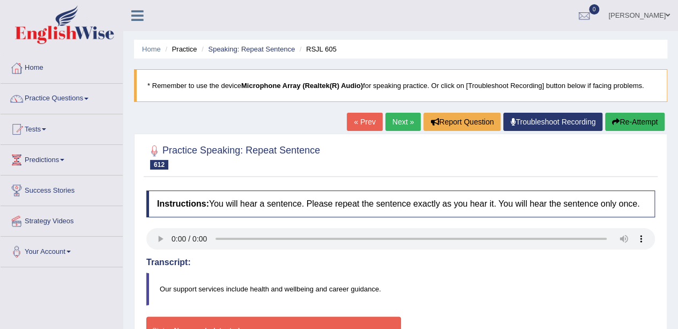
click at [644, 125] on button "Re-Attempt" at bounding box center [634, 122] width 59 height 18
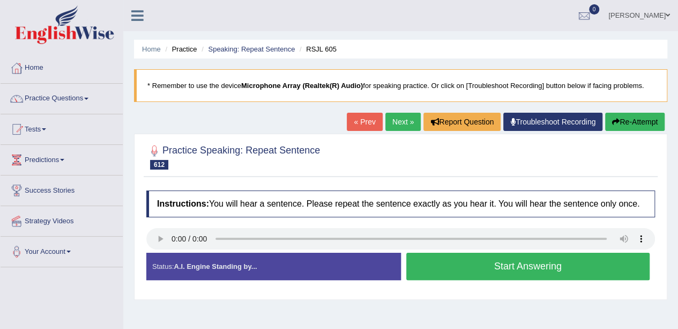
click at [477, 260] on button "Start Answering" at bounding box center [528, 265] width 244 height 27
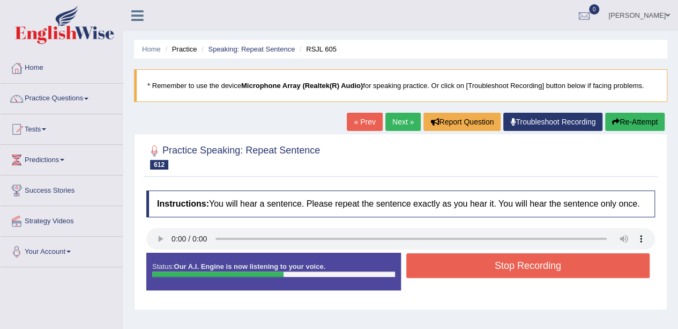
click at [518, 258] on button "Stop Recording" at bounding box center [528, 265] width 244 height 25
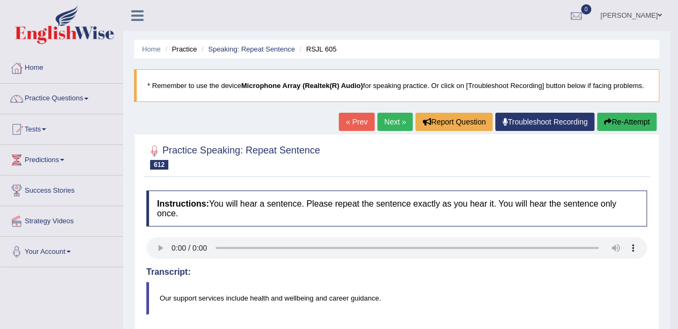
click at [392, 130] on link "Next »" at bounding box center [394, 122] width 35 height 18
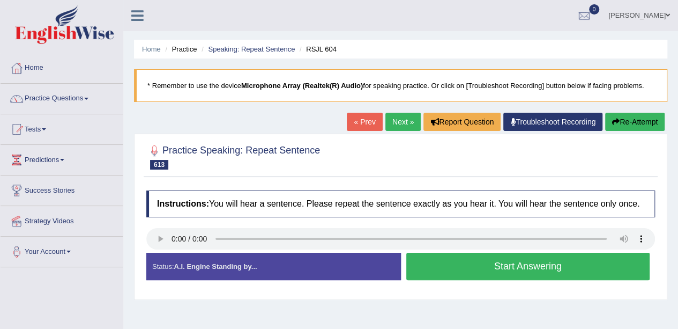
click at [461, 267] on button "Start Answering" at bounding box center [528, 265] width 244 height 27
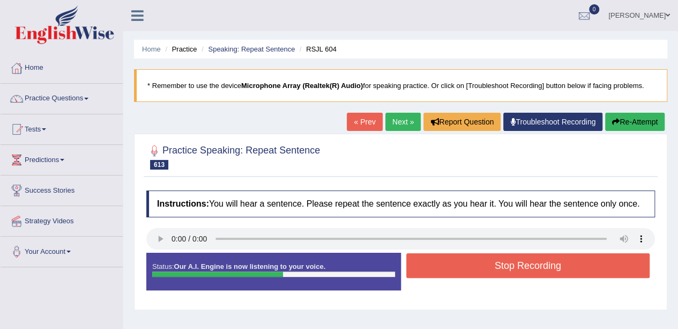
click at [504, 263] on button "Stop Recording" at bounding box center [528, 265] width 244 height 25
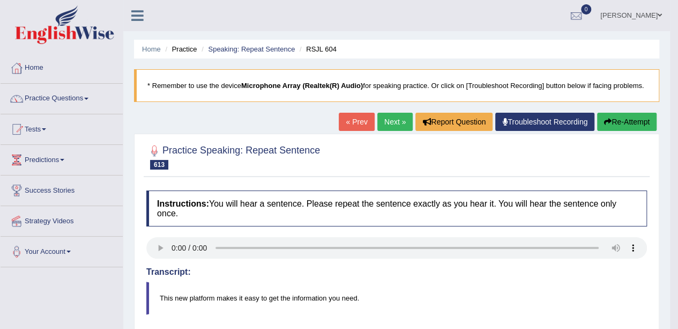
click at [624, 118] on button "Re-Attempt" at bounding box center [626, 122] width 59 height 18
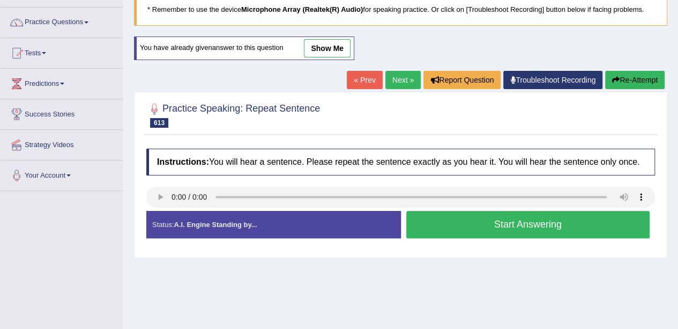
click at [511, 210] on div "Created with Highcharts 7.1.2 Great Too slow Too fast Time Speech pace meter: 0…" at bounding box center [531, 210] width 260 height 1
click at [517, 221] on button "Start Answering" at bounding box center [528, 224] width 244 height 27
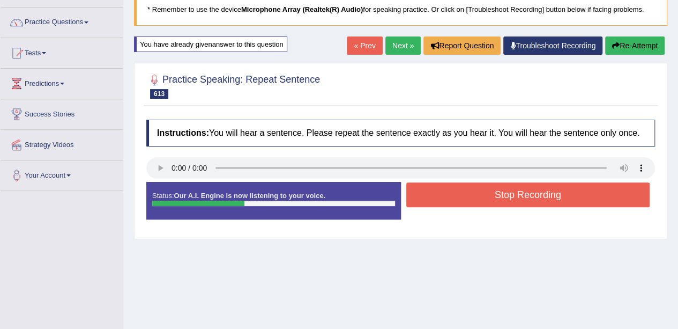
click at [493, 191] on button "Stop Recording" at bounding box center [528, 194] width 244 height 25
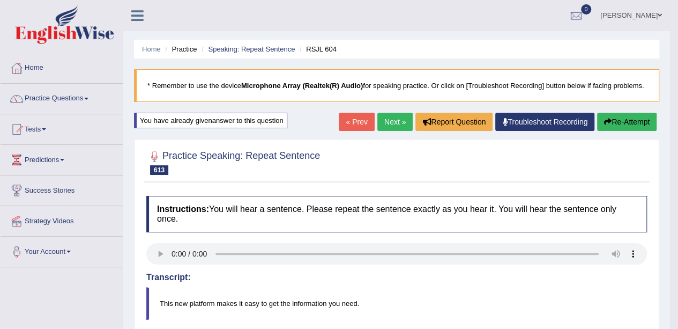
click at [398, 123] on link "Next »" at bounding box center [394, 122] width 35 height 18
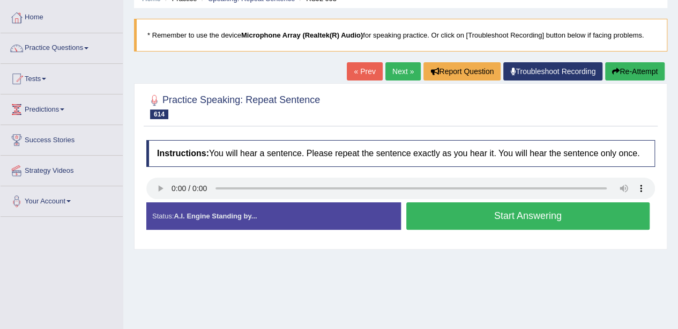
scroll to position [54, 0]
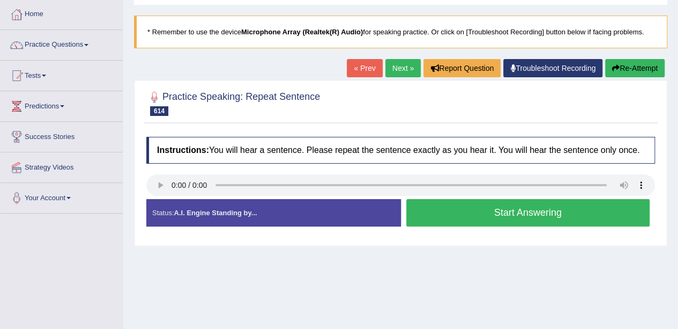
click at [45, 35] on link "Practice Questions" at bounding box center [62, 43] width 122 height 27
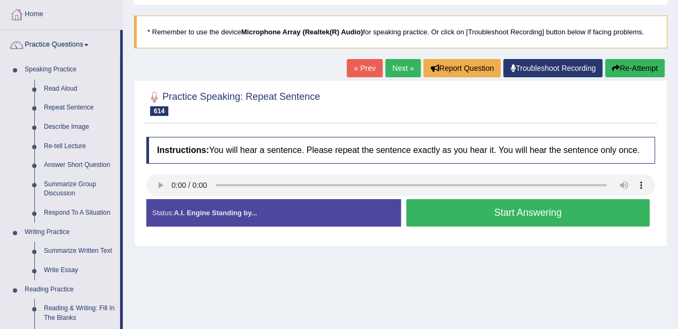
click at [53, 116] on link "Repeat Sentence" at bounding box center [79, 107] width 81 height 19
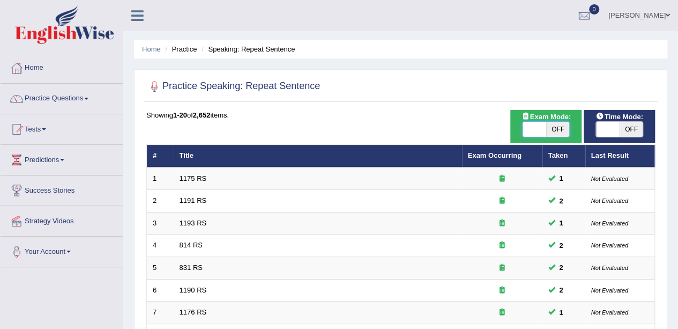
checkbox input "true"
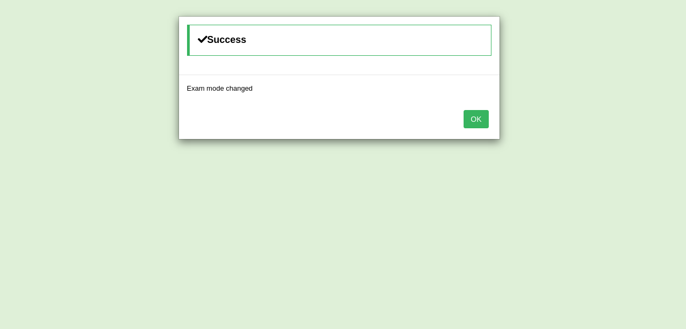
click at [483, 117] on button "OK" at bounding box center [476, 119] width 25 height 18
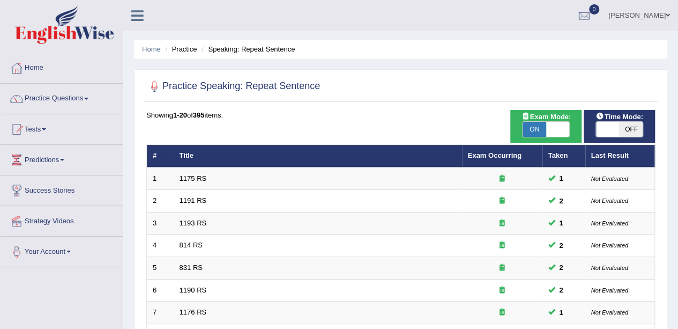
checkbox input "true"
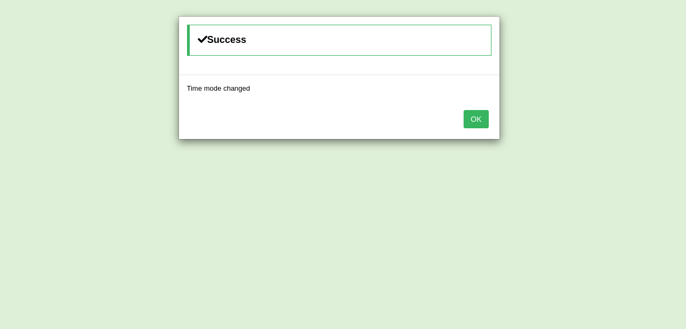
click at [474, 113] on button "OK" at bounding box center [476, 119] width 25 height 18
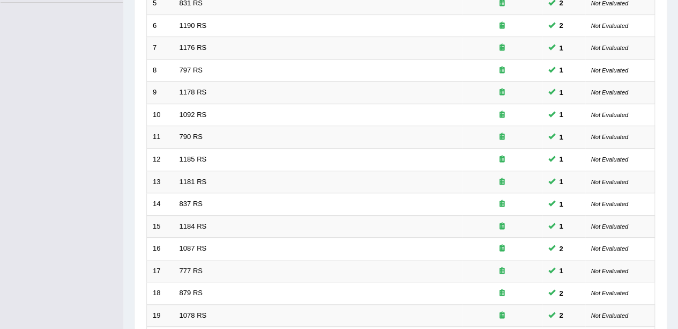
scroll to position [376, 0]
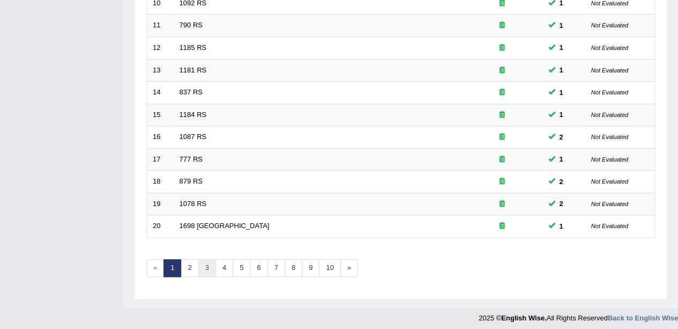
click at [210, 266] on link "3" at bounding box center [207, 268] width 18 height 18
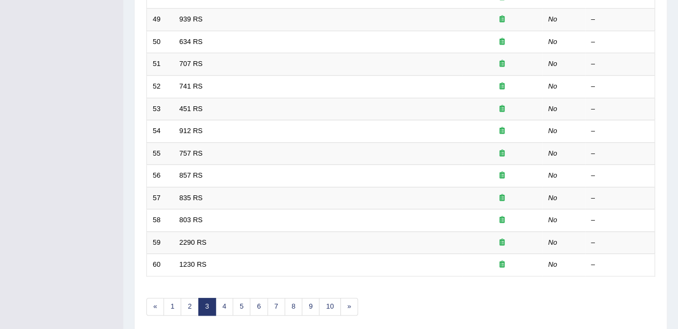
scroll to position [376, 0]
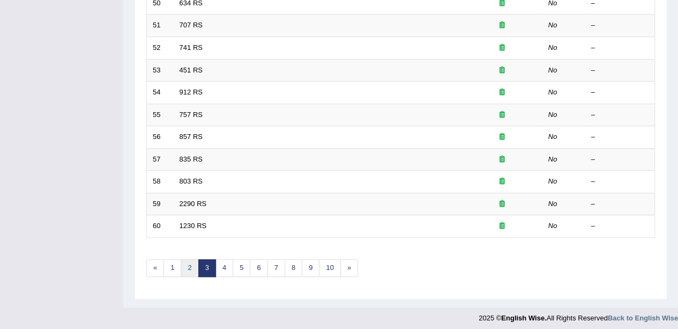
click at [192, 271] on link "2" at bounding box center [190, 268] width 18 height 18
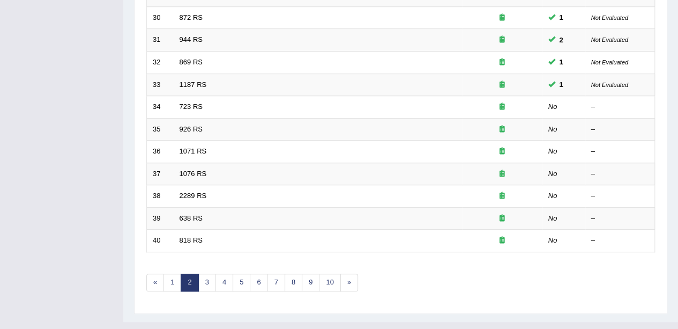
scroll to position [376, 0]
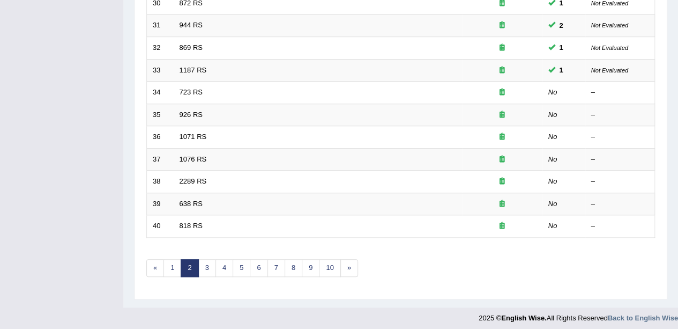
click at [199, 89] on link "723 RS" at bounding box center [191, 92] width 23 height 8
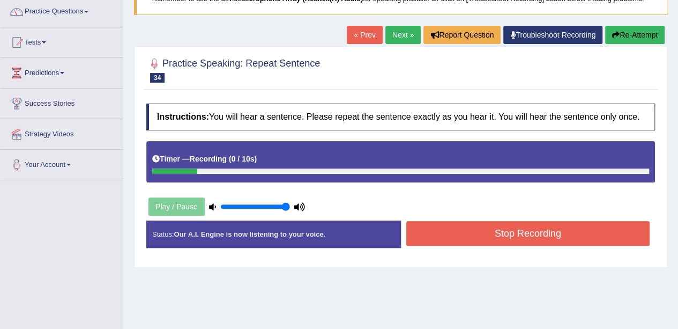
scroll to position [83, 0]
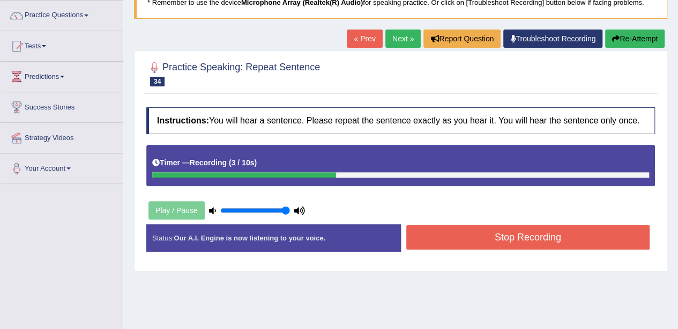
click at [513, 237] on button "Stop Recording" at bounding box center [528, 237] width 244 height 25
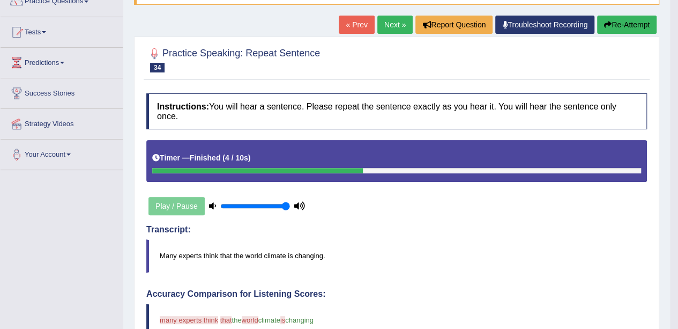
scroll to position [0, 0]
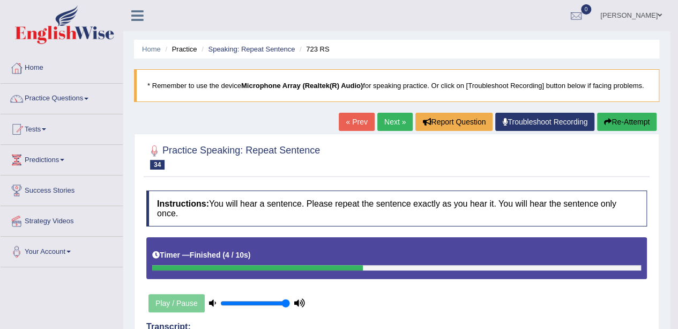
click at [36, 87] on link "Practice Questions" at bounding box center [62, 97] width 122 height 27
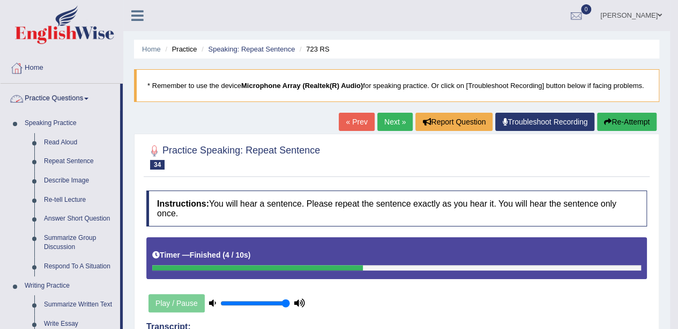
click at [61, 175] on link "Describe Image" at bounding box center [79, 180] width 81 height 19
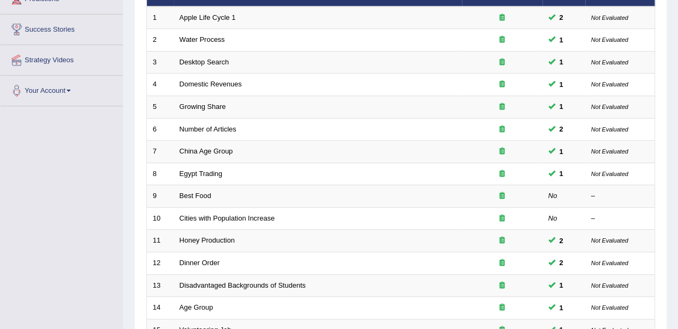
scroll to position [376, 0]
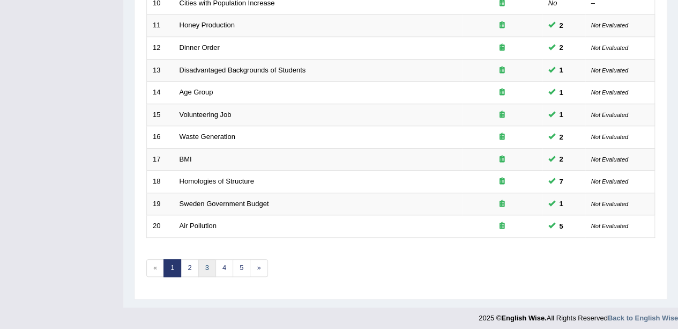
click at [207, 259] on link "3" at bounding box center [207, 268] width 18 height 18
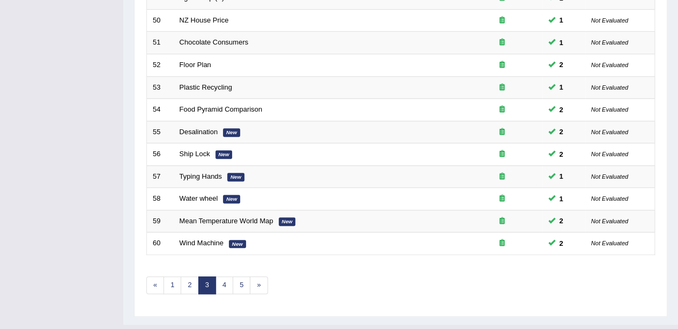
scroll to position [376, 0]
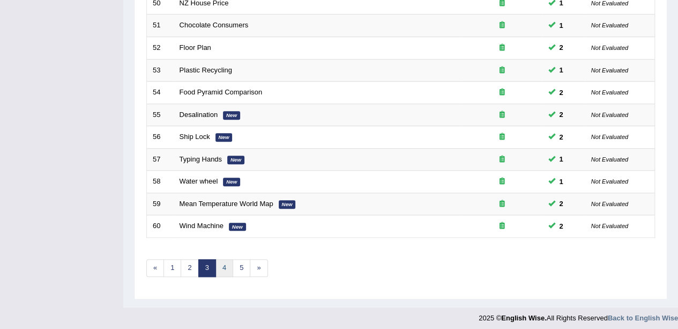
click at [225, 259] on link "4" at bounding box center [224, 268] width 18 height 18
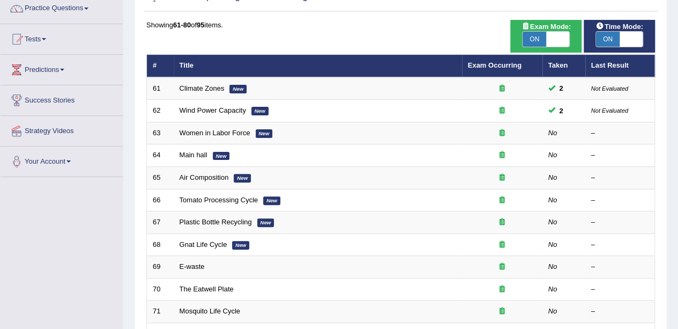
scroll to position [84, 0]
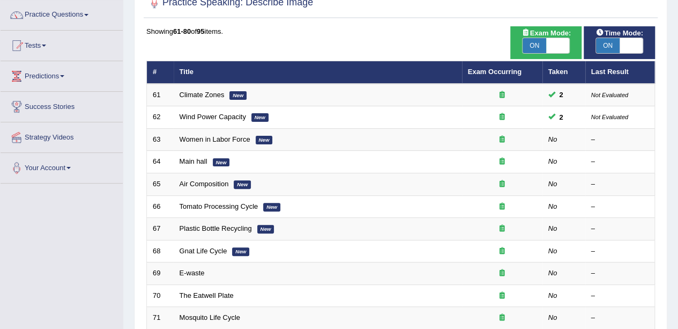
click at [234, 128] on td "Women in Labor Force New" at bounding box center [318, 139] width 288 height 23
click at [235, 128] on td "Women in Labor Force New" at bounding box center [318, 139] width 288 height 23
click at [222, 135] on link "Women in Labor Force" at bounding box center [215, 139] width 71 height 8
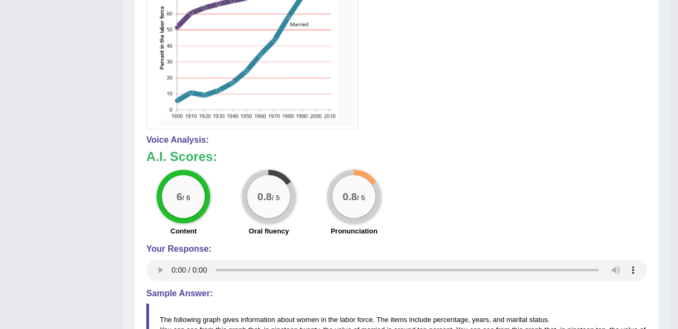
scroll to position [356, 0]
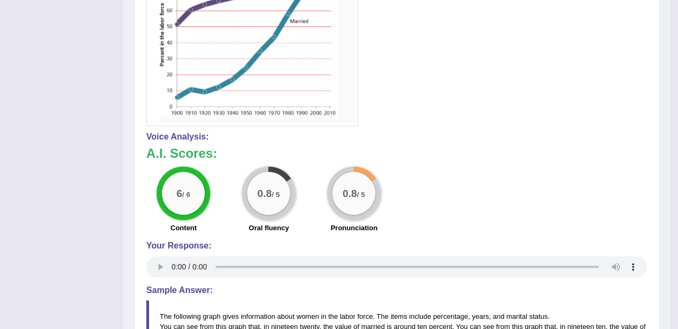
click at [206, 241] on h4 "Your Response:" at bounding box center [396, 246] width 501 height 10
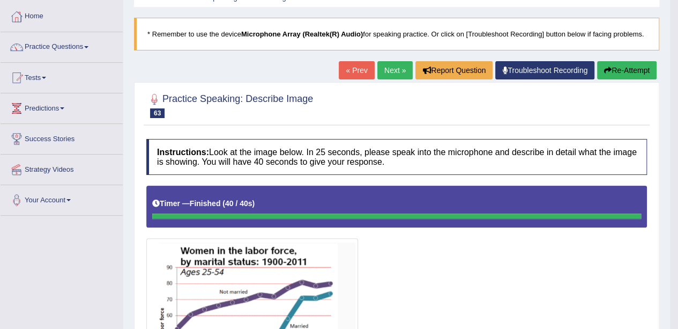
scroll to position [0, 0]
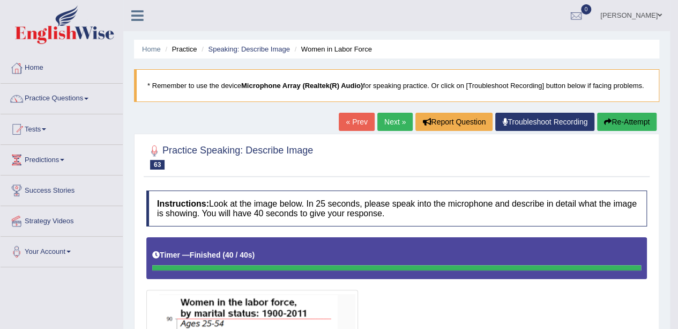
click at [617, 121] on button "Re-Attempt" at bounding box center [626, 122] width 59 height 18
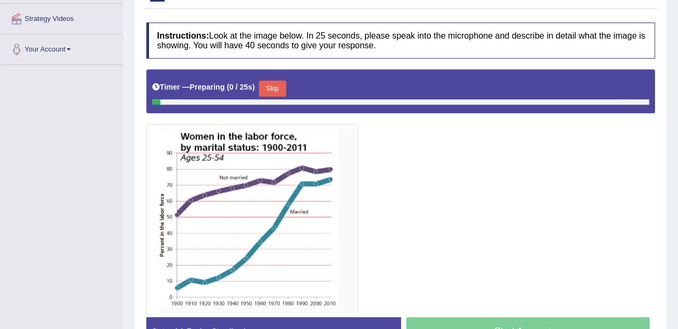
scroll to position [202, 0]
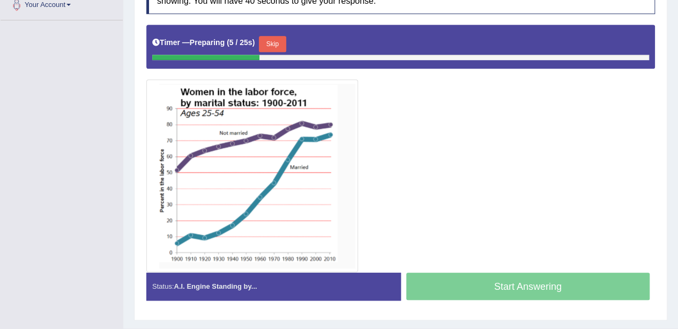
click at [282, 36] on button "Skip" at bounding box center [272, 44] width 27 height 16
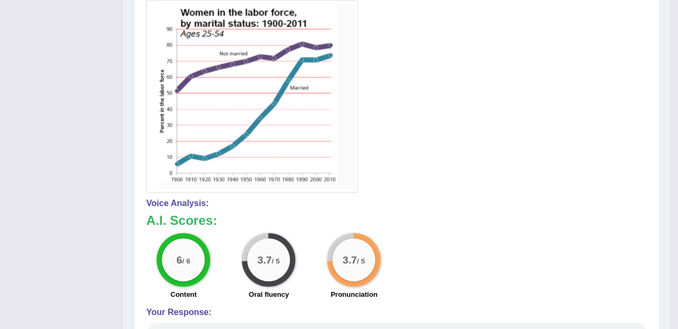
scroll to position [0, 0]
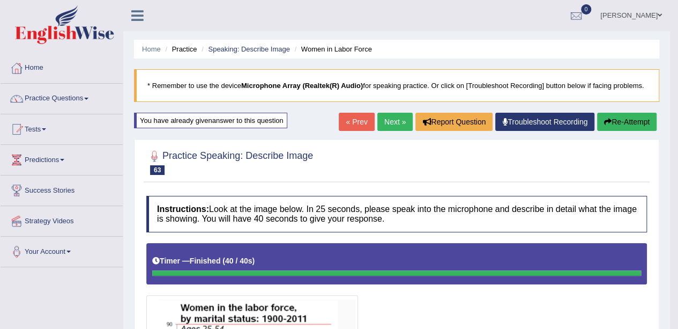
click at [390, 114] on link "Next »" at bounding box center [394, 122] width 35 height 18
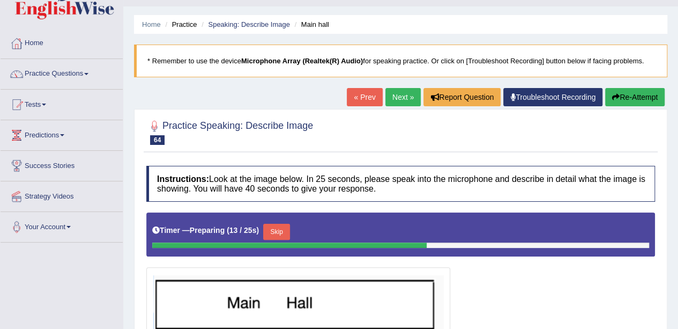
scroll to position [24, 0]
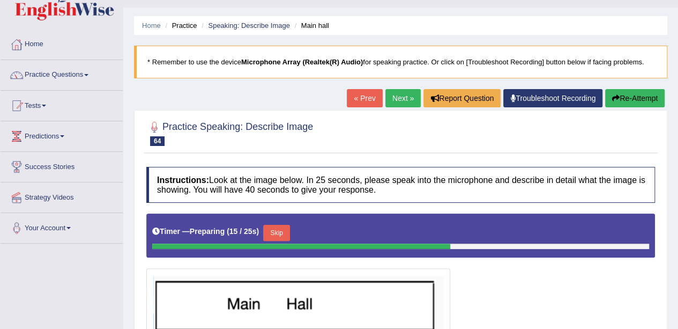
click at [623, 94] on button "Re-Attempt" at bounding box center [634, 98] width 59 height 18
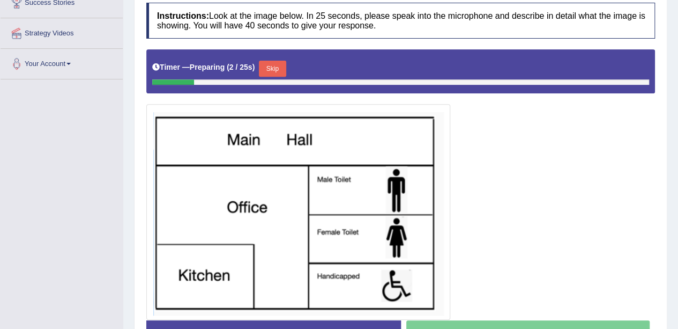
click at [286, 66] on button "Skip" at bounding box center [272, 69] width 27 height 16
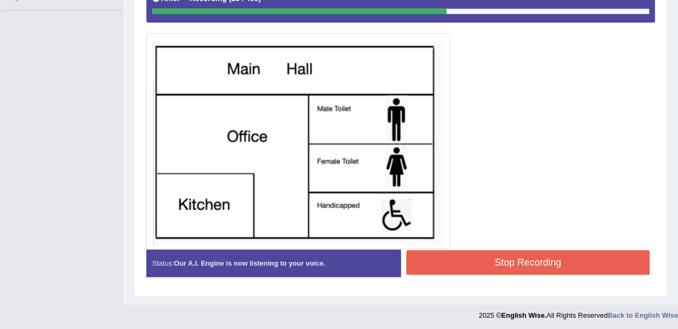
scroll to position [254, 0]
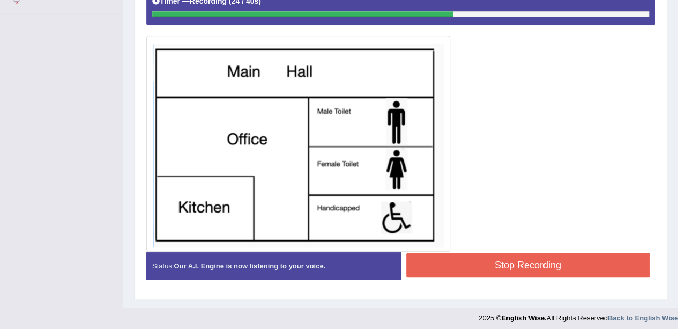
click at [532, 258] on button "Stop Recording" at bounding box center [528, 264] width 244 height 25
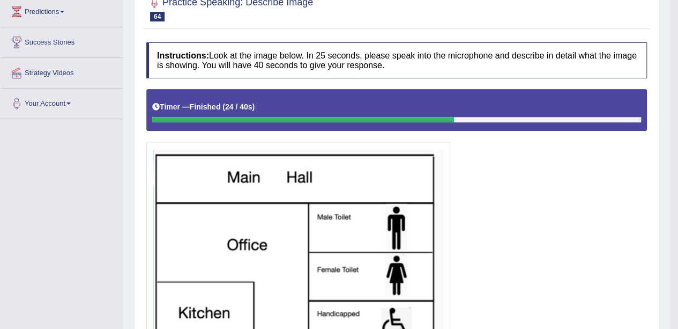
scroll to position [0, 0]
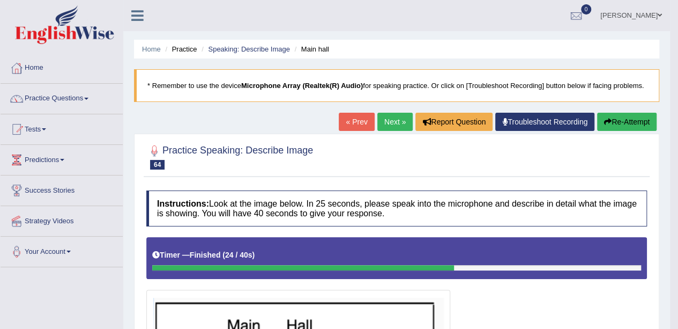
click at [609, 121] on icon "button" at bounding box center [608, 122] width 8 height 8
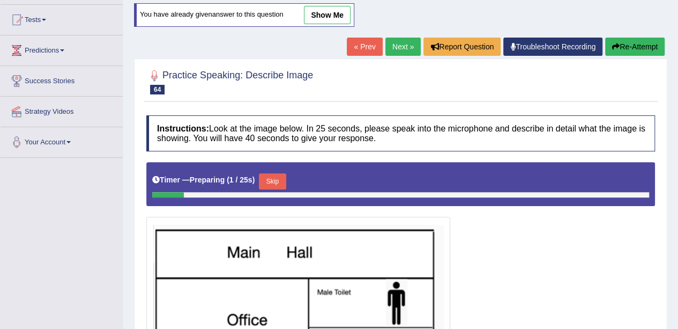
scroll to position [108, 0]
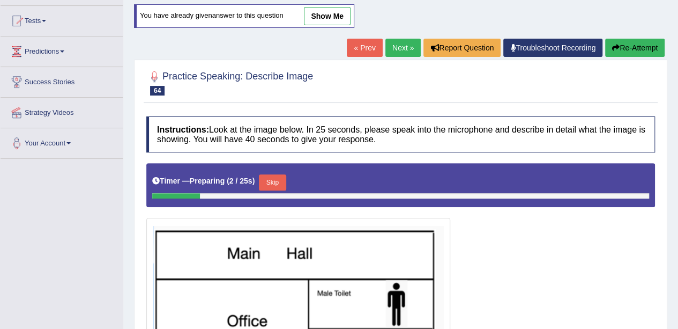
click at [275, 180] on button "Skip" at bounding box center [272, 182] width 27 height 16
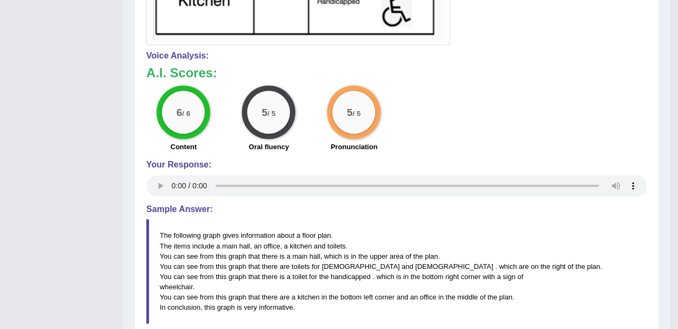
scroll to position [467, 0]
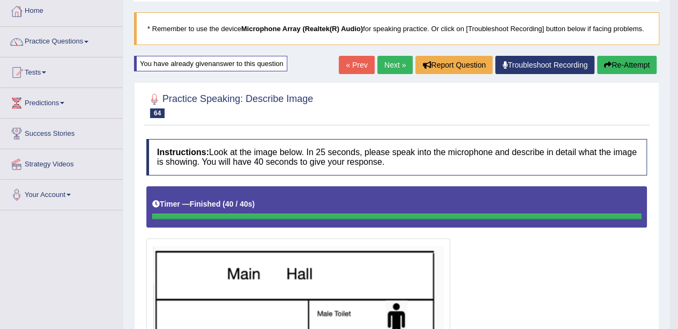
scroll to position [0, 0]
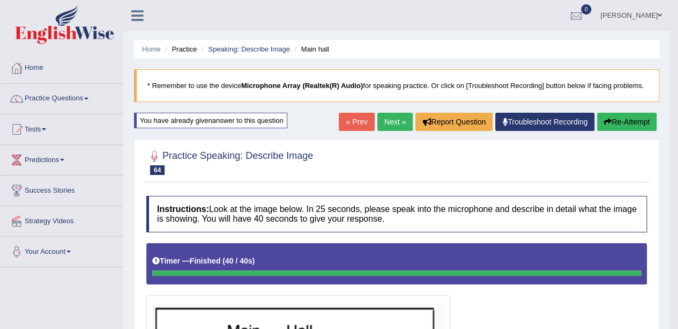
click at [399, 115] on link "Next »" at bounding box center [394, 122] width 35 height 18
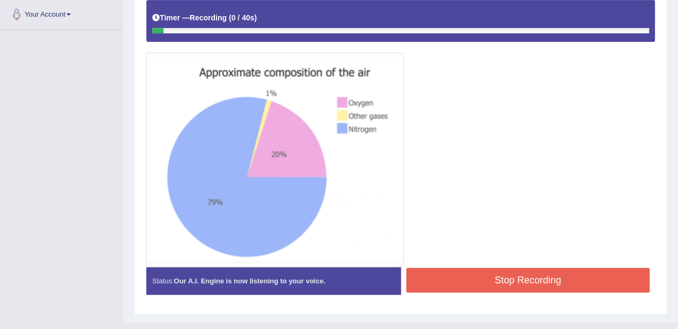
scroll to position [244, 0]
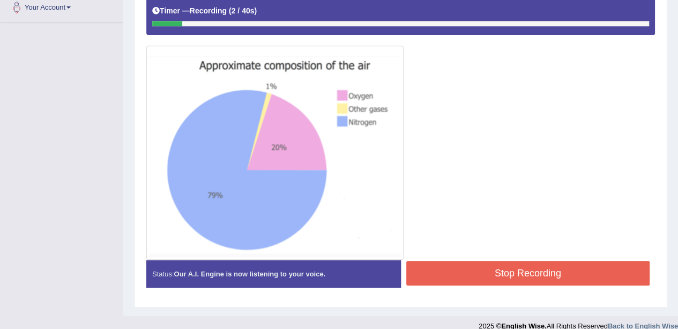
click at [519, 281] on button "Stop Recording" at bounding box center [528, 272] width 244 height 25
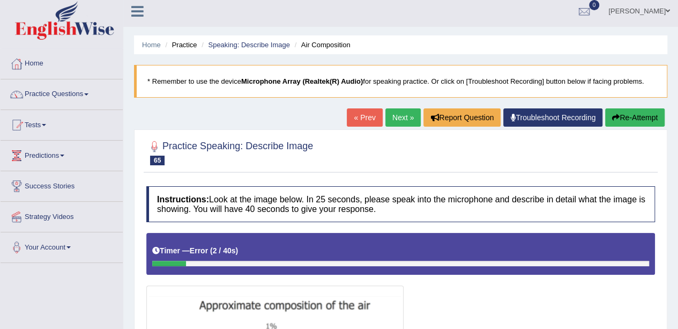
scroll to position [0, 0]
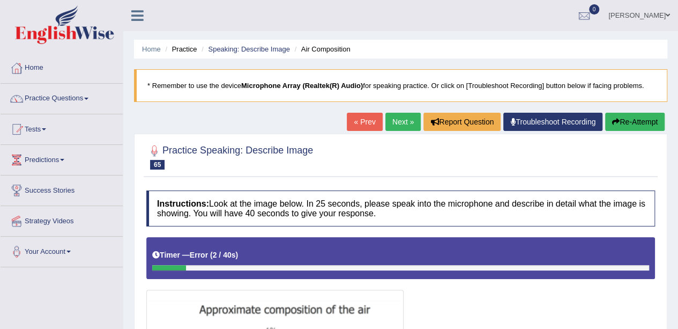
click at [635, 123] on button "Re-Attempt" at bounding box center [634, 122] width 59 height 18
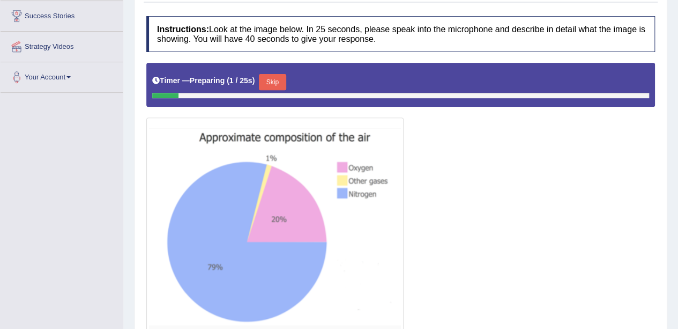
scroll to position [176, 0]
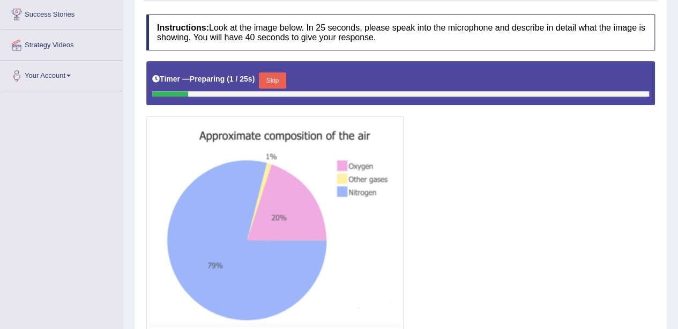
click at [276, 80] on button "Skip" at bounding box center [272, 80] width 27 height 16
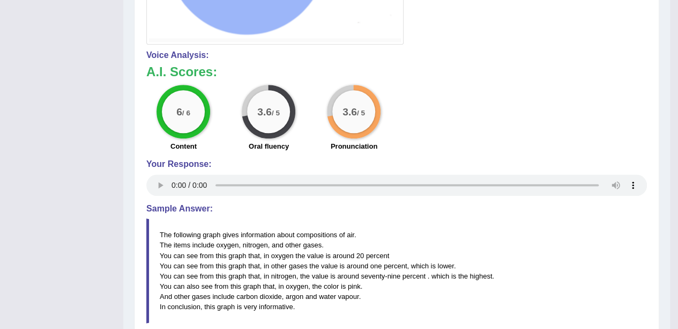
scroll to position [543, 0]
